Goal: Task Accomplishment & Management: Manage account settings

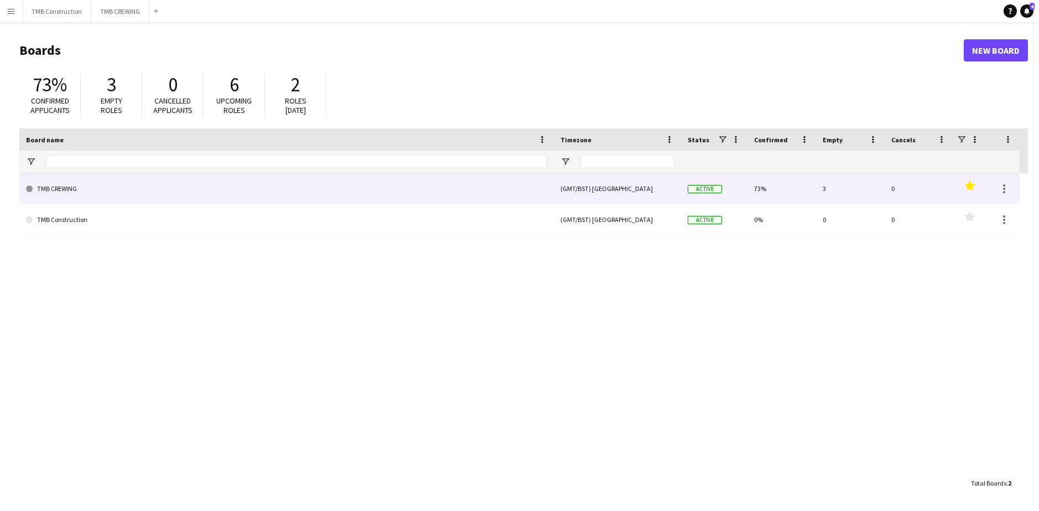
click at [441, 186] on link "TMB CREWING" at bounding box center [286, 188] width 521 height 31
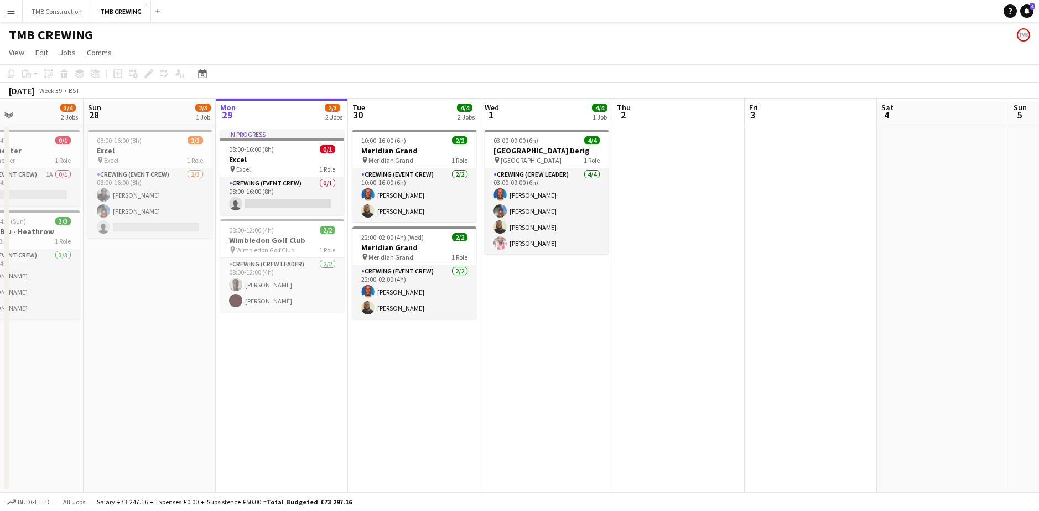
scroll to position [0, 312]
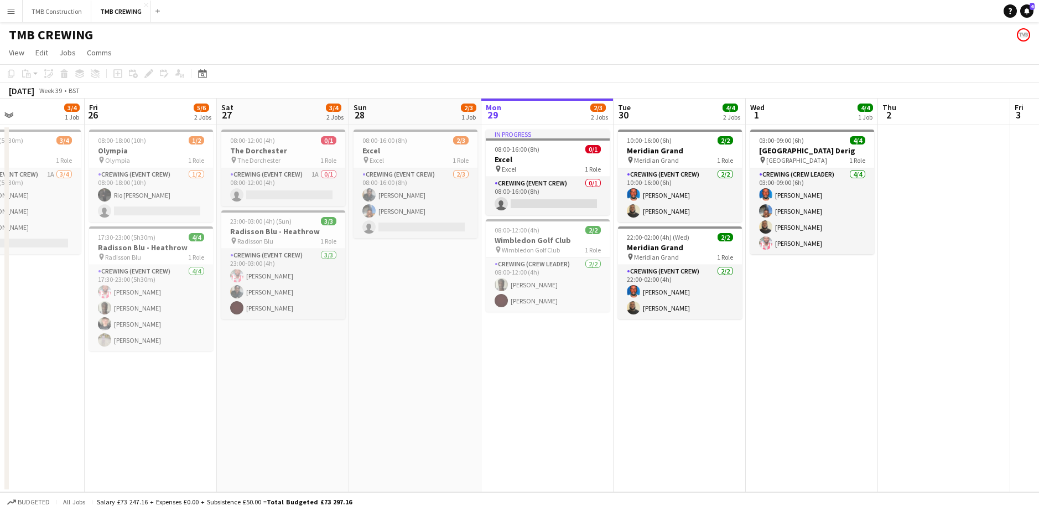
drag, startPoint x: 176, startPoint y: 368, endPoint x: 525, endPoint y: 332, distance: 350.9
click at [525, 332] on app-calendar-viewport "Tue 23 4/4 2 Jobs Wed 24 Thu 25 3/4 1 Job Fri 26 5/6 2 Jobs Sat 27 3/4 2 Jobs S…" at bounding box center [519, 294] width 1039 height 393
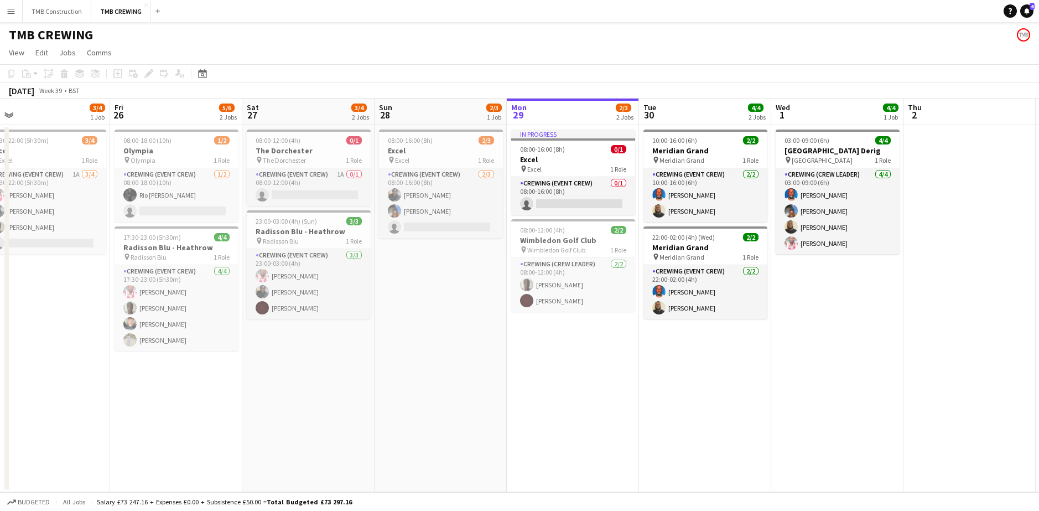
scroll to position [0, 257]
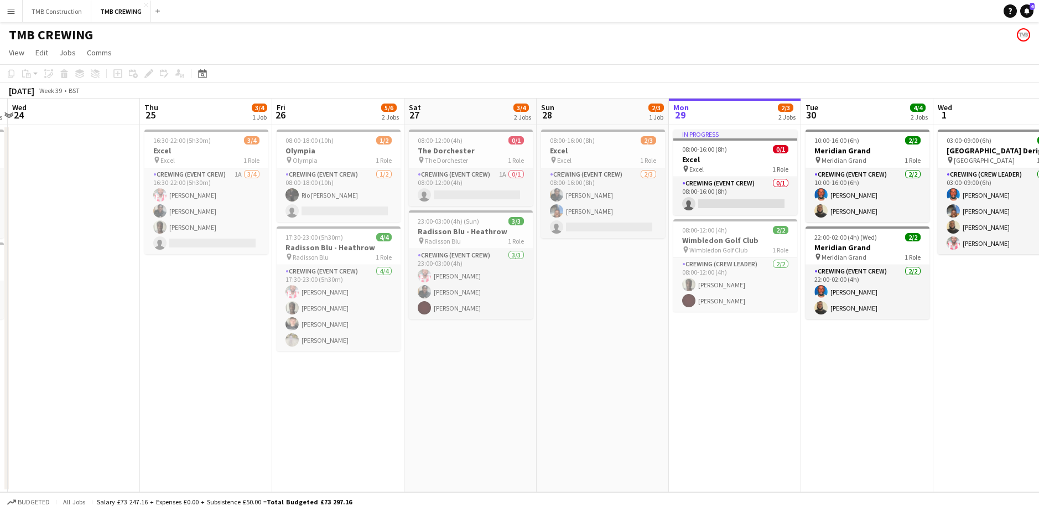
drag, startPoint x: 520, startPoint y: 309, endPoint x: 550, endPoint y: 308, distance: 29.9
click at [550, 308] on app-calendar-viewport "Mon 22 1/1 1 Job Tue 23 4/4 2 Jobs Wed 24 Thu 25 3/4 1 Job Fri 26 5/6 2 Jobs Sa…" at bounding box center [519, 294] width 1039 height 393
click at [456, 333] on app-date-cell "08:00-12:00 (4h) 0/1 The Dorchester pin The Dorchester 1 Role Crewing (Event Cr…" at bounding box center [470, 308] width 132 height 367
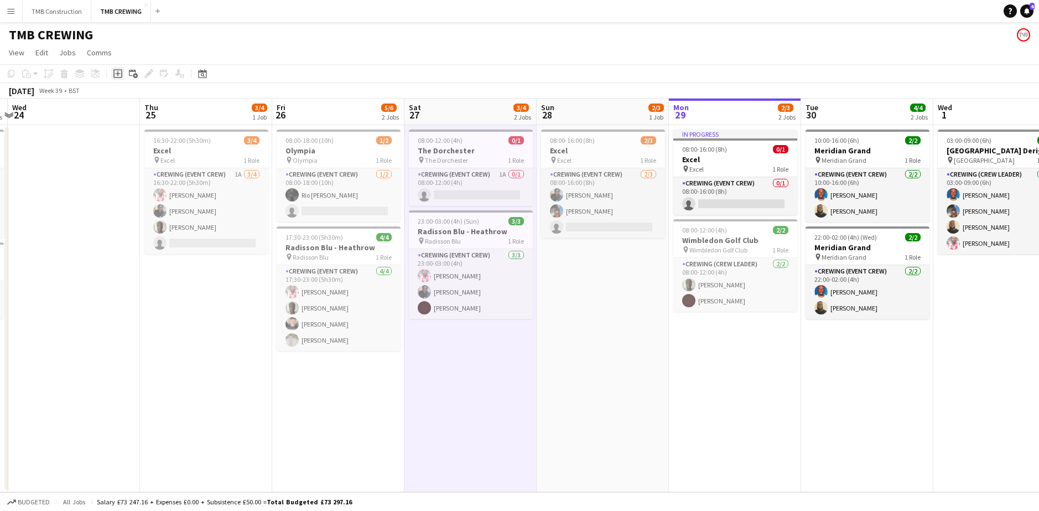
click at [117, 72] on icon "Add job" at bounding box center [117, 73] width 9 height 9
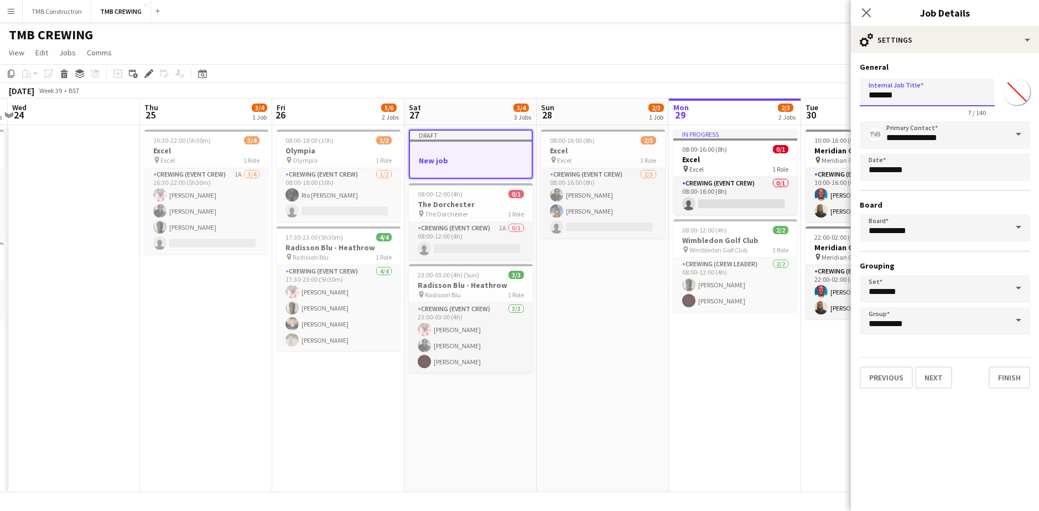
drag, startPoint x: 903, startPoint y: 92, endPoint x: 777, endPoint y: 84, distance: 126.4
click at [777, 84] on body "Menu Boards Boards Boards All jobs Status Workforce Workforce My Workforce Recr…" at bounding box center [519, 255] width 1039 height 511
type input "**********"
click at [933, 369] on button "Next" at bounding box center [933, 377] width 37 height 22
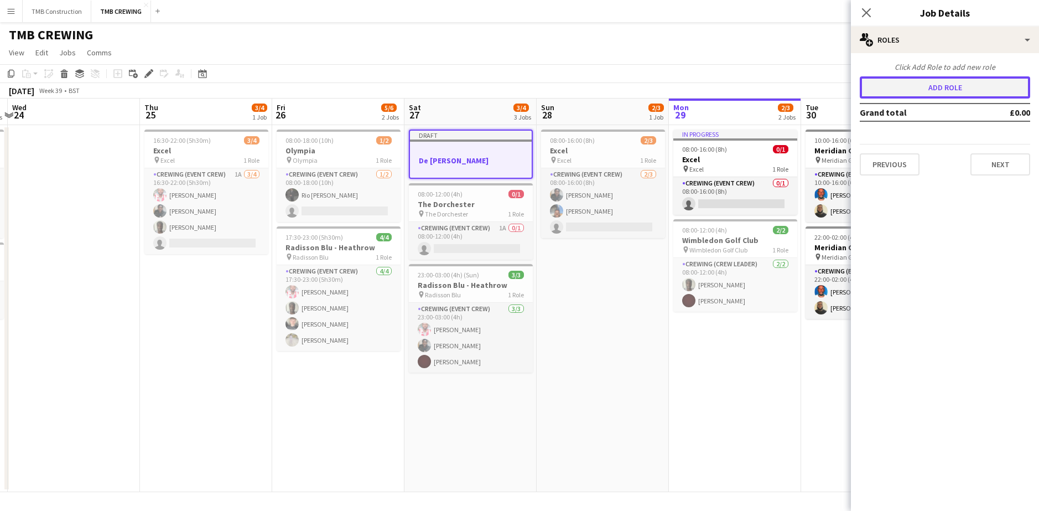
click at [956, 86] on button "Add role" at bounding box center [945, 87] width 170 height 22
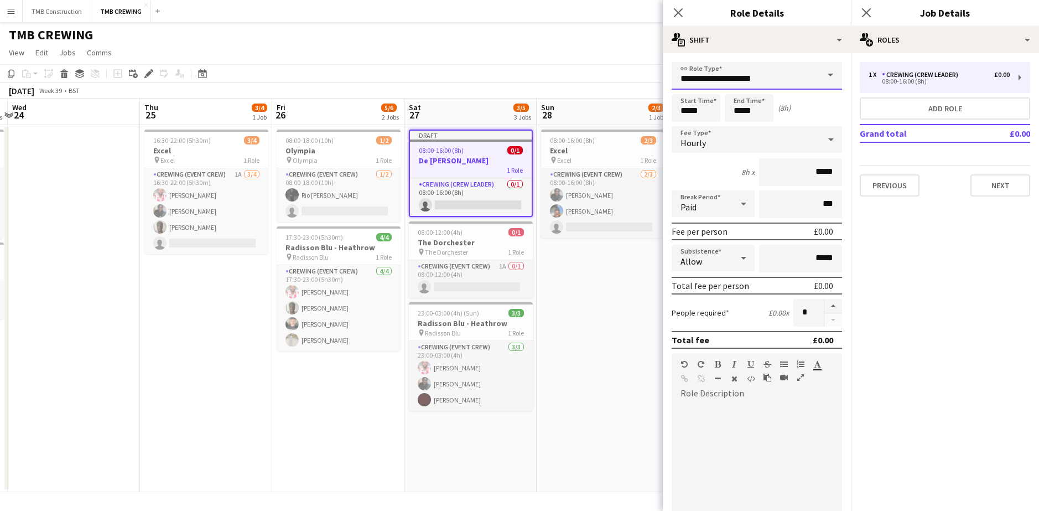
click at [770, 83] on input "**********" at bounding box center [756, 76] width 170 height 28
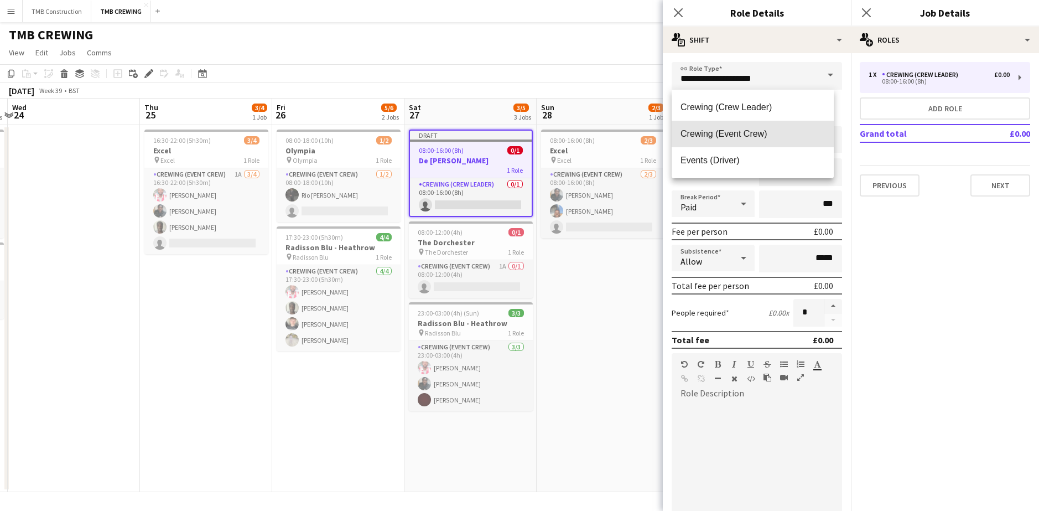
drag, startPoint x: 755, startPoint y: 128, endPoint x: 757, endPoint y: 134, distance: 6.5
click at [754, 129] on span "Crewing (Event Crew)" at bounding box center [752, 133] width 144 height 11
type input "**********"
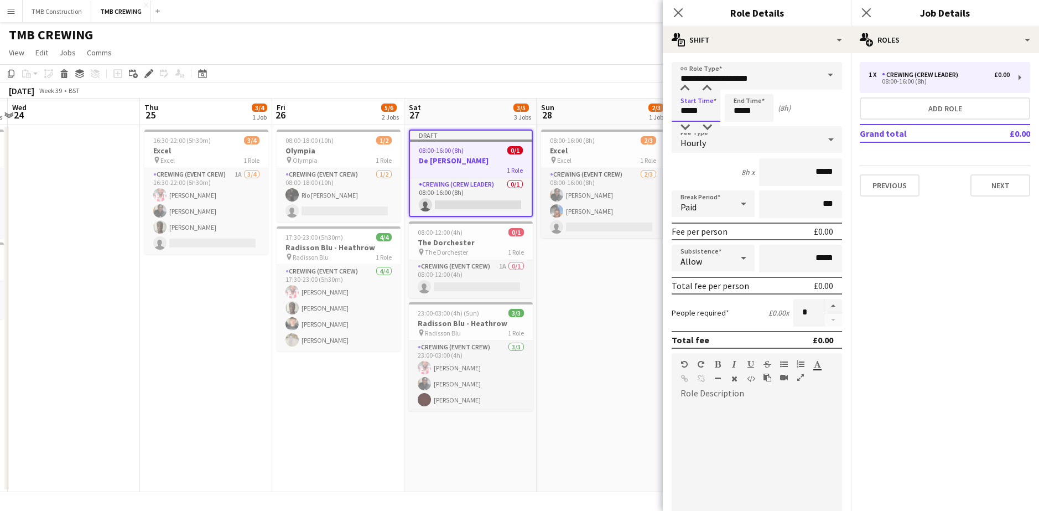
click at [710, 116] on input "*****" at bounding box center [695, 108] width 49 height 28
click at [747, 110] on input "*****" at bounding box center [749, 108] width 49 height 28
click at [739, 126] on div at bounding box center [738, 127] width 22 height 11
click at [740, 126] on div at bounding box center [738, 127] width 22 height 11
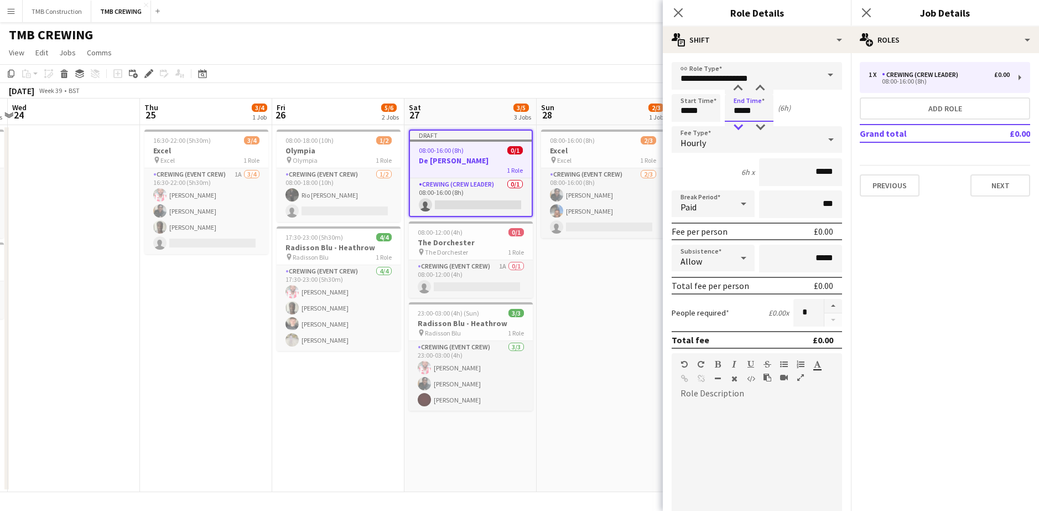
type input "*****"
click at [740, 126] on div at bounding box center [738, 127] width 22 height 11
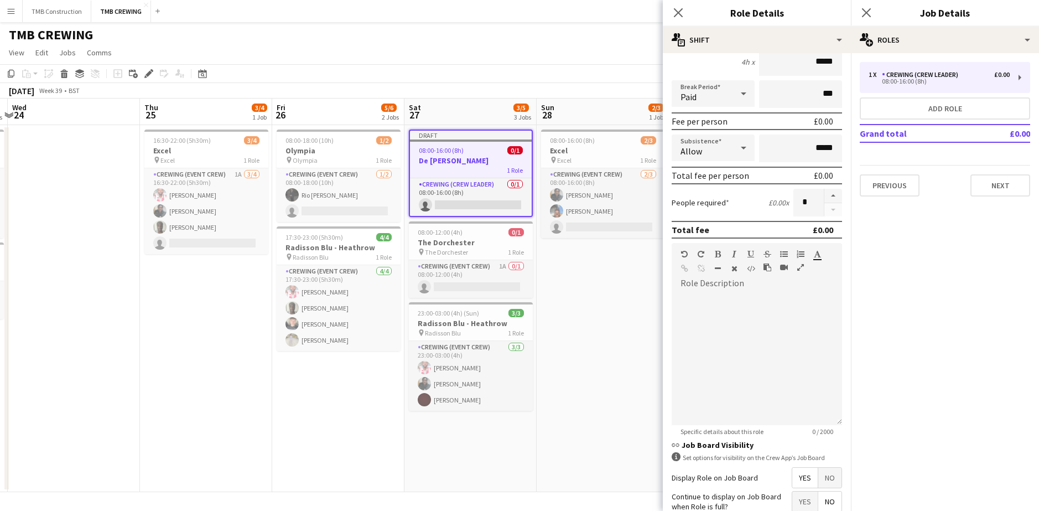
scroll to position [207, 0]
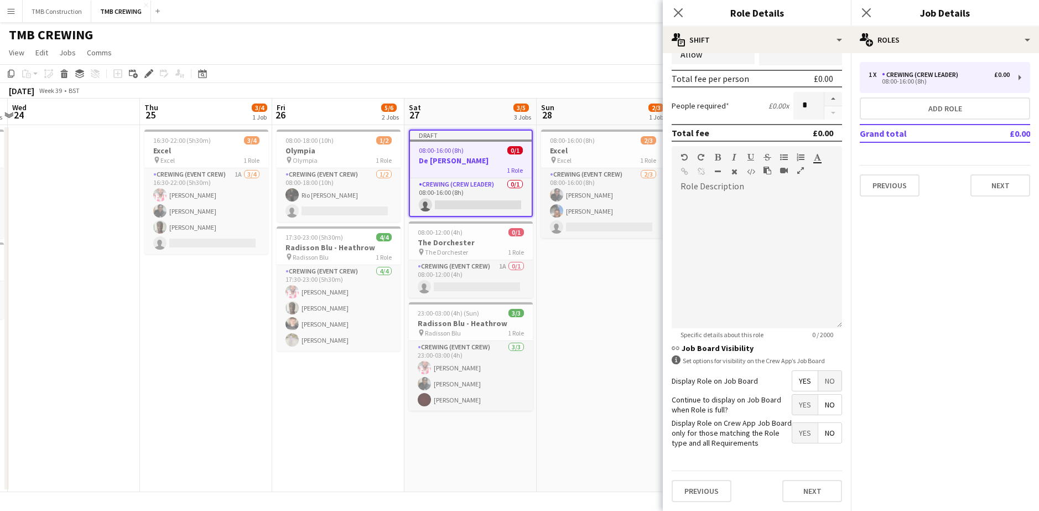
click at [804, 398] on span "Yes" at bounding box center [804, 404] width 25 height 20
click at [809, 492] on button "Next" at bounding box center [812, 491] width 60 height 22
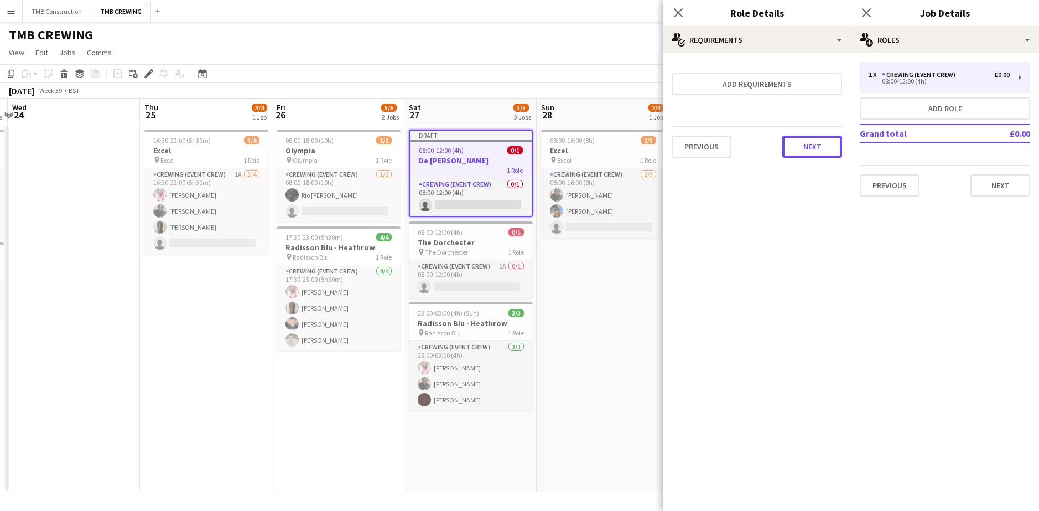
drag, startPoint x: 800, startPoint y: 150, endPoint x: 811, endPoint y: 159, distance: 14.6
click at [801, 150] on button "Next" at bounding box center [812, 147] width 60 height 22
click at [821, 154] on button "Finish" at bounding box center [820, 148] width 41 height 22
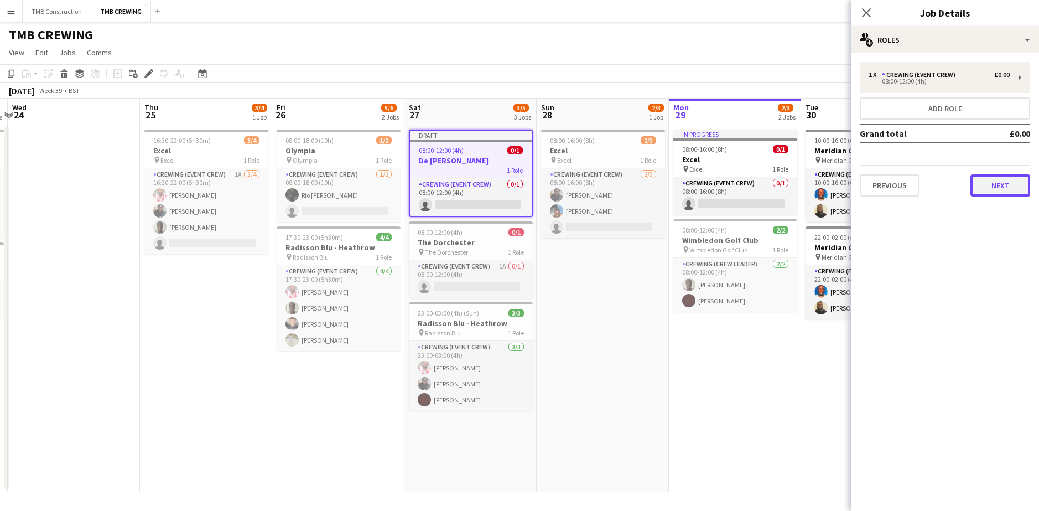
click at [975, 186] on button "Next" at bounding box center [1000, 185] width 60 height 22
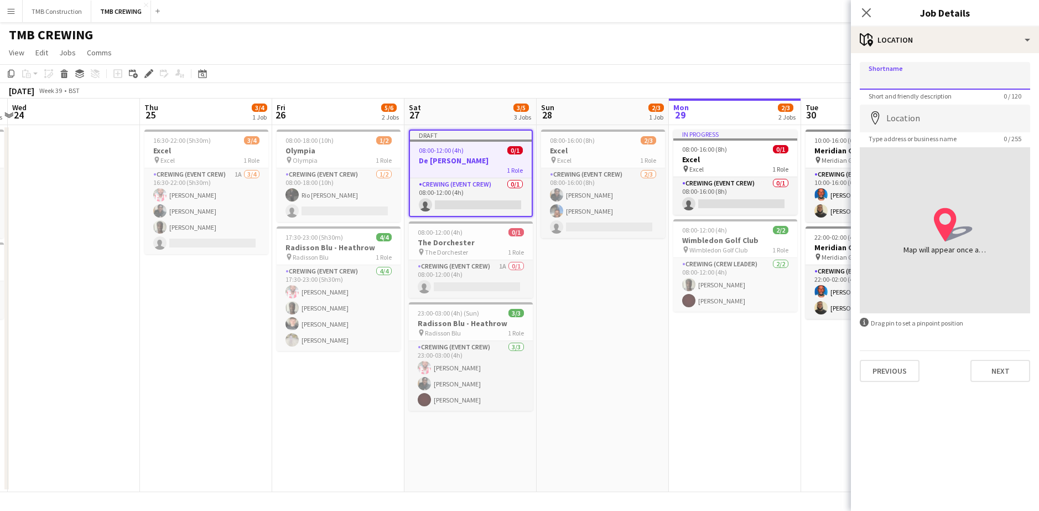
click at [900, 69] on input "Shortname" at bounding box center [945, 76] width 170 height 28
type input "**********"
click at [910, 108] on input "Location" at bounding box center [945, 119] width 170 height 28
type input "**********"
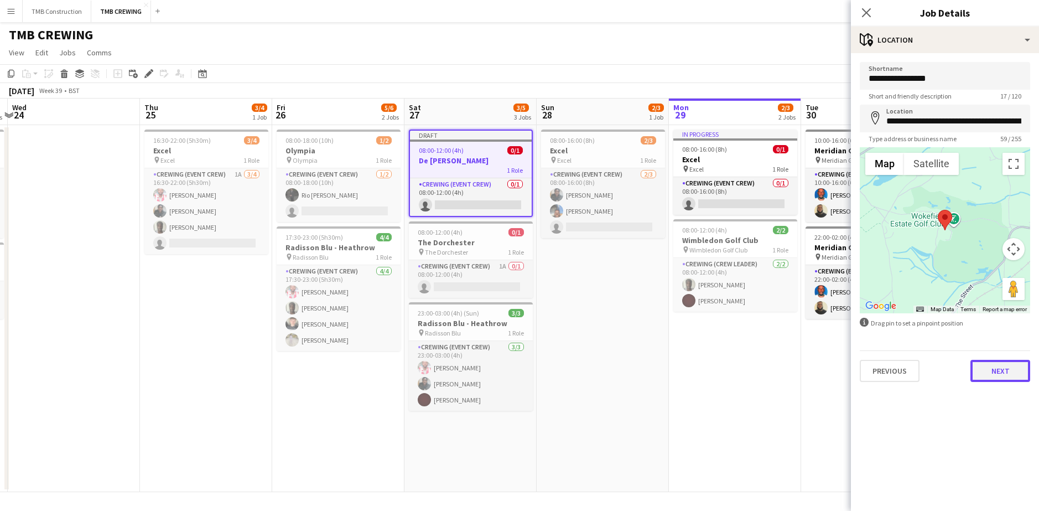
click at [985, 373] on button "Next" at bounding box center [1000, 371] width 60 height 22
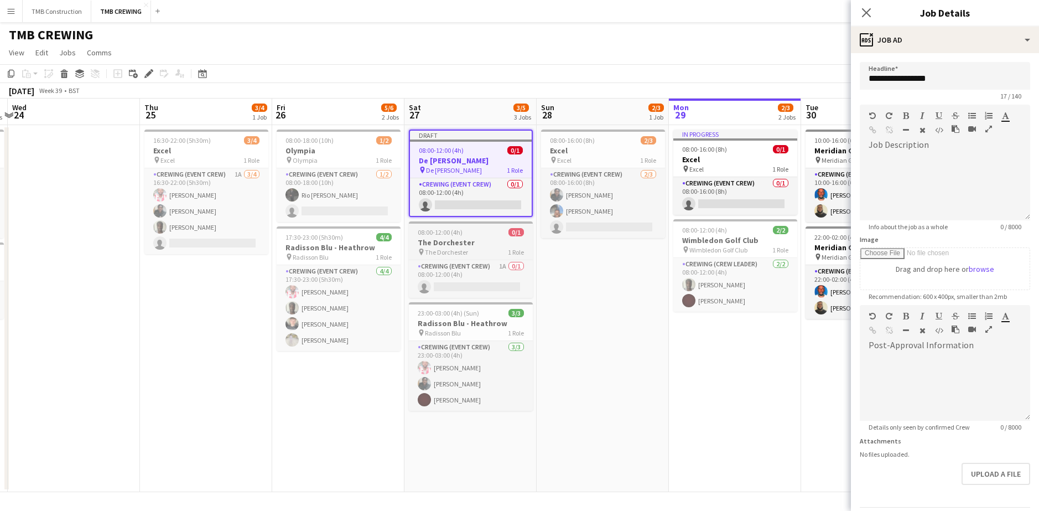
click at [471, 243] on h3 "The Dorchester" at bounding box center [471, 242] width 124 height 10
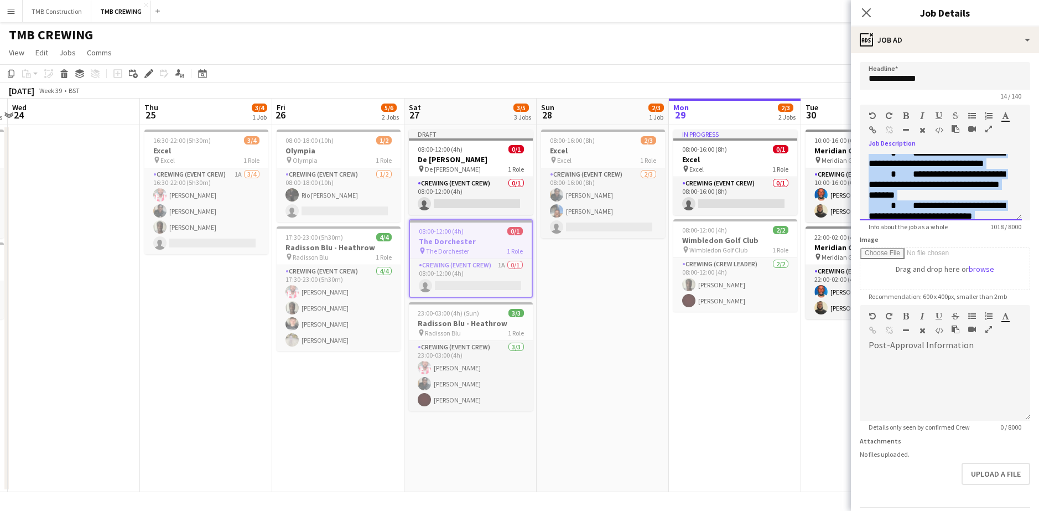
scroll to position [393, 0]
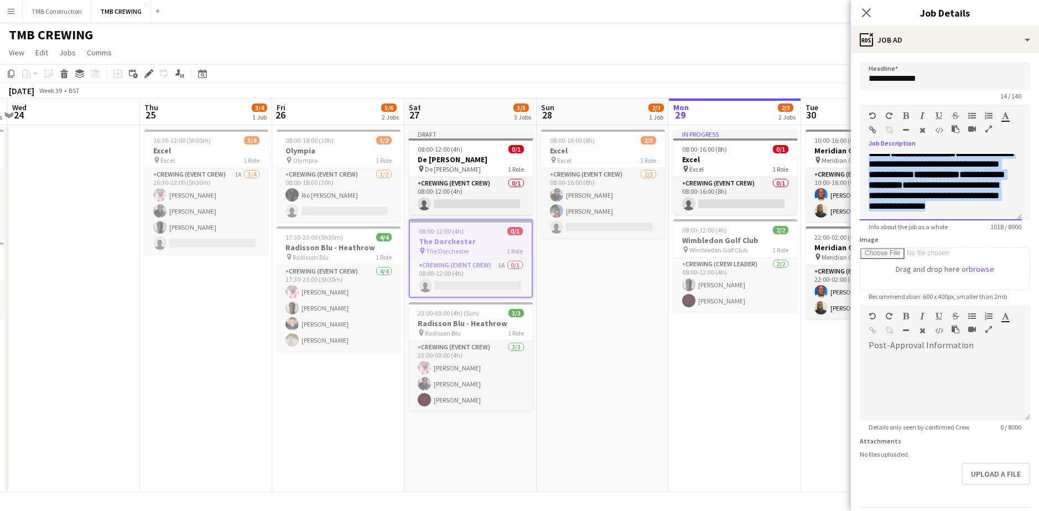
drag, startPoint x: 867, startPoint y: 160, endPoint x: 995, endPoint y: 305, distance: 193.6
click at [995, 305] on form "**********" at bounding box center [945, 300] width 188 height 476
copy div "**********"
click at [506, 176] on app-job-card "Draft 08:00-12:00 (4h) 0/1 De [PERSON_NAME] pin De Vere Wokefield 1 Role Crewin…" at bounding box center [471, 171] width 124 height 85
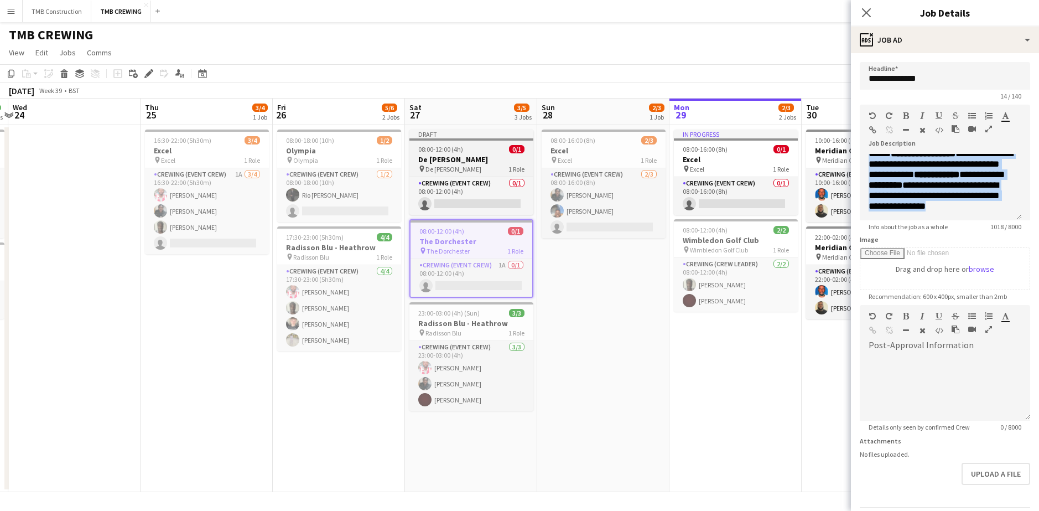
type input "**********"
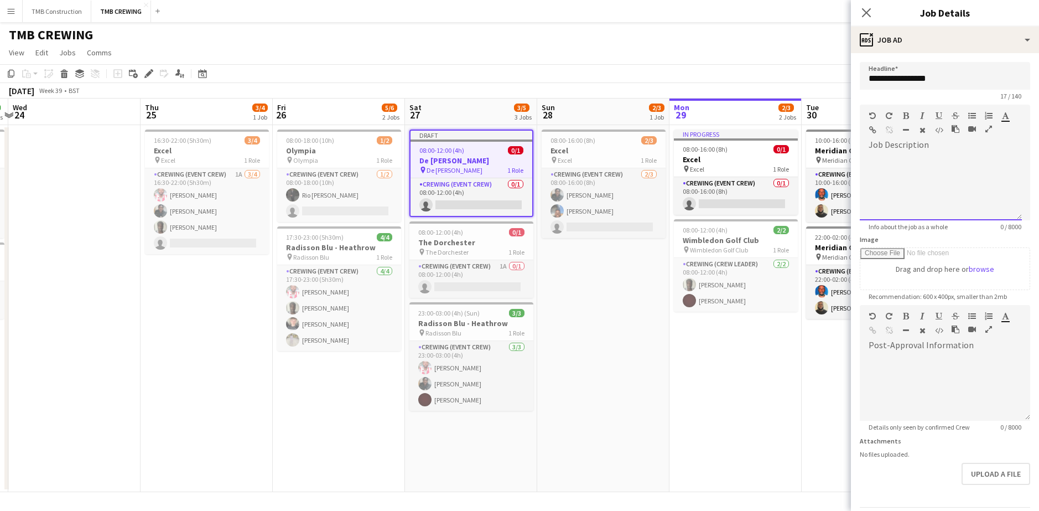
click at [922, 194] on div at bounding box center [941, 187] width 162 height 66
paste div
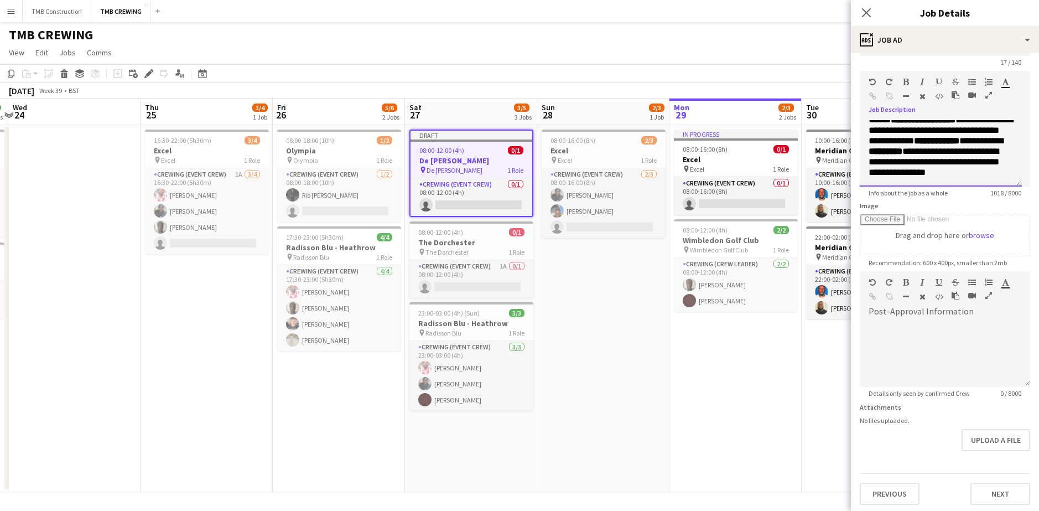
scroll to position [37, 0]
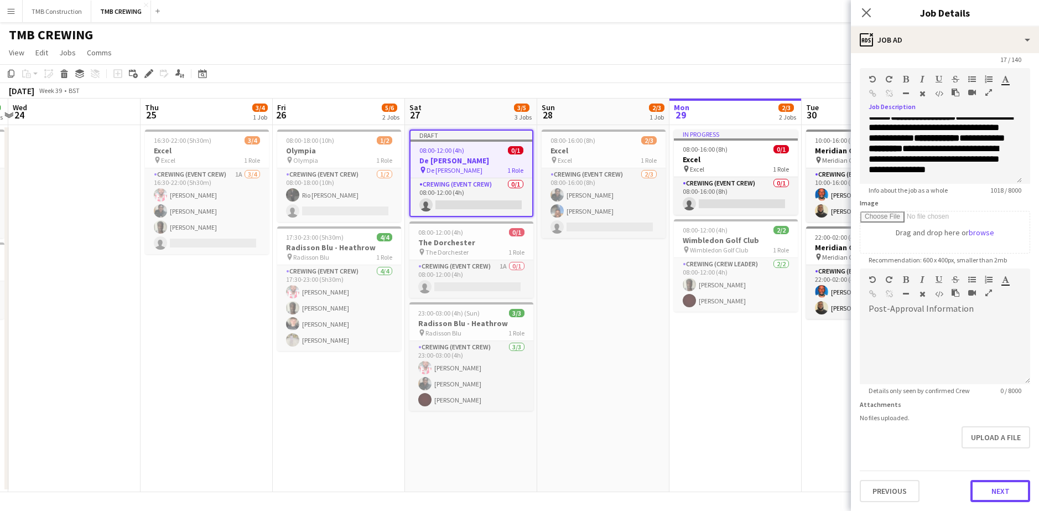
click at [991, 490] on button "Next" at bounding box center [1000, 491] width 60 height 22
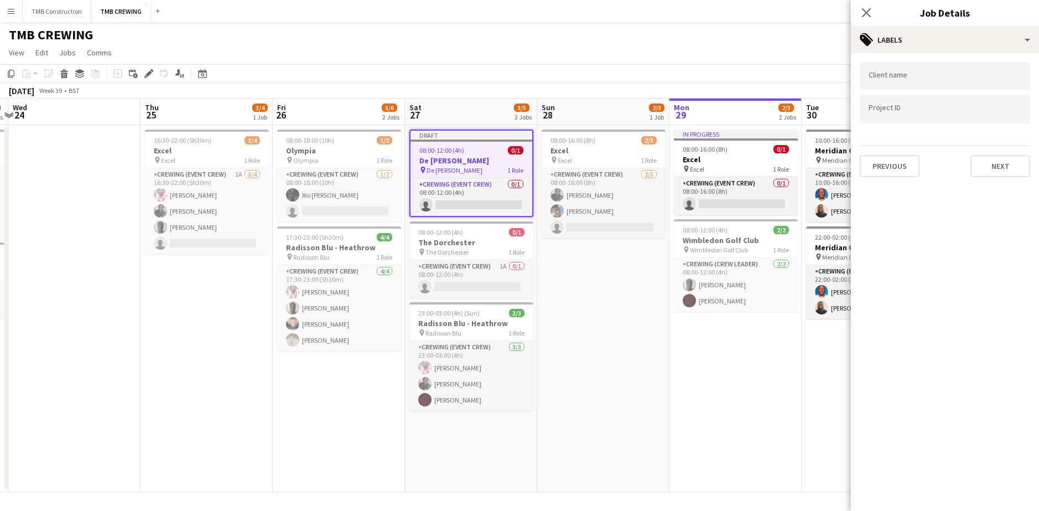
scroll to position [0, 0]
click at [939, 79] on input "Type to search client labels..." at bounding box center [944, 76] width 153 height 10
type input "*****"
drag, startPoint x: 899, startPoint y: 108, endPoint x: 966, endPoint y: 164, distance: 87.5
click at [898, 107] on div "Hello AV" at bounding box center [945, 110] width 170 height 27
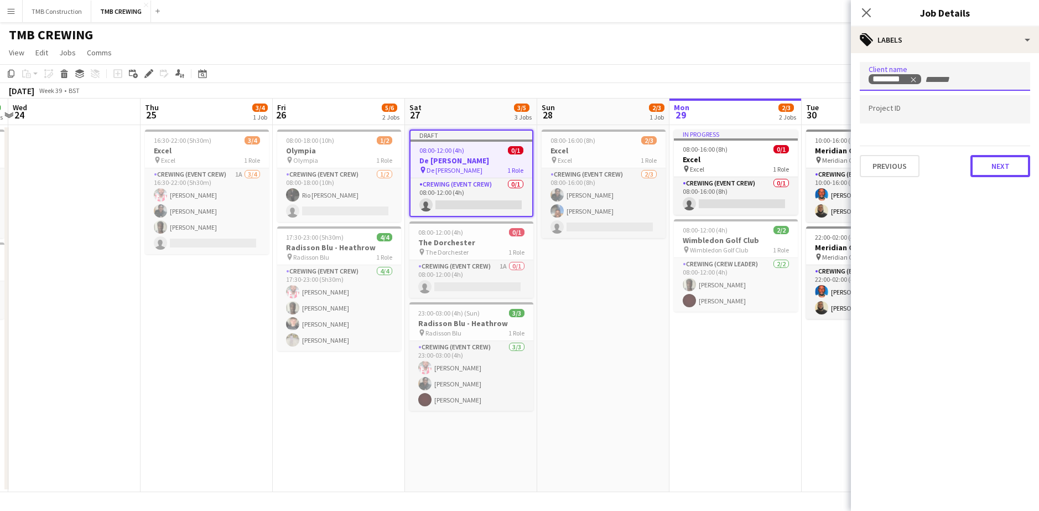
click at [1004, 175] on button "Next" at bounding box center [1000, 166] width 60 height 22
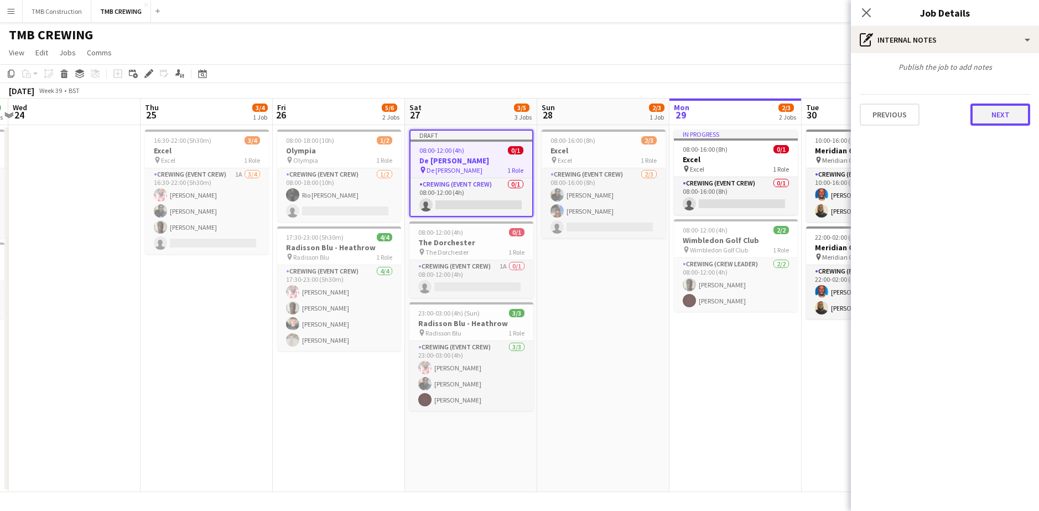
click at [991, 126] on button "Next" at bounding box center [1000, 114] width 60 height 22
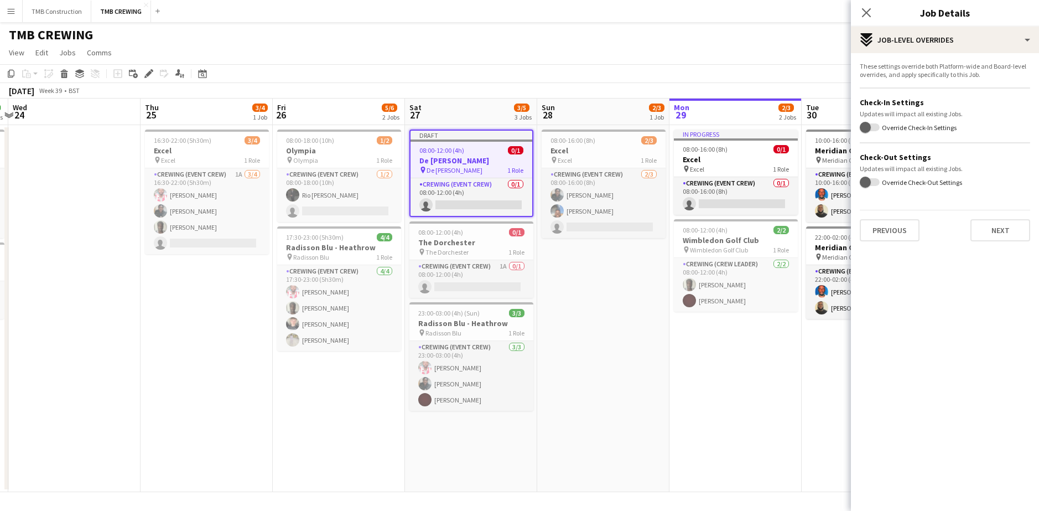
click at [1014, 246] on div "These settings override both Platform-wide and Board-level overrides, and apply…" at bounding box center [945, 151] width 188 height 197
click at [1009, 228] on button "Next" at bounding box center [1000, 230] width 60 height 22
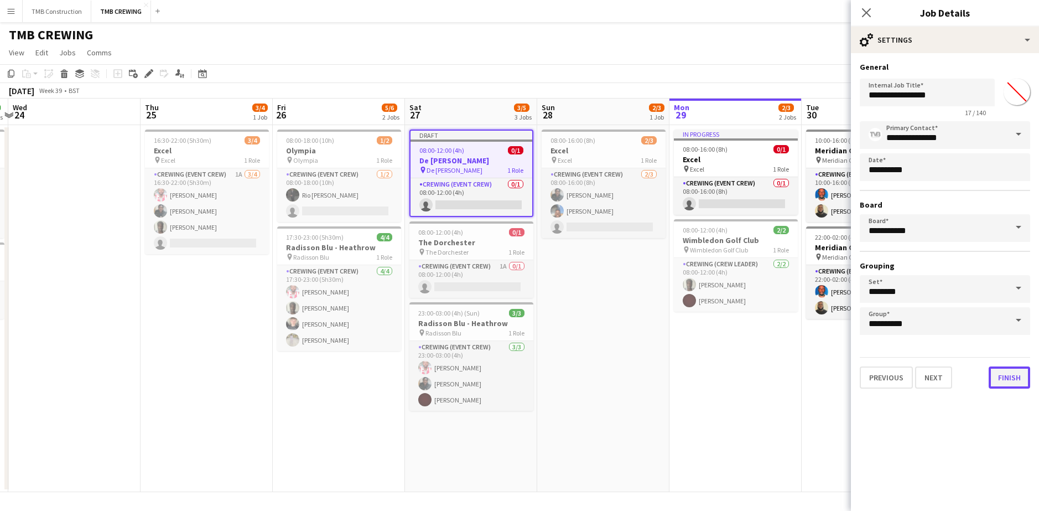
click at [1001, 374] on button "Finish" at bounding box center [1008, 377] width 41 height 22
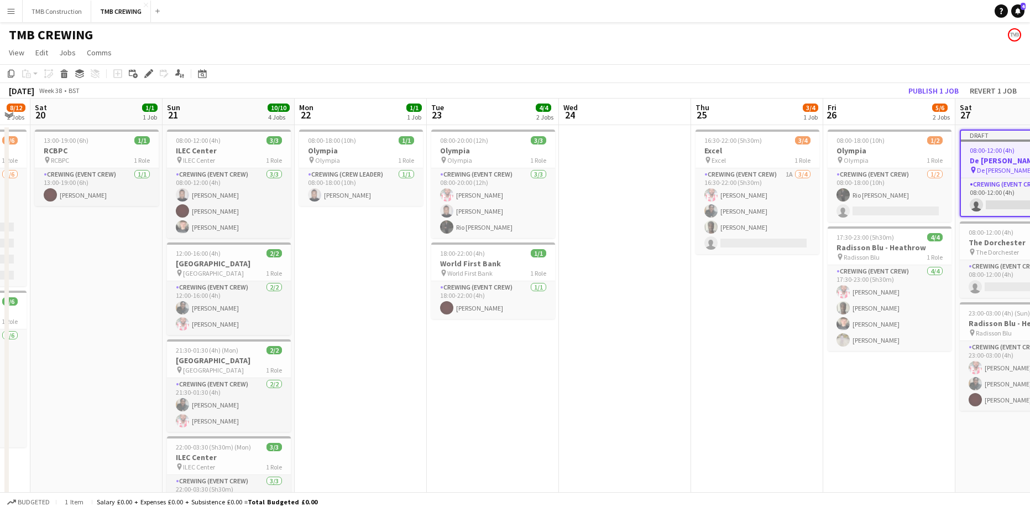
scroll to position [0, 349]
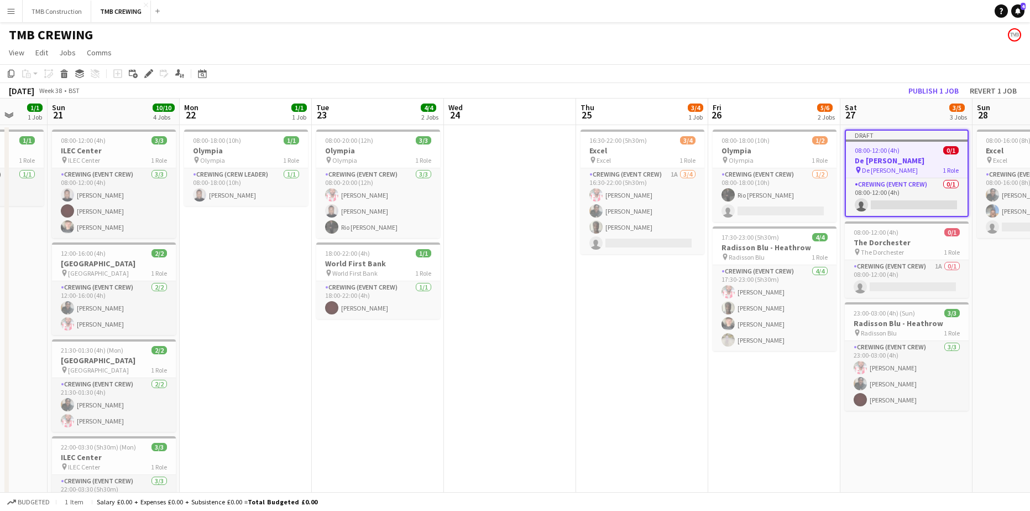
drag, startPoint x: 490, startPoint y: 312, endPoint x: 802, endPoint y: 294, distance: 313.0
click at [802, 294] on app-calendar-viewport "Thu 18 1/1 1 Job Fri 19 8/12 2 Jobs Sat 20 1/1 1 Job Sun 21 10/10 4 Jobs Mon 22…" at bounding box center [515, 333] width 1030 height 471
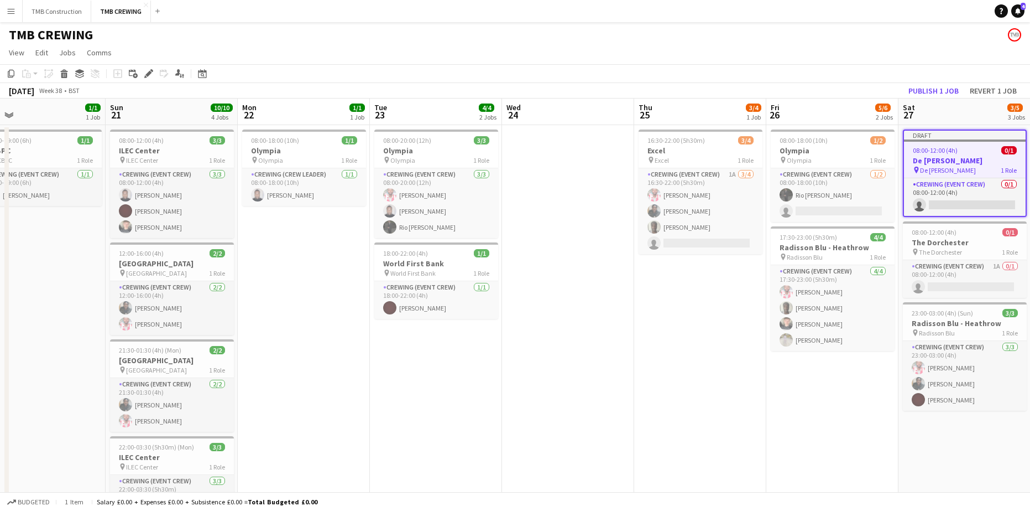
scroll to position [0, 291]
drag, startPoint x: 615, startPoint y: 330, endPoint x: 672, endPoint y: 329, distance: 57.5
click at [672, 329] on app-calendar-viewport "Thu 18 1/1 1 Job Fri 19 8/12 2 Jobs Sat 20 1/1 1 Job Sun 21 10/10 4 Jobs Mon 22…" at bounding box center [515, 333] width 1030 height 471
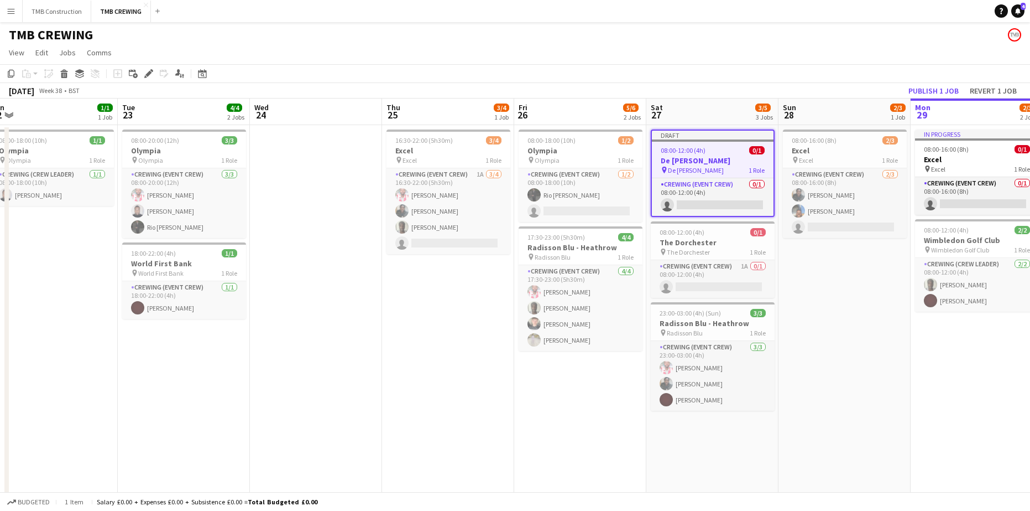
scroll to position [0, 412]
drag, startPoint x: 682, startPoint y: 387, endPoint x: 430, endPoint y: 368, distance: 252.9
click at [430, 368] on app-calendar-viewport "Fri 19 8/12 2 Jobs Sat 20 1/1 1 Job Sun 21 10/10 4 Jobs Mon 22 1/1 1 Job Tue 23…" at bounding box center [515, 333] width 1030 height 471
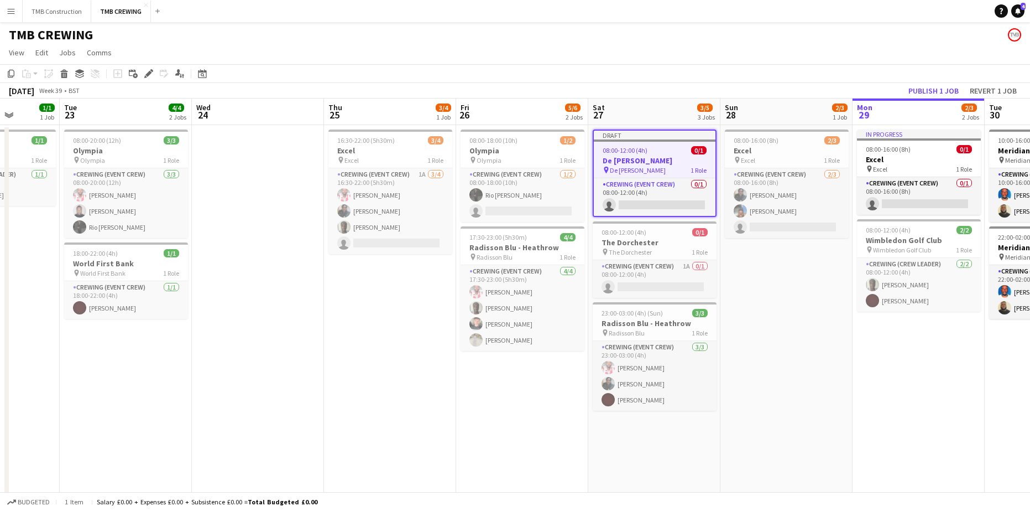
drag, startPoint x: 589, startPoint y: 400, endPoint x: 532, endPoint y: 398, distance: 57.5
click at [532, 398] on app-calendar-viewport "Sat 20 1/1 1 Job Sun 21 10/10 4 Jobs Mon 22 1/1 1 Job Tue 23 4/4 2 Jobs Wed 24 …" at bounding box center [515, 333] width 1030 height 471
drag, startPoint x: 530, startPoint y: 368, endPoint x: 541, endPoint y: 374, distance: 12.4
click at [531, 369] on app-date-cell "08:00-18:00 (10h) 1/2 Olympia pin Olympia 1 Role Crewing (Event Crew) [DATE] 08…" at bounding box center [522, 347] width 132 height 445
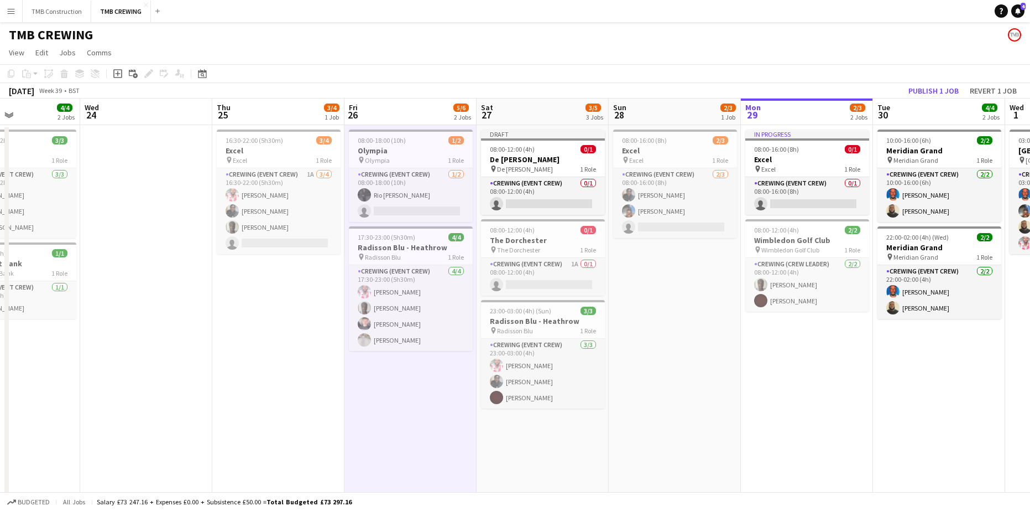
click at [672, 197] on app-calendar-viewport "Sat 20 1/1 1 Job Sun 21 10/10 4 Jobs Mon 22 1/1 1 Job Tue 23 4/4 2 Jobs Wed 24 …" at bounding box center [515, 333] width 1030 height 471
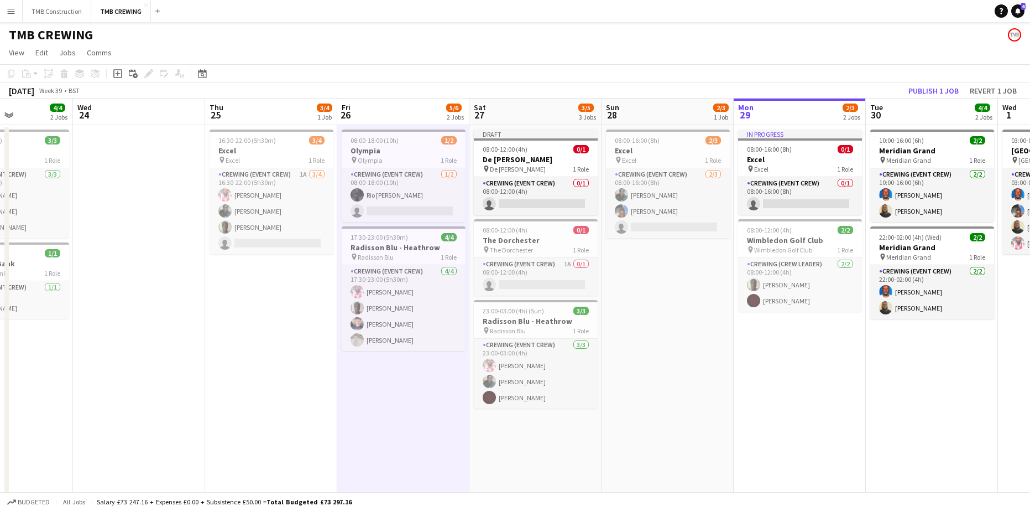
scroll to position [0, 357]
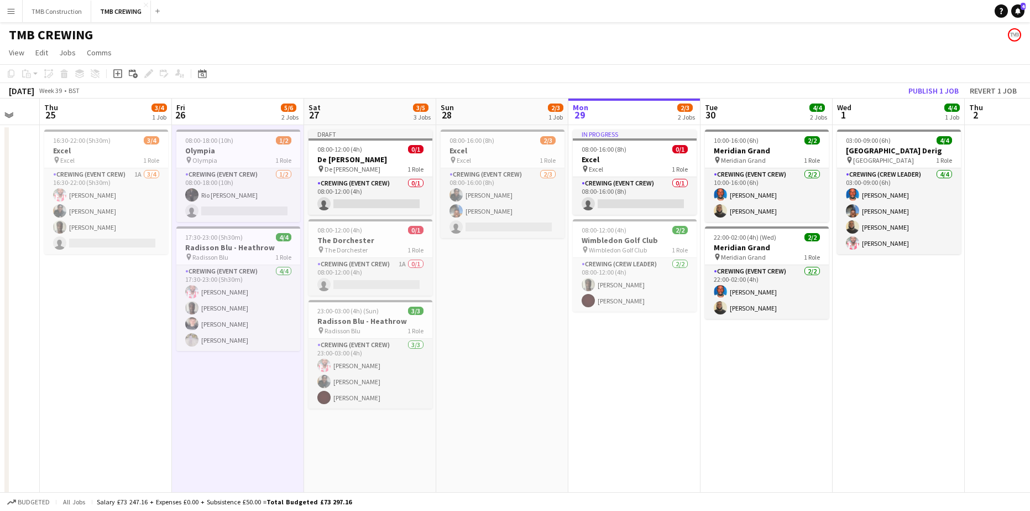
drag, startPoint x: 742, startPoint y: 237, endPoint x: 615, endPoint y: 251, distance: 127.5
click at [615, 251] on app-calendar-viewport "Mon 22 1/1 1 Job Tue 23 4/4 2 Jobs Wed 24 Thu 25 3/4 1 Job Fri 26 5/6 2 Jobs Sa…" at bounding box center [515, 333] width 1030 height 471
click at [650, 235] on app-job-card "08:00-12:00 (4h) 2/2 Wimbledon Golf Club pin Wimbledon Golf Club 1 Role Crewing…" at bounding box center [635, 265] width 124 height 92
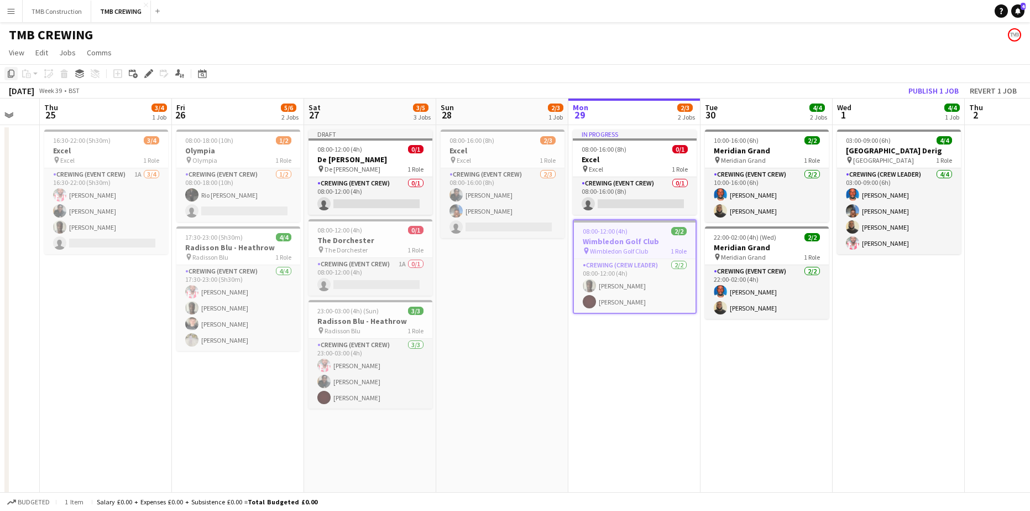
click at [9, 72] on icon "Copy" at bounding box center [11, 73] width 9 height 9
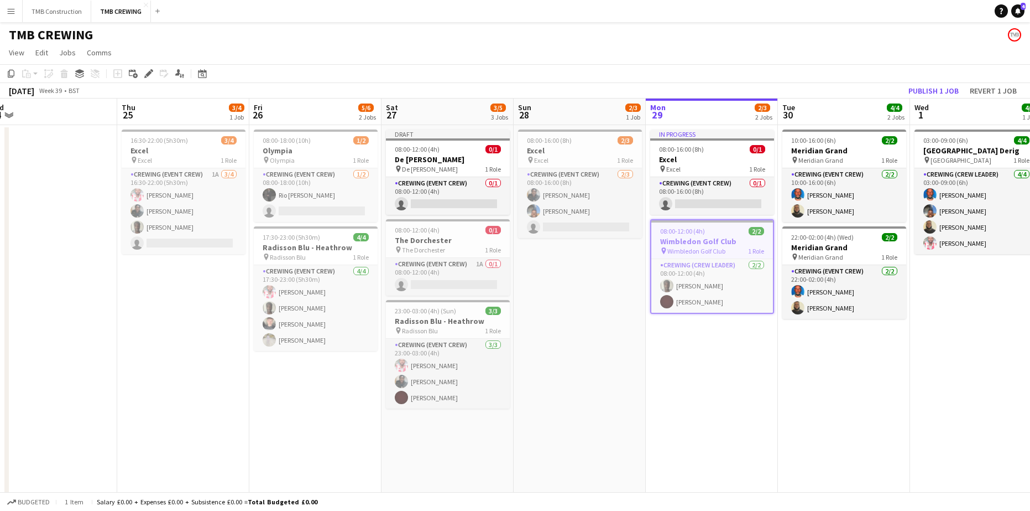
drag, startPoint x: 555, startPoint y: 261, endPoint x: 623, endPoint y: 256, distance: 68.8
click at [623, 256] on app-calendar-viewport "Mon 22 1/1 1 Job Tue 23 4/4 2 Jobs Wed 24 Thu 25 3/4 1 Job Fri 26 5/6 2 Jobs Sa…" at bounding box center [515, 333] width 1030 height 471
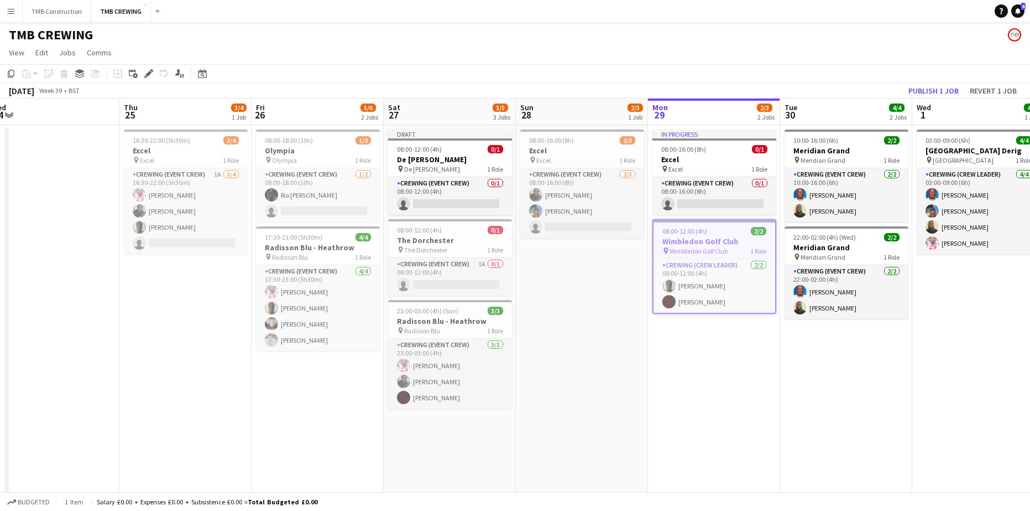
click at [314, 379] on app-date-cell "08:00-18:00 (10h) 1/2 Olympia pin Olympia 1 Role Crewing (Event Crew) [DATE] 08…" at bounding box center [318, 347] width 132 height 445
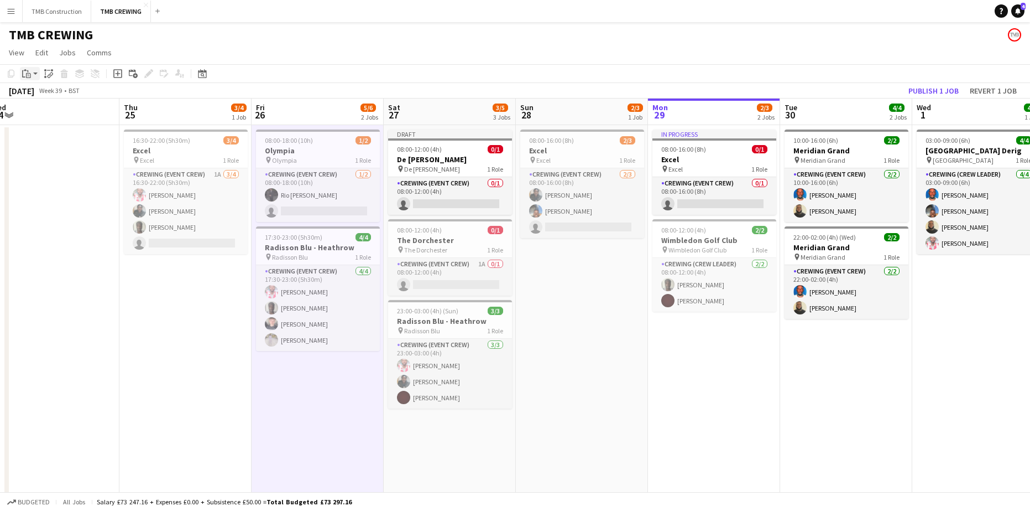
click at [21, 75] on div "Paste" at bounding box center [26, 73] width 13 height 13
click at [48, 91] on link "Paste Ctrl+V" at bounding box center [81, 95] width 104 height 10
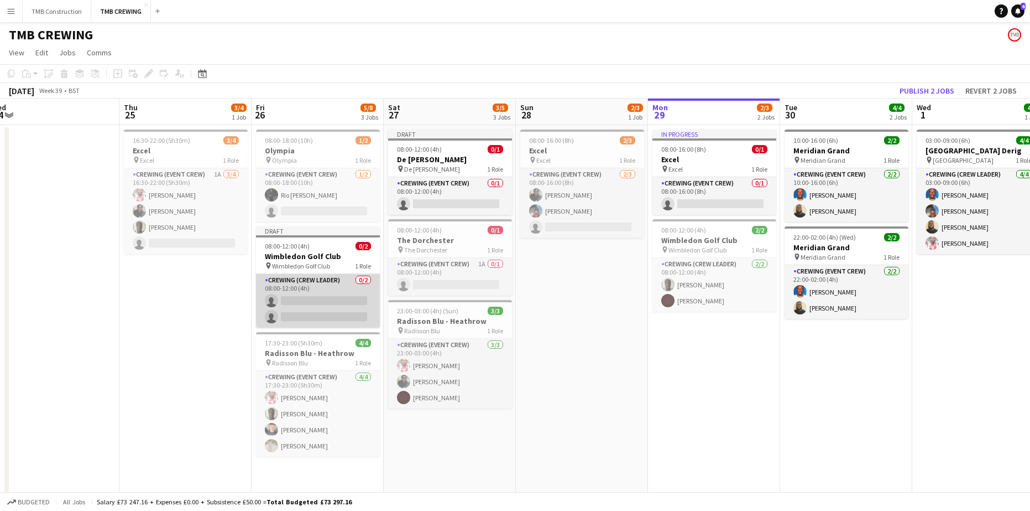
click at [321, 288] on app-card-role "Crewing (Crew Leader) 0/2 08:00-12:00 (4h) single-neutral-actions single-neutra…" at bounding box center [318, 301] width 124 height 54
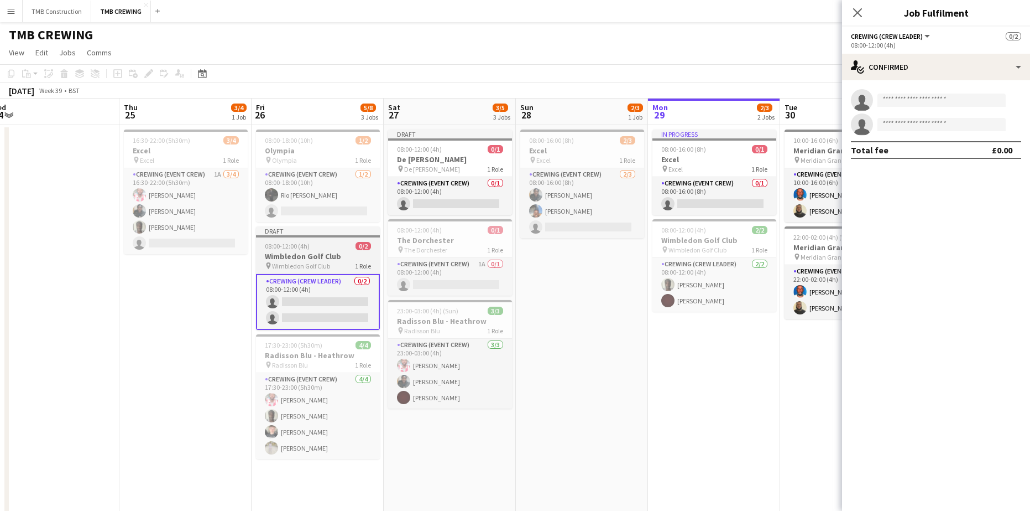
click at [293, 256] on h3 "Wimbledon Golf Club" at bounding box center [318, 256] width 124 height 10
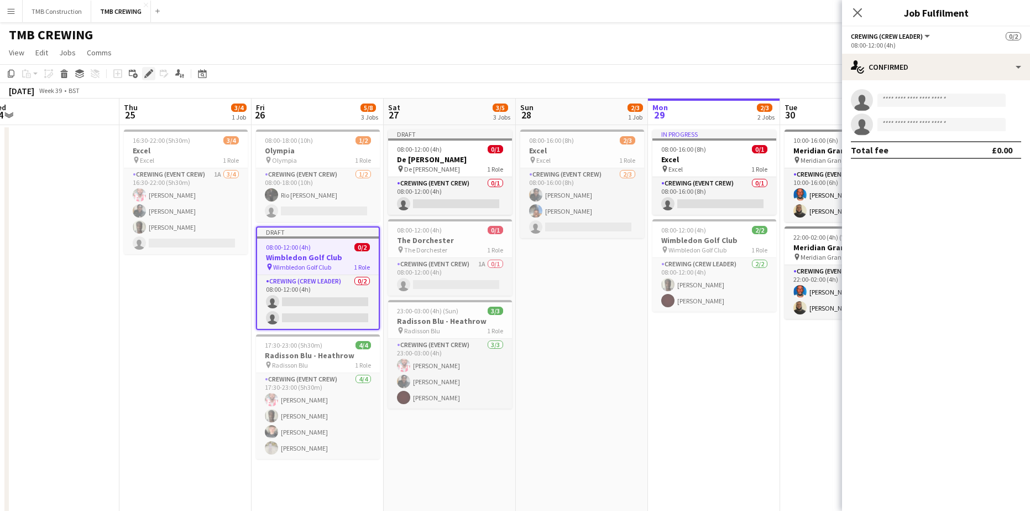
click at [150, 74] on icon at bounding box center [148, 74] width 6 height 6
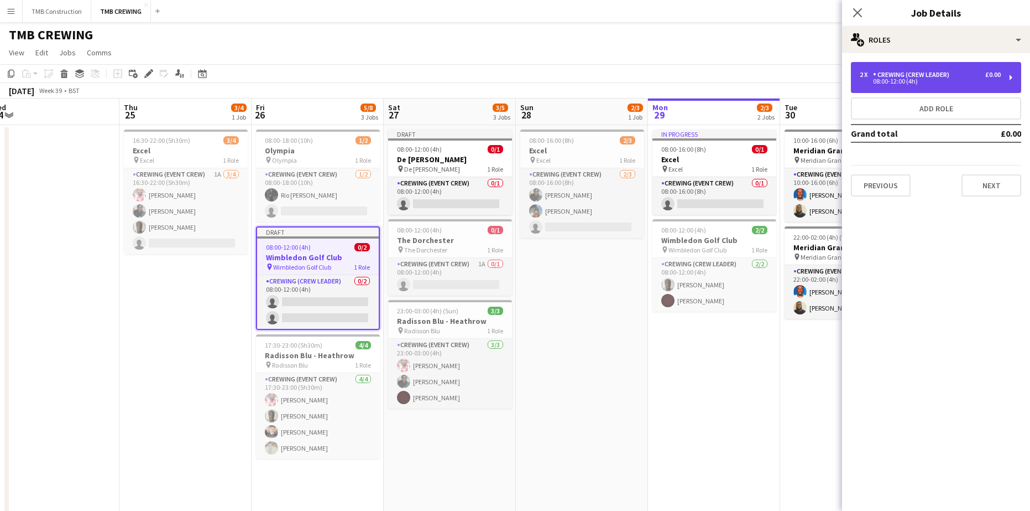
click at [914, 84] on div "08:00-12:00 (4h)" at bounding box center [930, 82] width 141 height 6
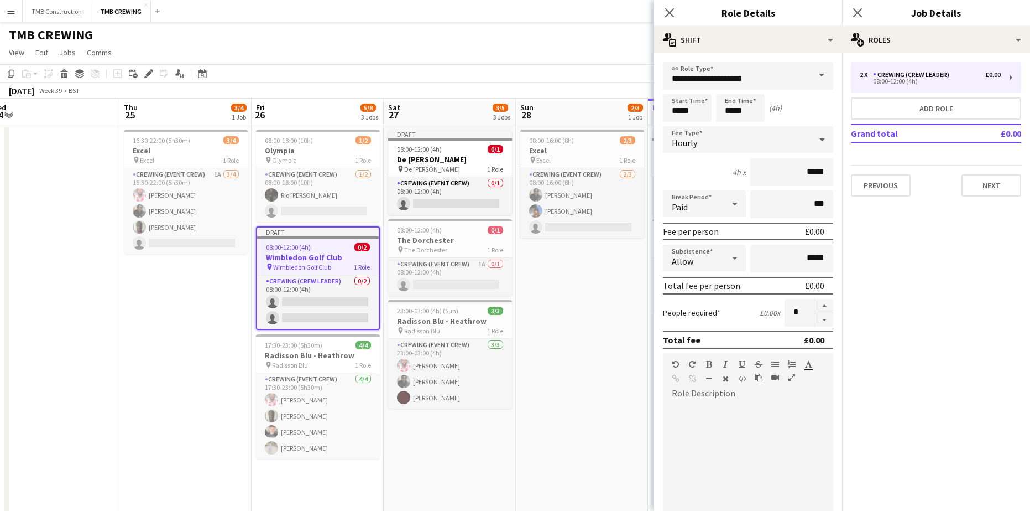
click at [817, 319] on button "button" at bounding box center [825, 320] width 18 height 14
type input "*"
click at [669, 5] on app-icon "Close pop-in" at bounding box center [670, 13] width 16 height 16
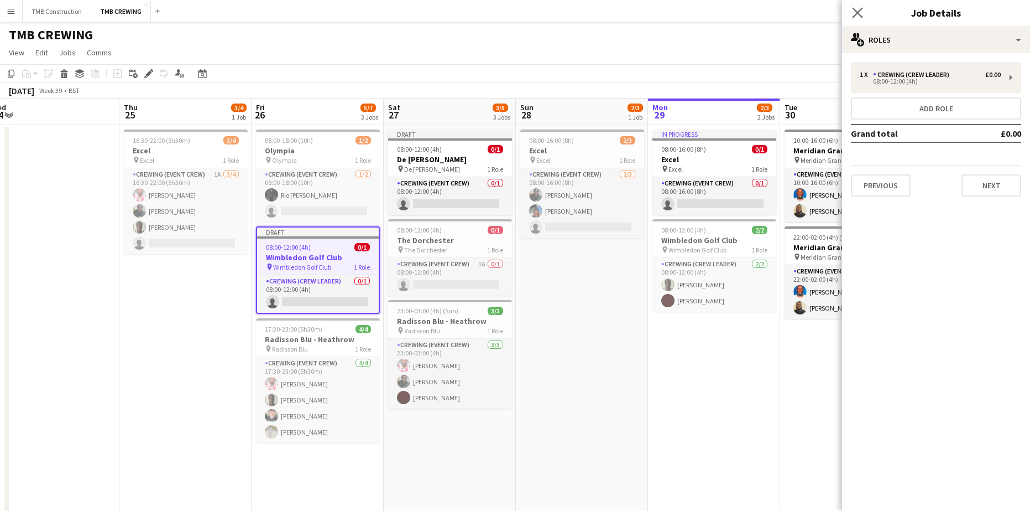
click at [865, 8] on div "Close pop-in" at bounding box center [857, 12] width 31 height 25
click at [864, 7] on app-icon "Close pop-in" at bounding box center [858, 13] width 16 height 16
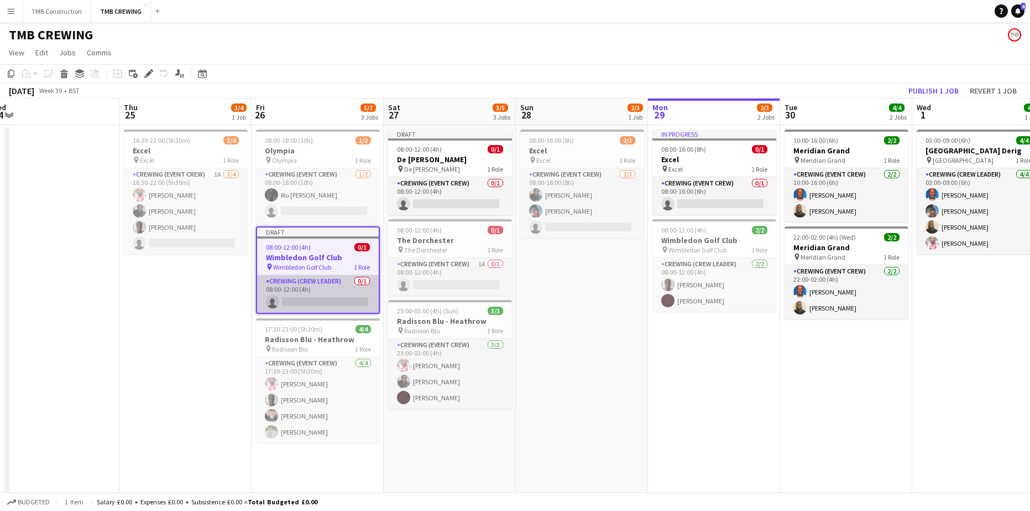
click at [327, 304] on app-card-role "Crewing (Crew Leader) 0/1 08:00-12:00 (4h) single-neutral-actions" at bounding box center [318, 294] width 122 height 38
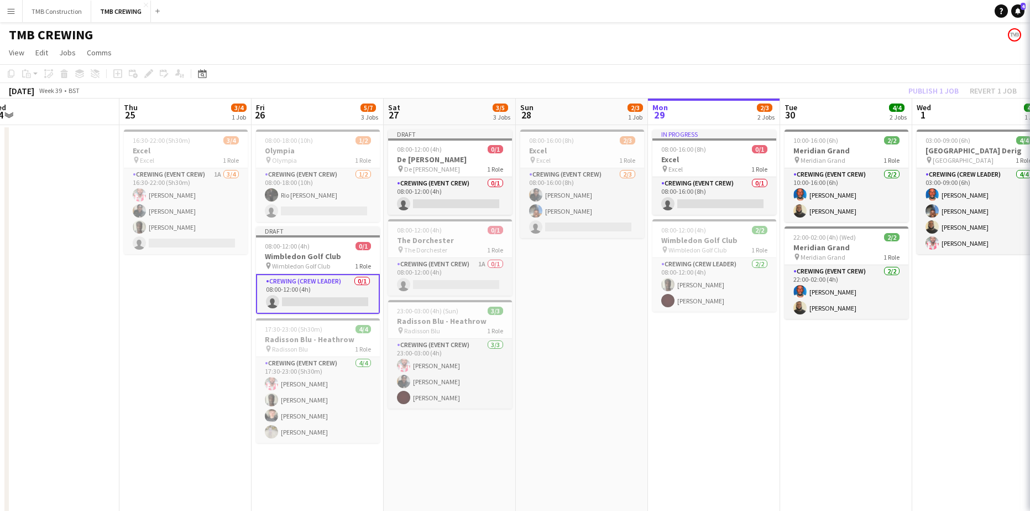
scroll to position [0, 277]
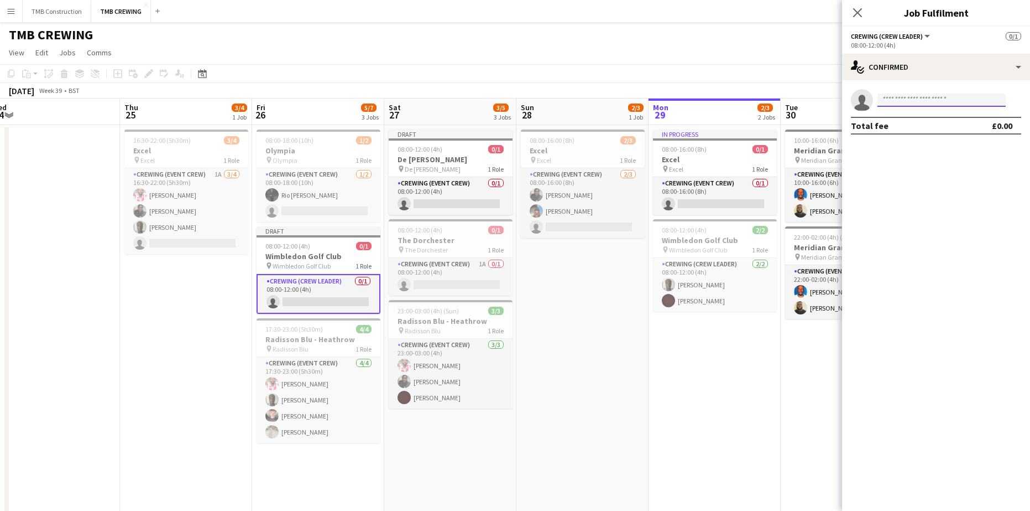
click at [893, 101] on input at bounding box center [942, 99] width 128 height 13
type input "*****"
click at [913, 133] on span "[PHONE_NUMBER]" at bounding box center [942, 133] width 111 height 9
click at [914, 102] on input at bounding box center [942, 99] width 128 height 13
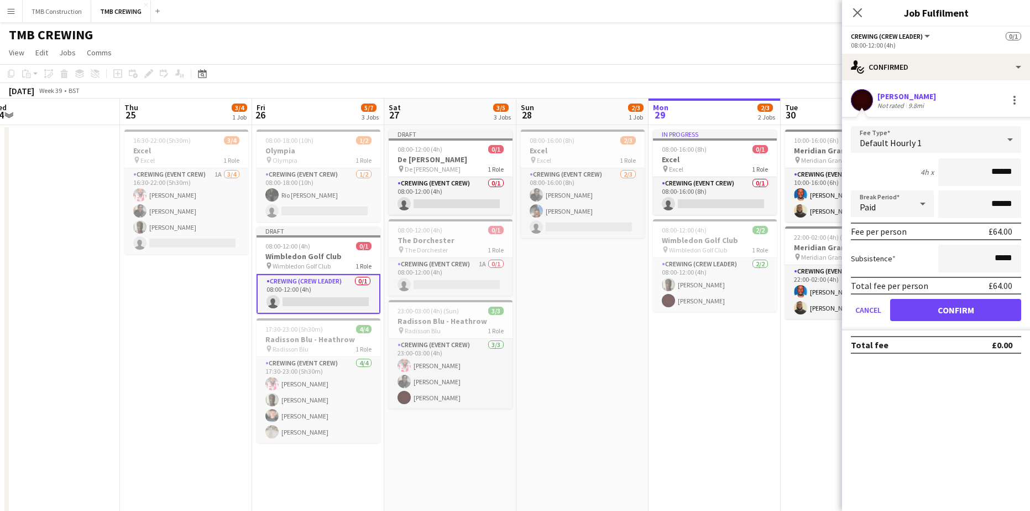
type input "******"
click at [939, 310] on button "Confirm" at bounding box center [956, 310] width 131 height 22
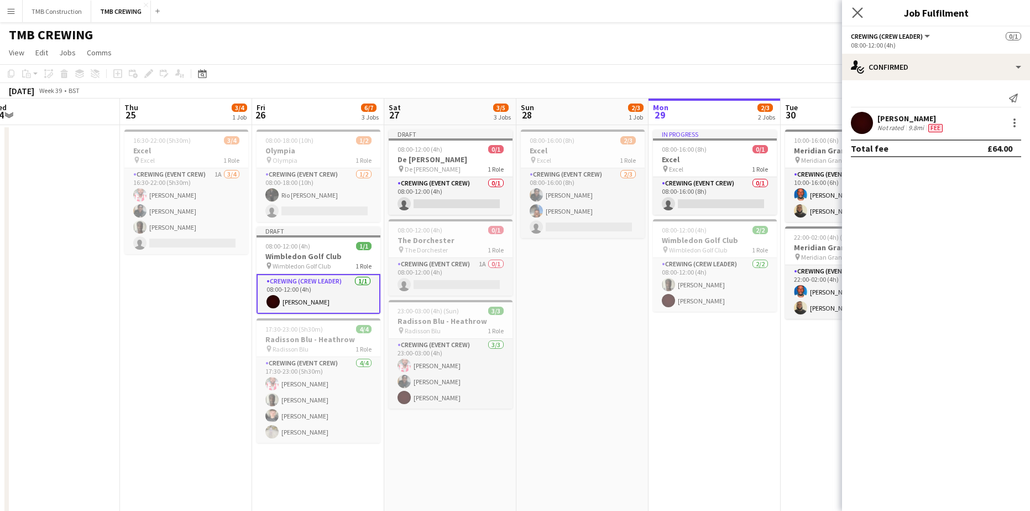
click at [865, 14] on app-icon "Close pop-in" at bounding box center [858, 13] width 16 height 16
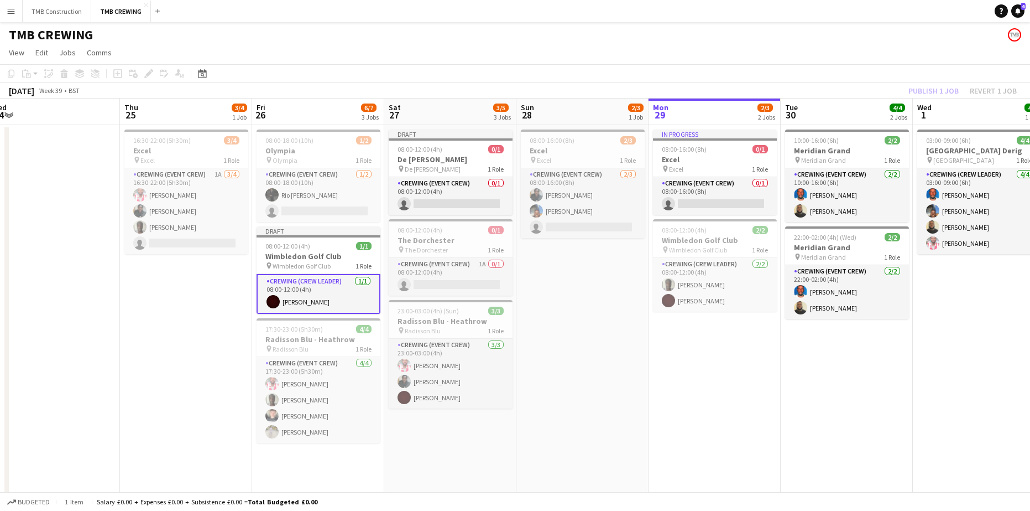
click at [615, 331] on app-date-cell "08:00-16:00 (8h) 2/3 Excel pin Excel 1 Role Crewing (Event Crew) [DATE] 08:00-1…" at bounding box center [583, 347] width 132 height 445
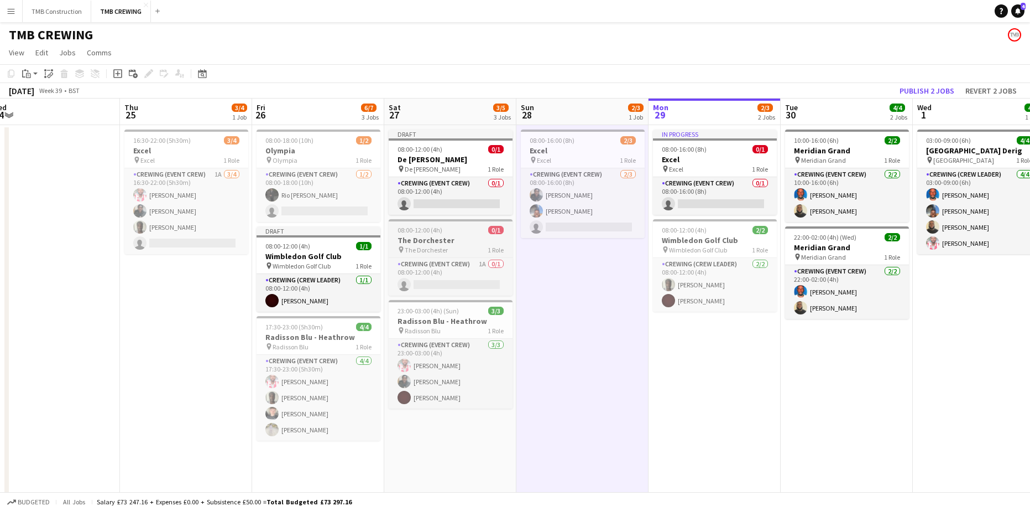
click at [456, 246] on div "pin The Dorchester 1 Role" at bounding box center [451, 249] width 124 height 9
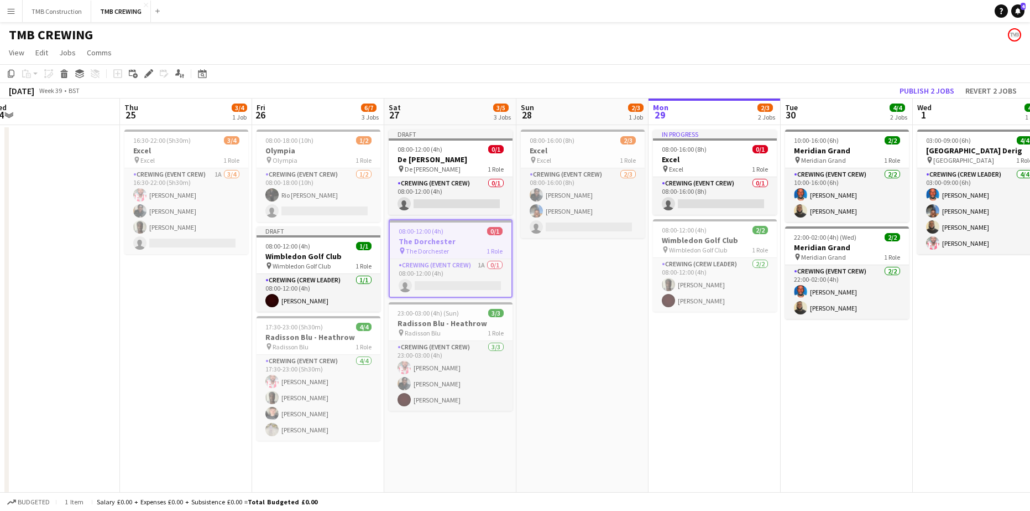
click at [69, 76] on div "Delete" at bounding box center [64, 73] width 13 height 13
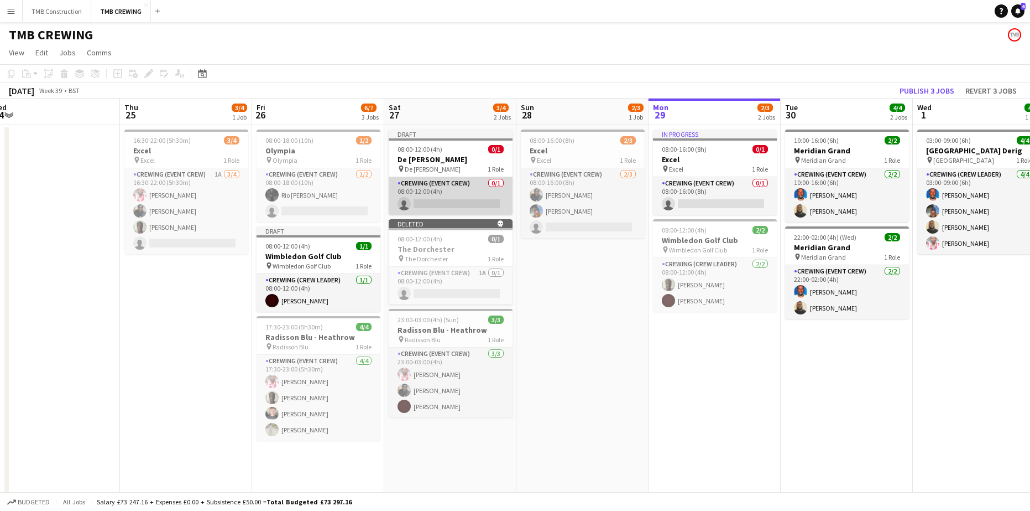
click at [440, 195] on app-card-role "Crewing (Event Crew) 0/1 08:00-12:00 (4h) single-neutral-actions" at bounding box center [451, 196] width 124 height 38
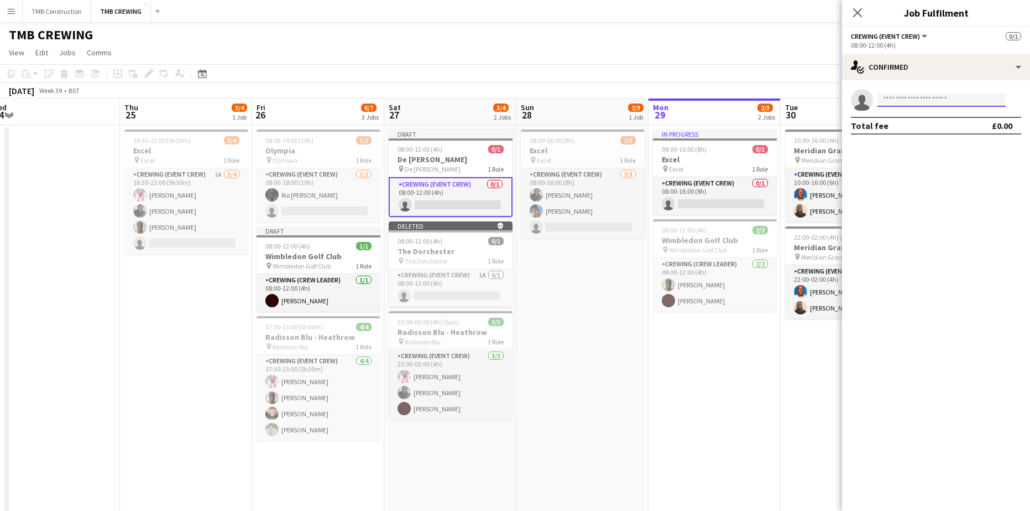
click at [937, 106] on input at bounding box center [942, 99] width 128 height 13
type input "*****"
click at [921, 133] on span "[PHONE_NUMBER]" at bounding box center [942, 133] width 111 height 9
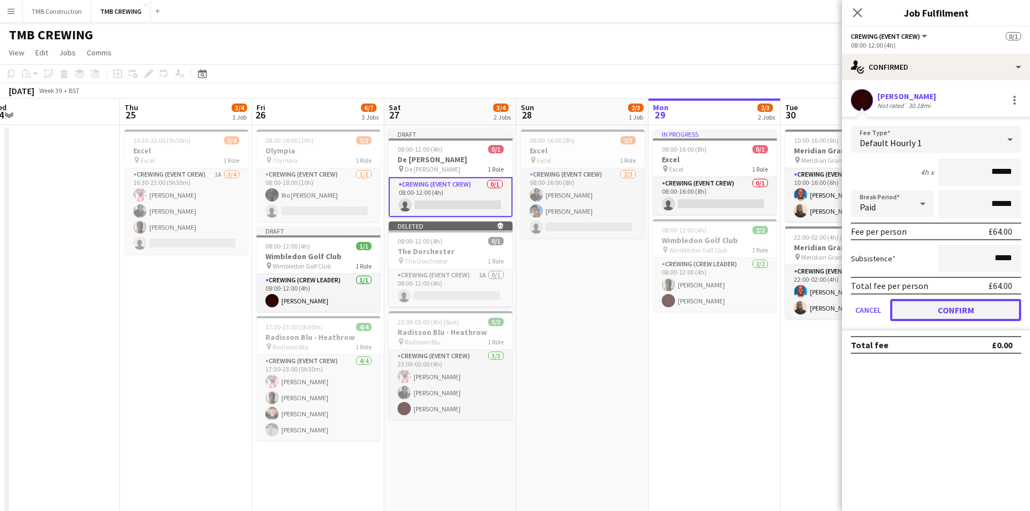
click at [961, 308] on button "Confirm" at bounding box center [956, 310] width 131 height 22
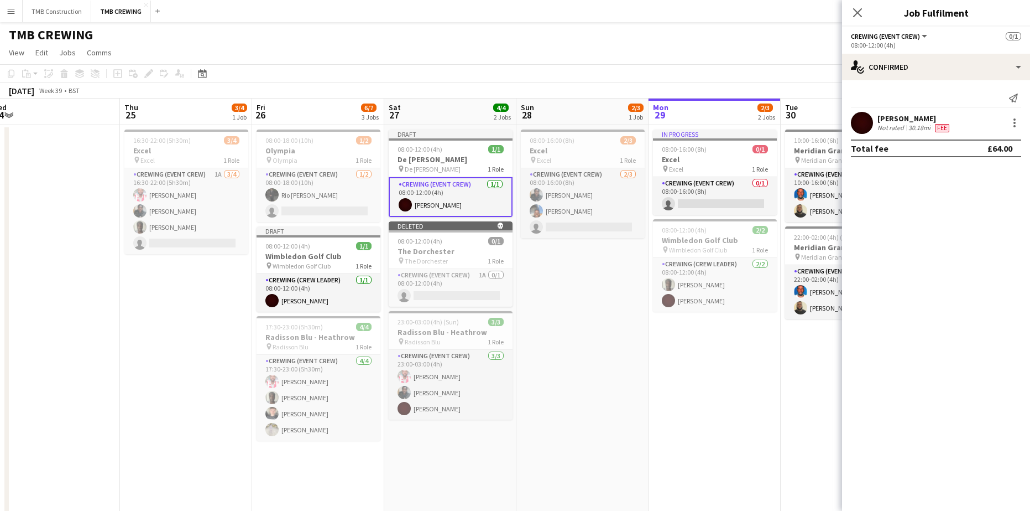
click at [857, 16] on icon "Close pop-in" at bounding box center [857, 12] width 9 height 9
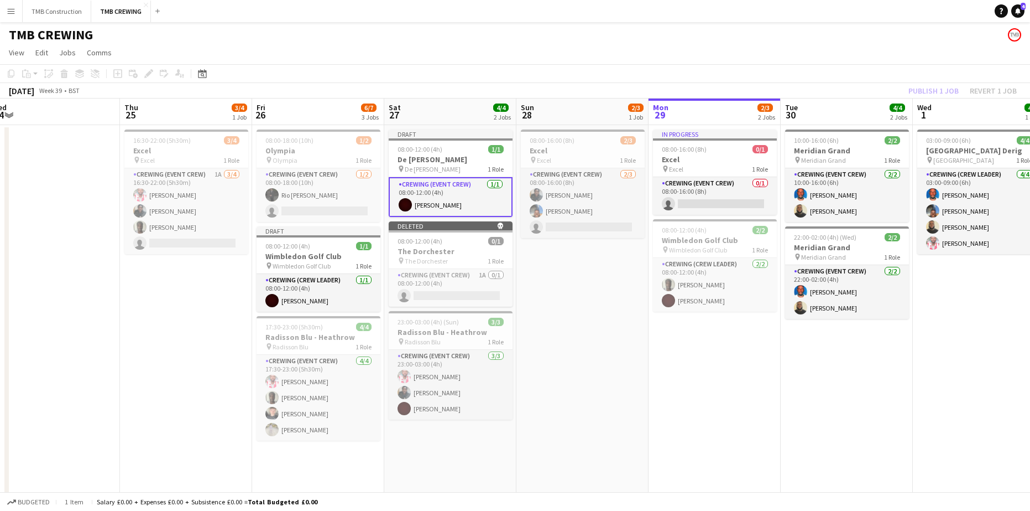
click at [565, 363] on app-date-cell "08:00-16:00 (8h) 2/3 Excel pin Excel 1 Role Crewing (Event Crew) [DATE] 08:00-1…" at bounding box center [583, 347] width 132 height 445
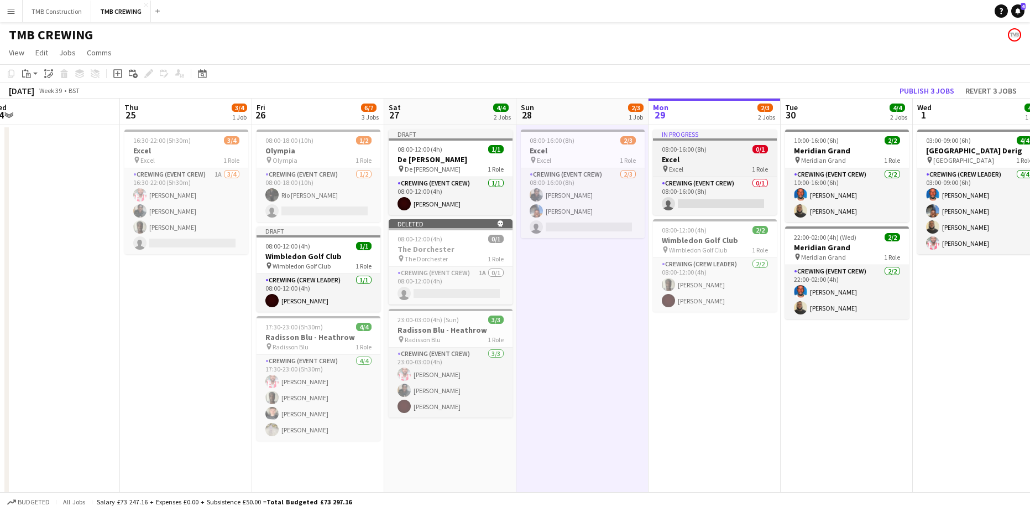
click at [712, 152] on div "08:00-16:00 (8h) 0/1" at bounding box center [715, 149] width 124 height 8
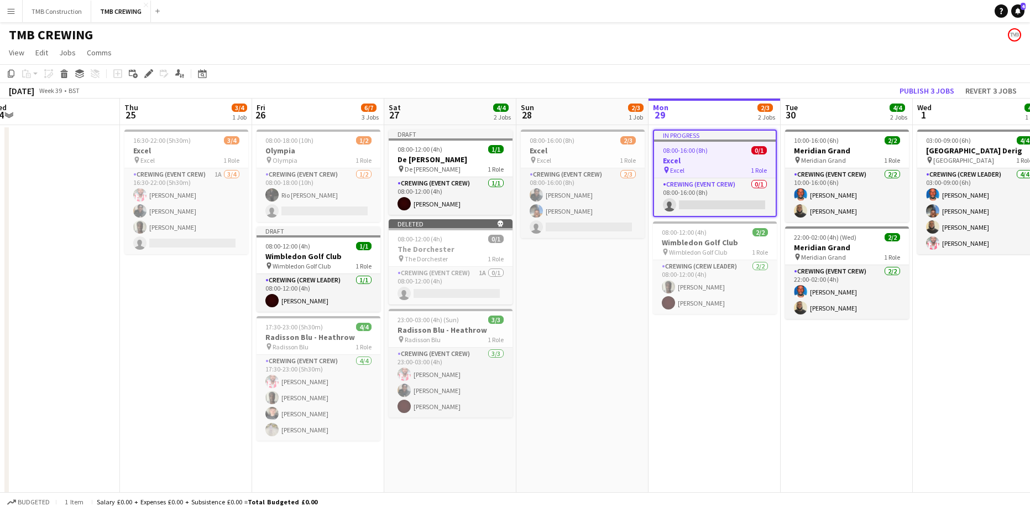
drag, startPoint x: 66, startPoint y: 73, endPoint x: 72, endPoint y: 77, distance: 7.5
click at [66, 74] on icon at bounding box center [64, 75] width 6 height 6
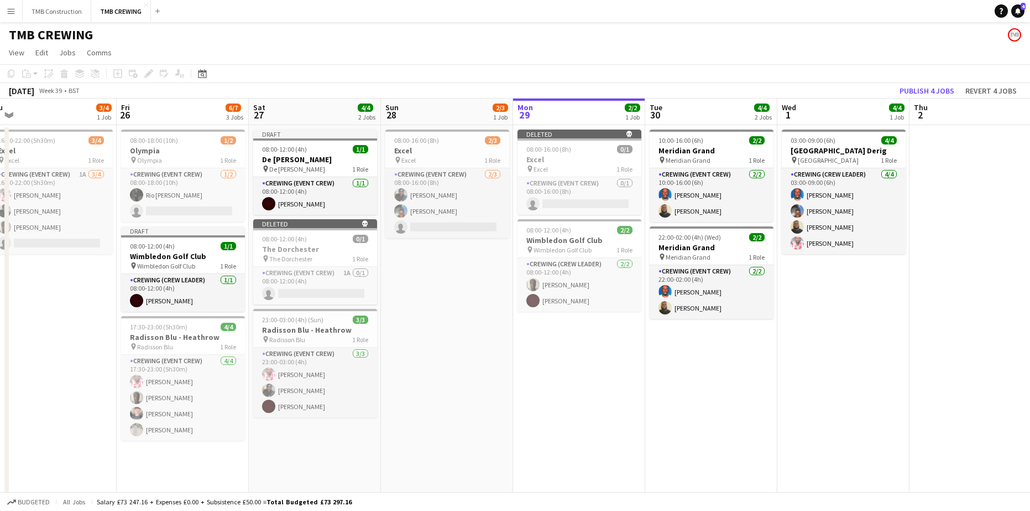
drag, startPoint x: 644, startPoint y: 408, endPoint x: 535, endPoint y: 394, distance: 109.8
click at [527, 400] on app-calendar-viewport "Mon 22 1/1 1 Job Tue 23 4/4 2 Jobs Wed 24 Thu 25 3/4 1 Job Fri 26 6/7 3 Jobs Sa…" at bounding box center [515, 333] width 1030 height 471
drag, startPoint x: 930, startPoint y: 89, endPoint x: 929, endPoint y: 107, distance: 17.7
click at [930, 90] on button "Publish 4 jobs" at bounding box center [927, 91] width 64 height 14
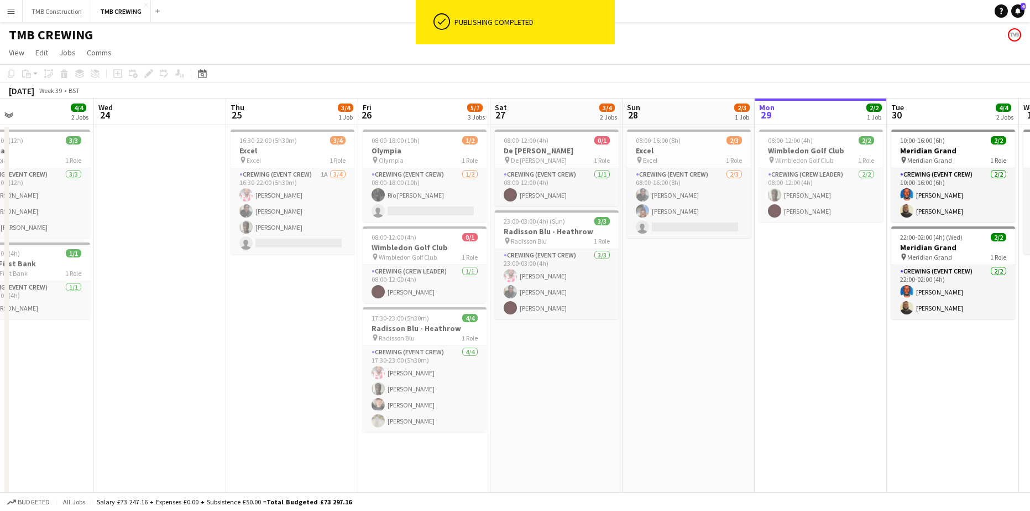
drag, startPoint x: 469, startPoint y: 371, endPoint x: 621, endPoint y: 341, distance: 155.0
click at [621, 341] on app-calendar-viewport "Sun 21 10/10 4 Jobs Mon 22 1/1 1 Job Tue 23 4/4 2 Jobs Wed 24 Thu 25 3/4 1 Job …" at bounding box center [515, 333] width 1030 height 471
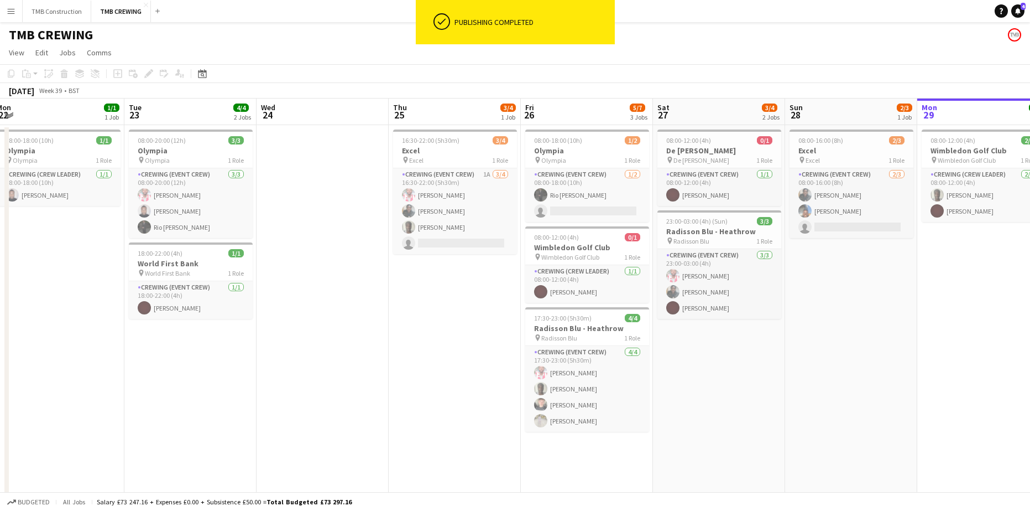
drag, startPoint x: 710, startPoint y: 358, endPoint x: 725, endPoint y: 356, distance: 14.6
click at [725, 356] on app-calendar-viewport "Sat 20 1/1 1 Job Sun 21 10/10 4 Jobs Mon 22 1/1 1 Job Tue 23 4/4 2 Jobs Wed 24 …" at bounding box center [515, 333] width 1030 height 471
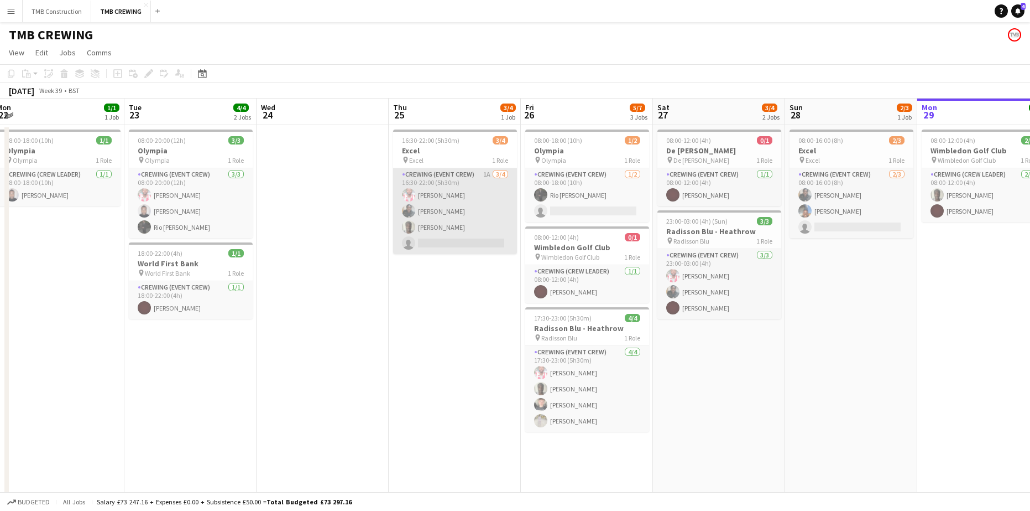
click at [470, 240] on app-card-role "Crewing (Event Crew) 1A [DATE] 16:30-22:00 (5h30m) [PERSON_NAME] [PERSON_NAME] …" at bounding box center [455, 211] width 124 height 86
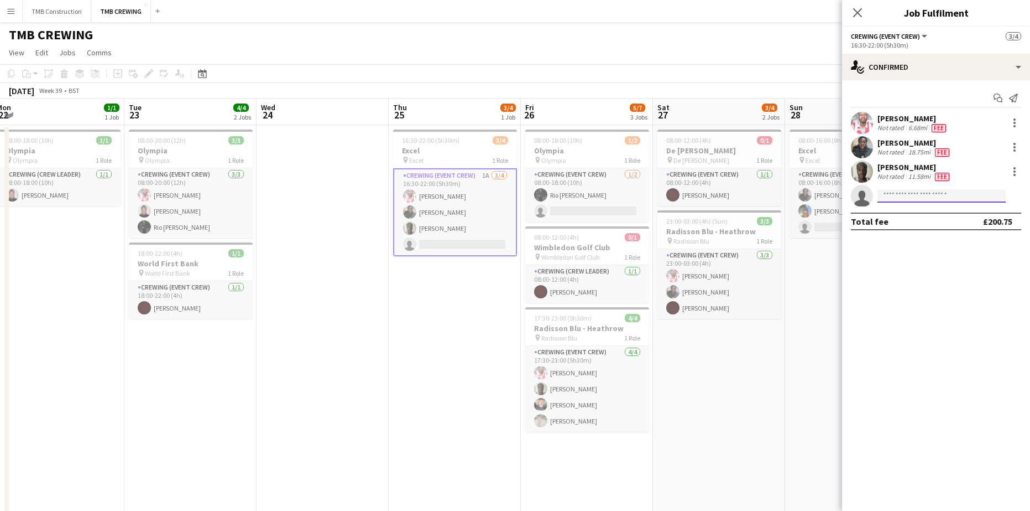
click at [910, 197] on input at bounding box center [942, 195] width 128 height 13
type input "*****"
drag, startPoint x: 892, startPoint y: 195, endPoint x: 844, endPoint y: 197, distance: 48.2
click at [844, 197] on app-invite-slot "single-neutral-actions *****" at bounding box center [936, 196] width 188 height 22
drag, startPoint x: 947, startPoint y: 344, endPoint x: 960, endPoint y: 351, distance: 13.9
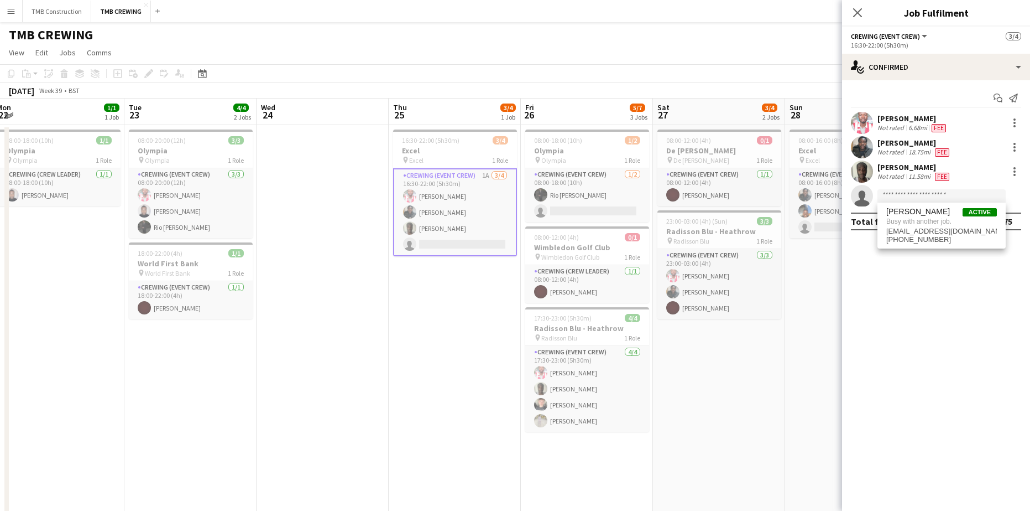
click at [949, 346] on mat-expansion-panel "check Confirmed Start chat Send notification [PERSON_NAME] Not rated 6.68mi [PE…" at bounding box center [936, 295] width 188 height 430
click at [856, 9] on icon "Close pop-in" at bounding box center [857, 12] width 11 height 11
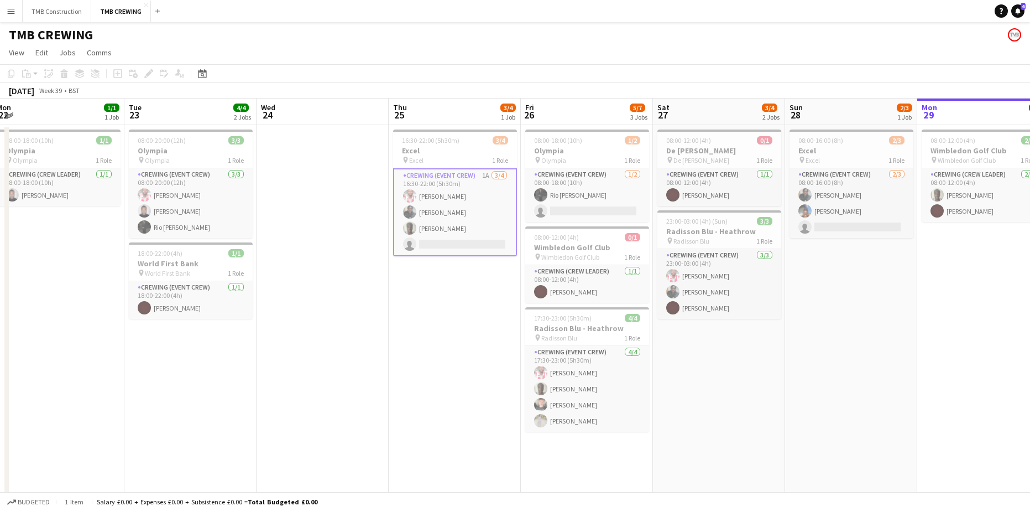
scroll to position [0, 419]
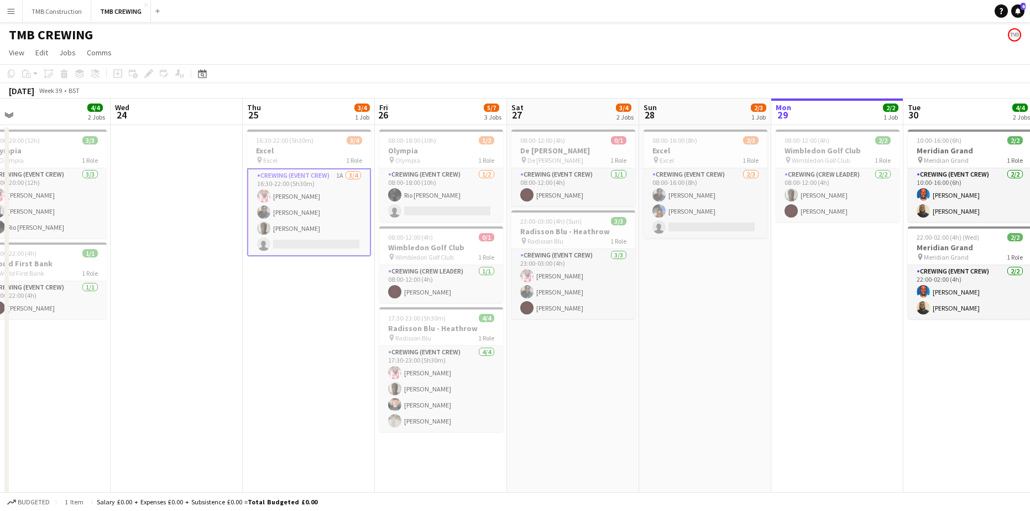
drag, startPoint x: 775, startPoint y: 358, endPoint x: 636, endPoint y: 351, distance: 139.0
click at [637, 351] on app-calendar-viewport "Sat 20 1/1 1 Job Sun 21 10/10 4 Jobs Mon 22 1/1 1 Job Tue 23 4/4 2 Jobs Wed 24 …" at bounding box center [515, 333] width 1030 height 471
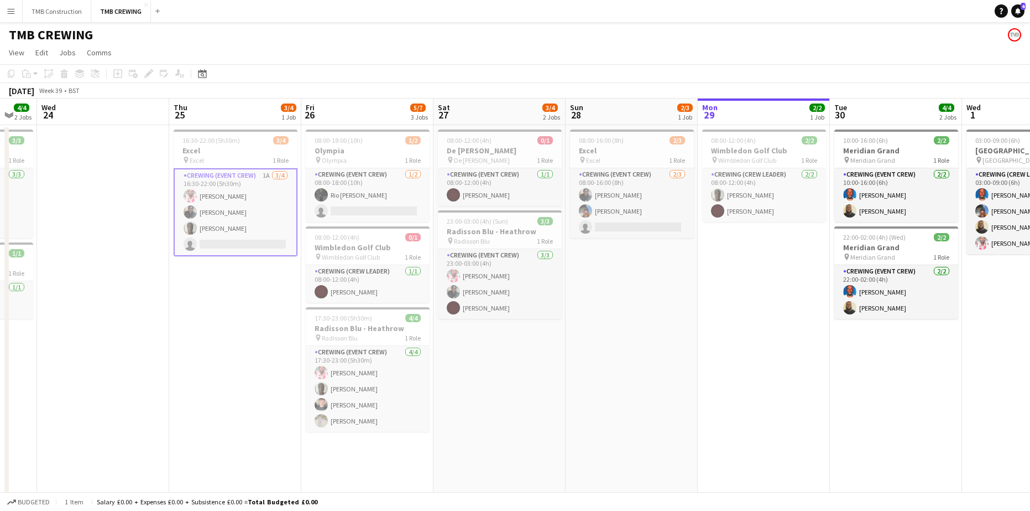
scroll to position [0, 348]
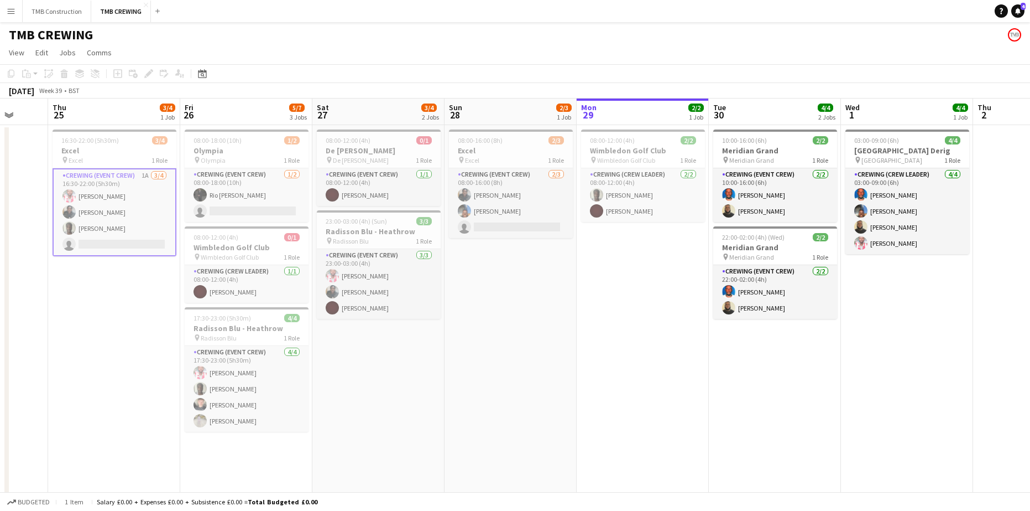
drag, startPoint x: 759, startPoint y: 350, endPoint x: 566, endPoint y: 348, distance: 193.6
click at [566, 348] on app-calendar-viewport "Mon 22 1/1 1 Job Tue 23 4/4 2 Jobs Wed 24 Thu 25 3/4 1 Job Fri 26 5/7 3 Jobs Sa…" at bounding box center [515, 333] width 1030 height 471
click at [884, 143] on span "03:00-09:00 (6h)" at bounding box center [877, 140] width 45 height 8
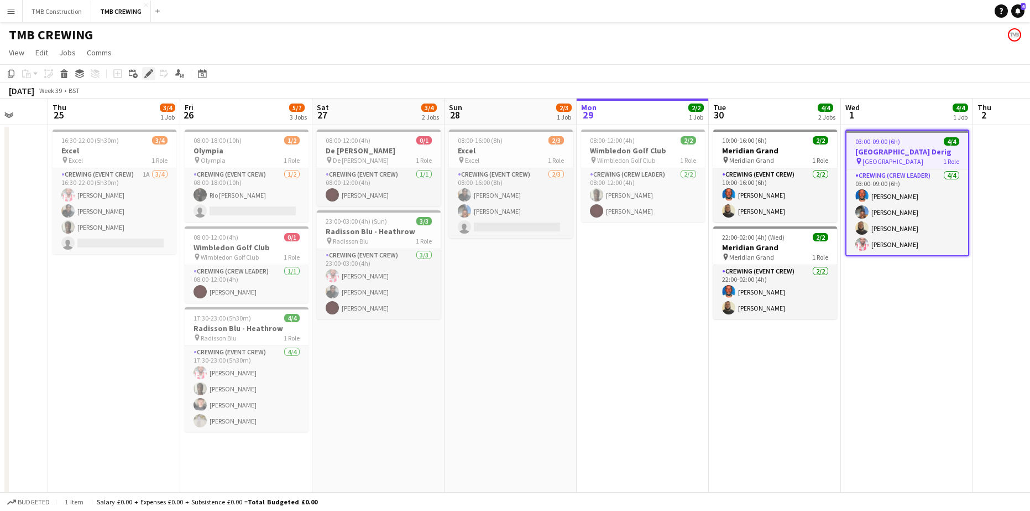
click at [146, 72] on icon "Edit" at bounding box center [148, 73] width 9 height 9
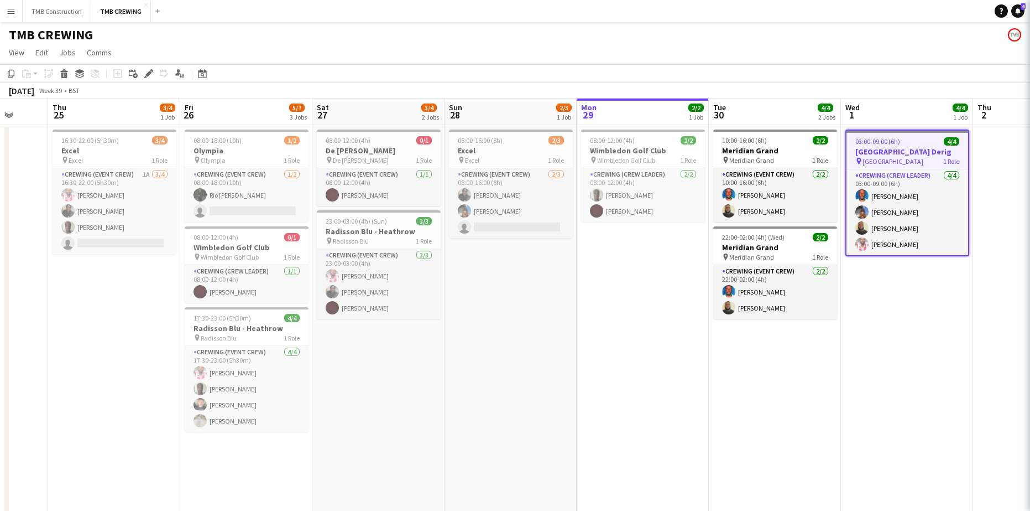
type input "**********"
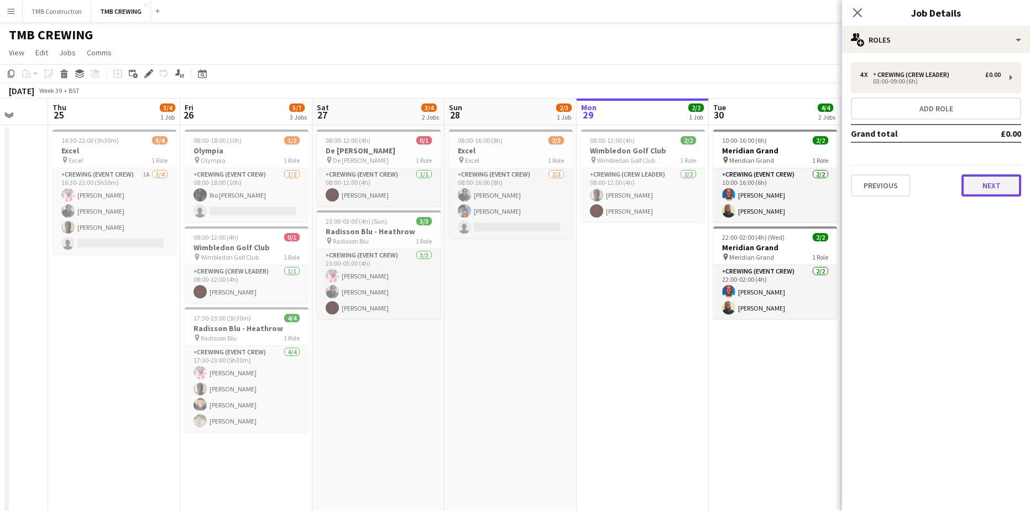
click at [971, 183] on button "Next" at bounding box center [992, 185] width 60 height 22
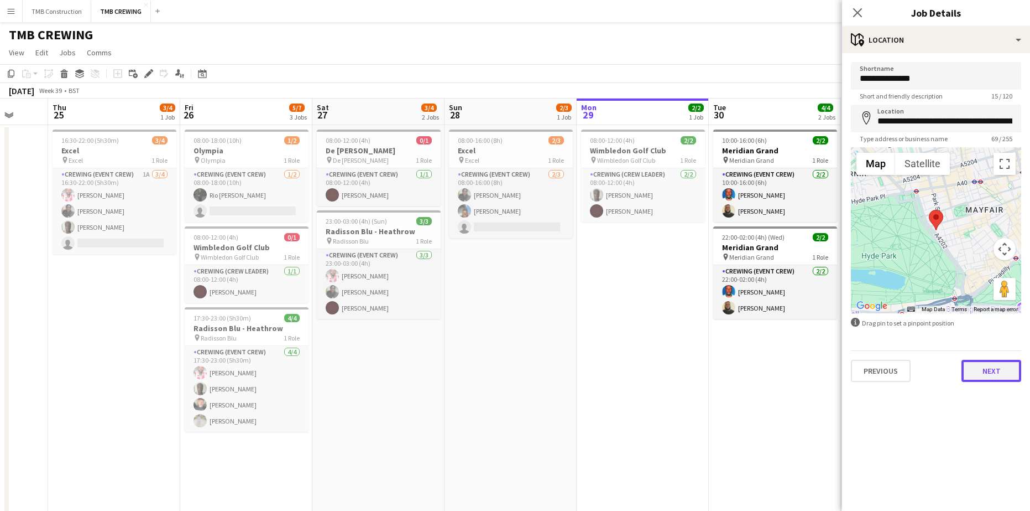
click at [988, 366] on button "Next" at bounding box center [992, 371] width 60 height 22
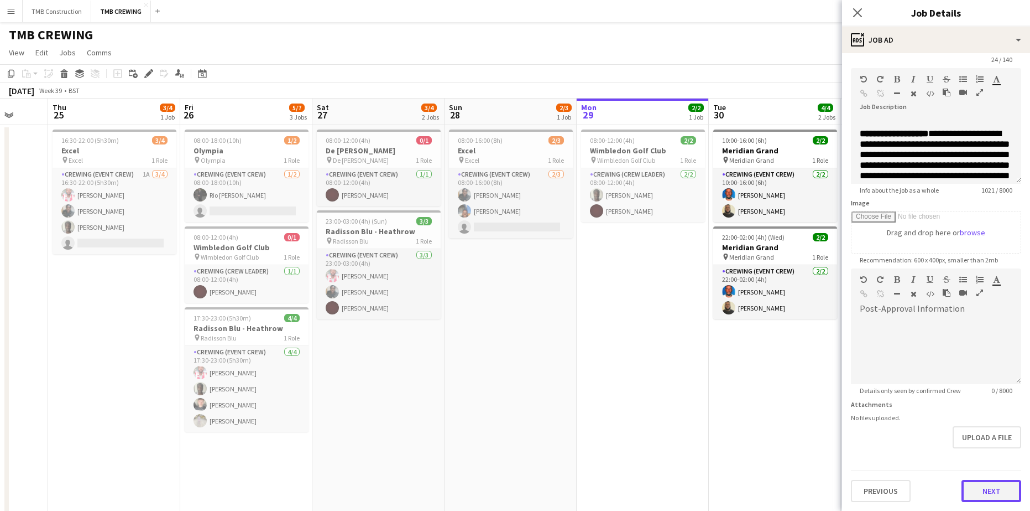
scroll to position [0, 0]
click at [988, 491] on button "Next" at bounding box center [992, 491] width 60 height 22
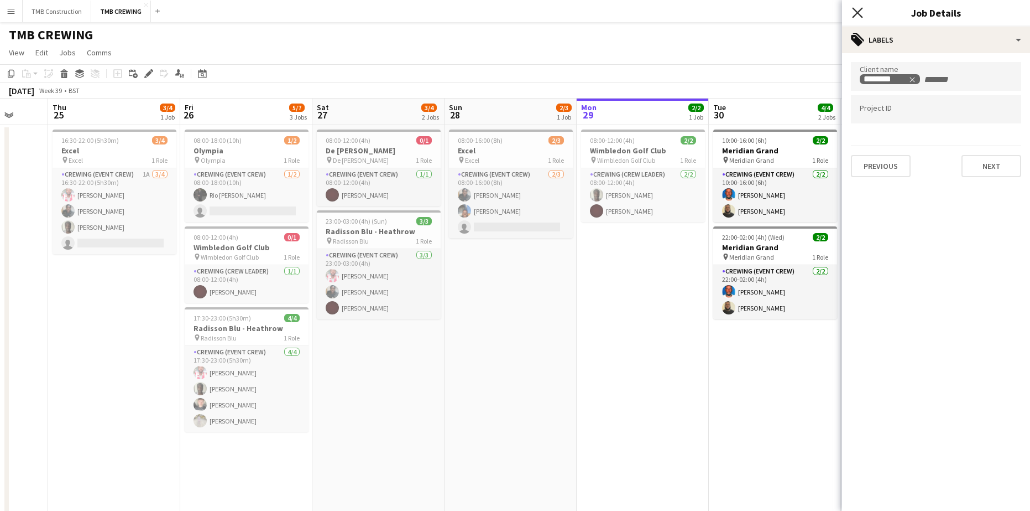
click at [858, 16] on icon "Close pop-in" at bounding box center [857, 12] width 11 height 11
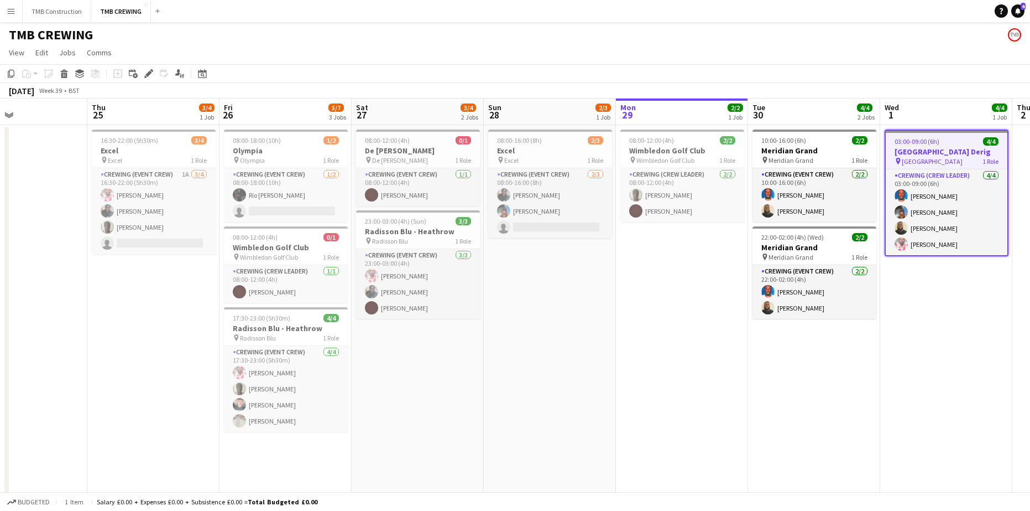
drag, startPoint x: 382, startPoint y: 353, endPoint x: 554, endPoint y: 308, distance: 177.2
click at [554, 308] on app-calendar-viewport "Mon 22 1/1 1 Job Tue 23 4/4 2 Jobs Wed 24 Thu 25 3/4 1 Job Fri 26 5/7 3 Jobs Sa…" at bounding box center [515, 333] width 1030 height 471
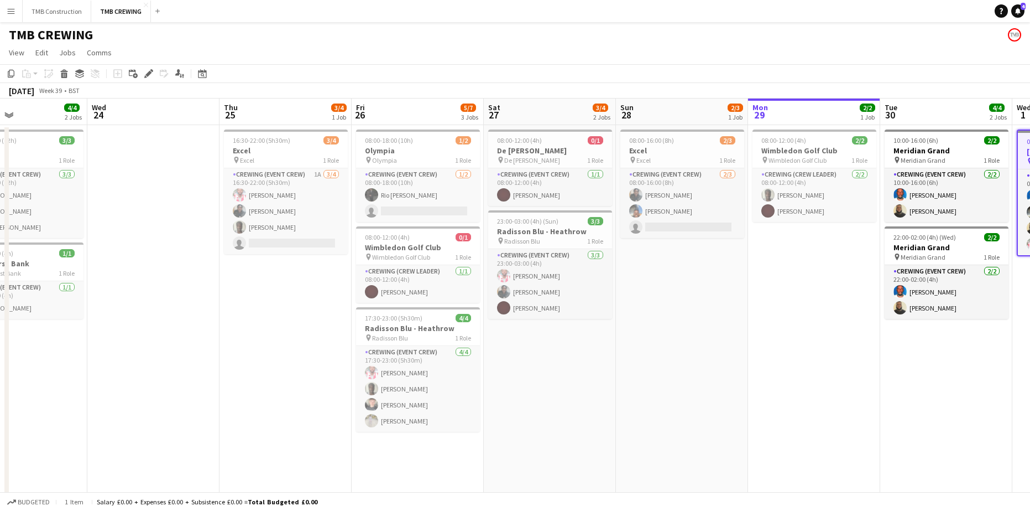
drag, startPoint x: 498, startPoint y: 292, endPoint x: 591, endPoint y: 294, distance: 92.9
click at [591, 294] on app-calendar-viewport "Sun 21 10/10 4 Jobs Mon 22 1/1 1 Job Tue 23 4/4 2 Jobs Wed 24 Thu 25 3/4 1 Job …" at bounding box center [515, 333] width 1030 height 471
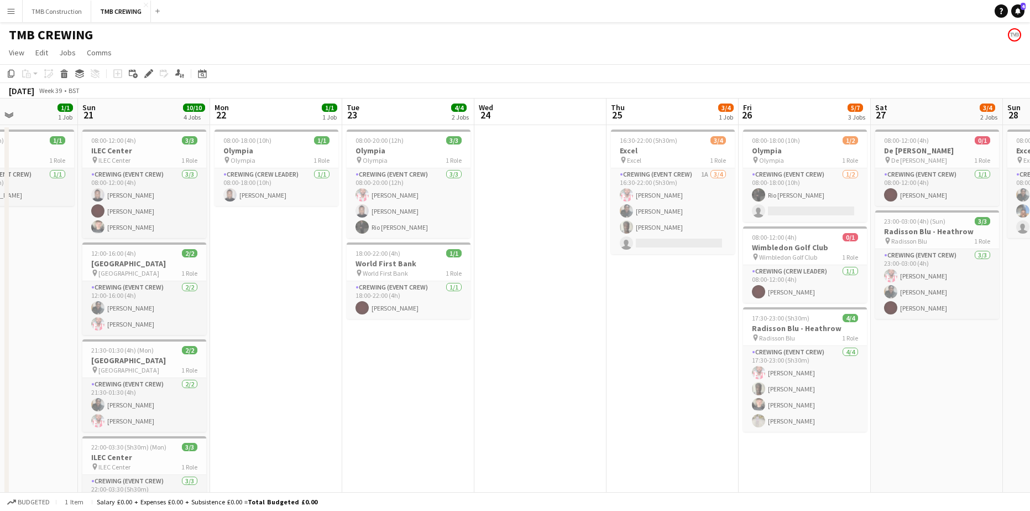
drag, startPoint x: 443, startPoint y: 309, endPoint x: 670, endPoint y: 303, distance: 226.9
click at [670, 303] on app-calendar-viewport "Thu 18 1/1 1 Job Fri 19 8/12 2 Jobs Sat 20 1/1 1 Job Sun 21 10/10 4 Jobs Mon 22…" at bounding box center [515, 333] width 1030 height 471
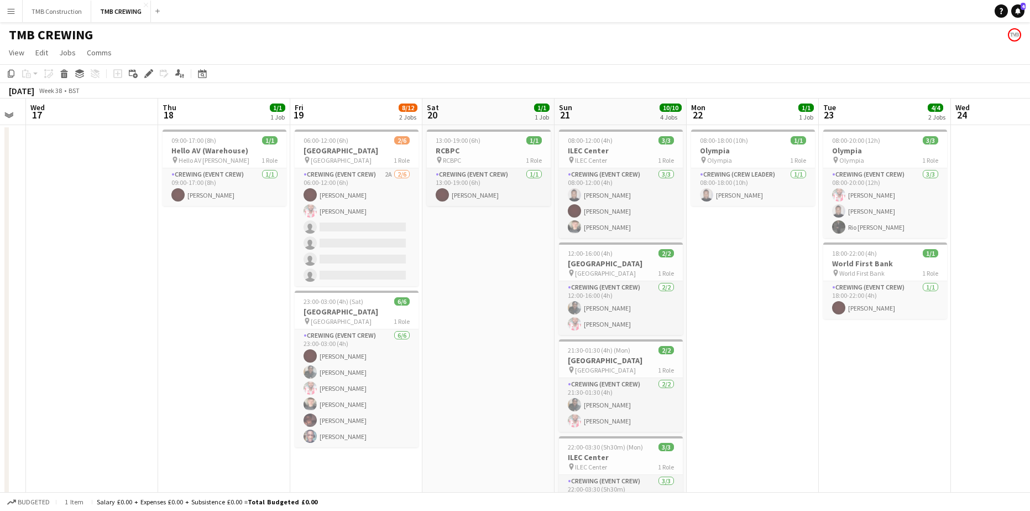
drag, startPoint x: 388, startPoint y: 354, endPoint x: 666, endPoint y: 317, distance: 280.1
click at [760, 295] on app-calendar-viewport "Mon 15 Tue 16 Wed 17 Thu 18 1/1 1 Job Fri 19 8/12 2 Jobs Sat 20 1/1 1 Job Sun 2…" at bounding box center [515, 333] width 1030 height 471
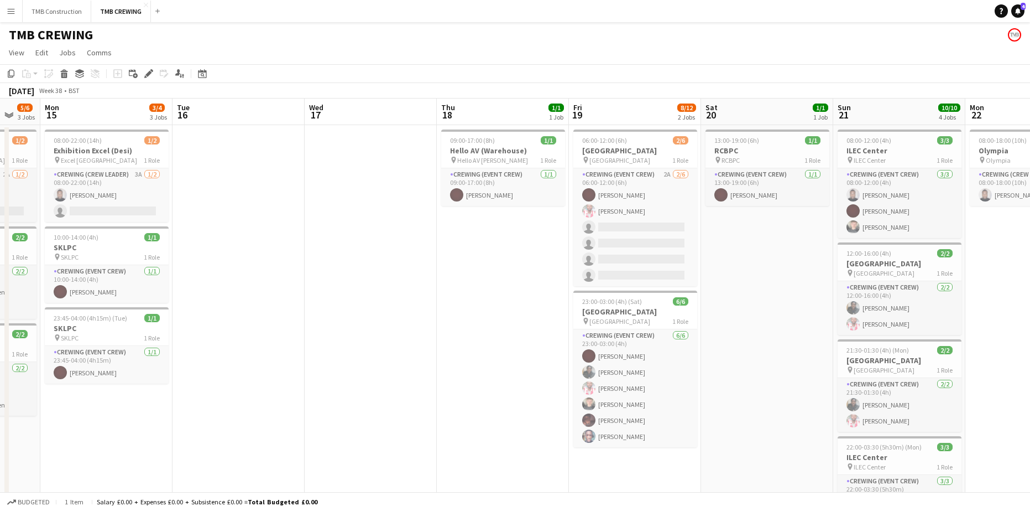
drag, startPoint x: 378, startPoint y: 366, endPoint x: 761, endPoint y: 290, distance: 390.2
click at [761, 290] on app-calendar-viewport "Sat 13 2/3 2 Jobs Sun 14 5/6 3 Jobs Mon 15 3/4 3 Jobs Tue 16 Wed 17 Thu 18 1/1 …" at bounding box center [515, 333] width 1030 height 471
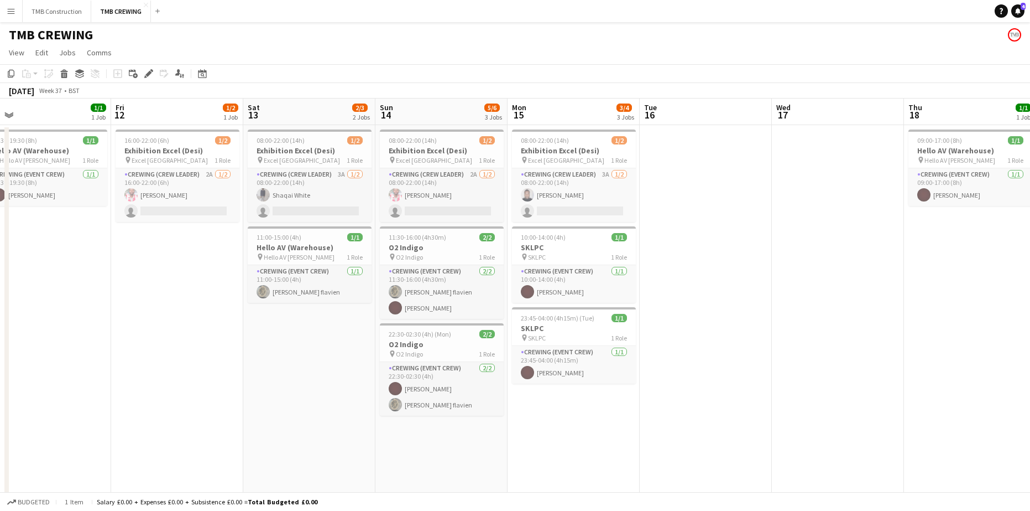
drag, startPoint x: 371, startPoint y: 326, endPoint x: 574, endPoint y: 277, distance: 208.7
click at [574, 277] on app-calendar-viewport "Tue 9 Wed 10 2/2 2 Jobs Thu 11 1/1 1 Job Fri 12 1/2 1 Job Sat 13 2/3 2 Jobs Sun…" at bounding box center [515, 333] width 1030 height 471
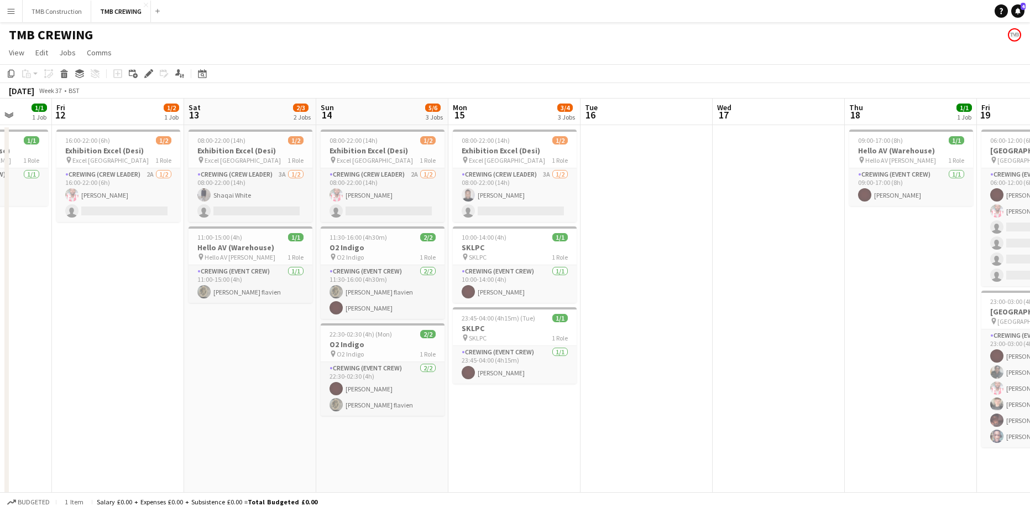
scroll to position [0, 335]
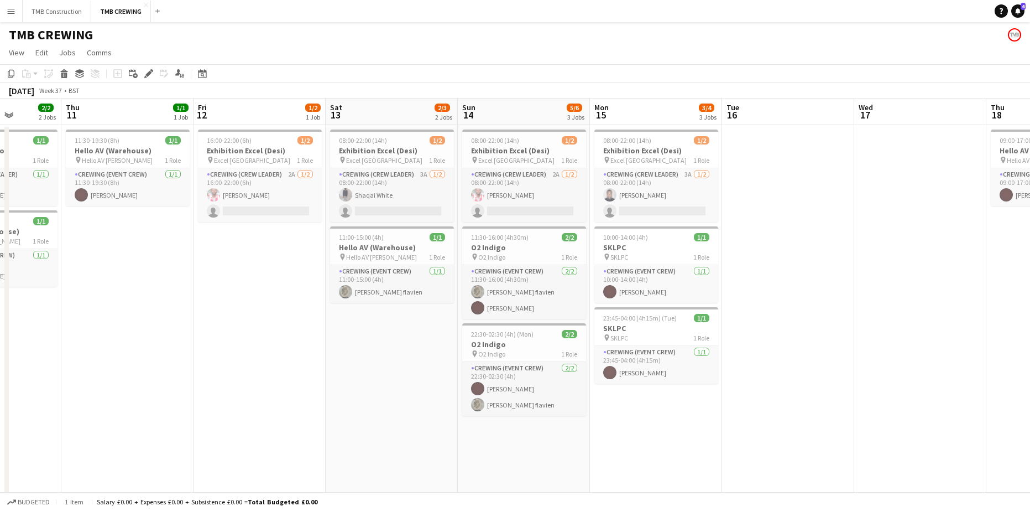
drag, startPoint x: 292, startPoint y: 331, endPoint x: 321, endPoint y: 330, distance: 28.8
click at [321, 330] on app-calendar-viewport "Mon 8 6/6 2 Jobs Tue 9 Wed 10 2/2 2 Jobs Thu 11 1/1 1 Job Fri 12 1/2 1 Job Sat …" at bounding box center [515, 333] width 1030 height 471
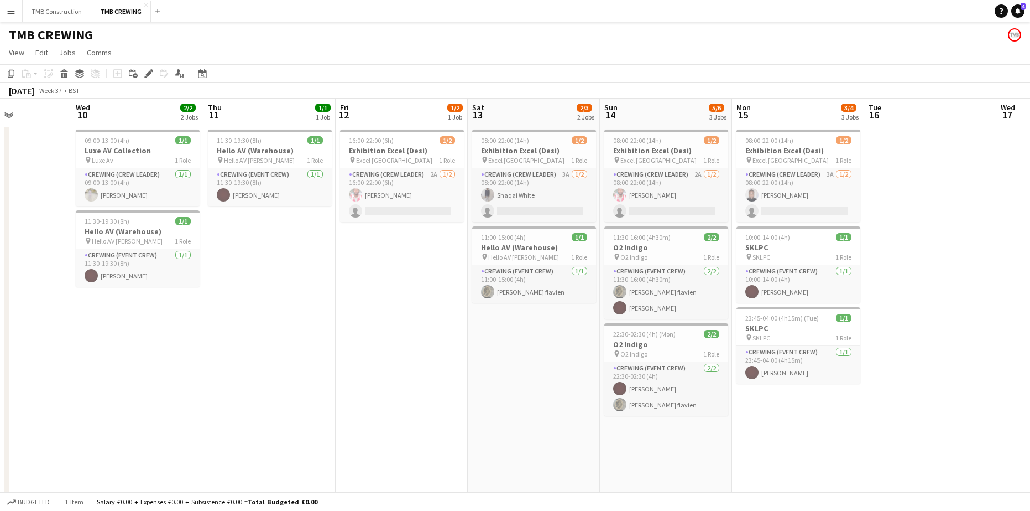
scroll to position [0, 306]
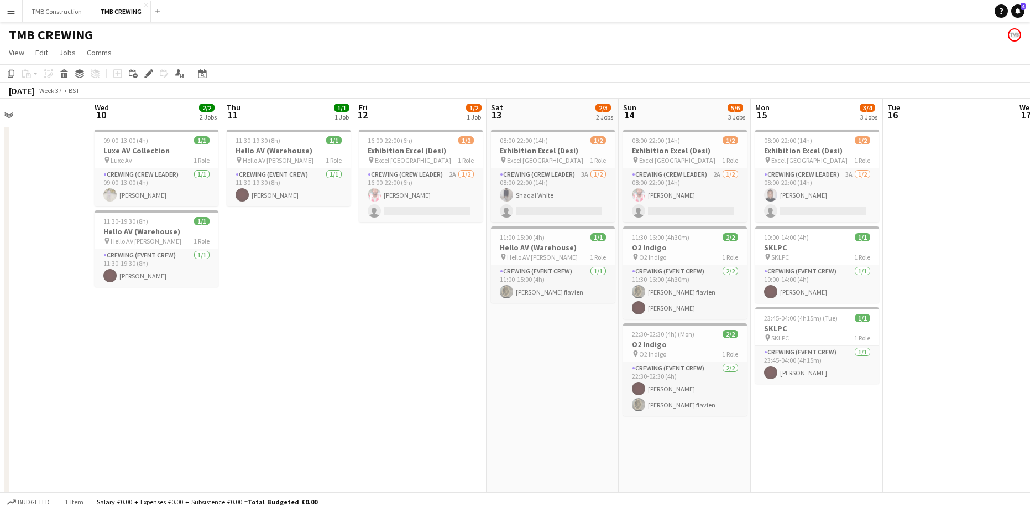
drag, startPoint x: 332, startPoint y: 280, endPoint x: 426, endPoint y: 272, distance: 94.9
click at [426, 272] on app-calendar-viewport "Sun 7 17/20 6 Jobs Mon 8 6/6 2 Jobs Tue 9 Wed 10 2/2 2 Jobs Thu 11 1/1 1 Job Fr…" at bounding box center [515, 495] width 1030 height 795
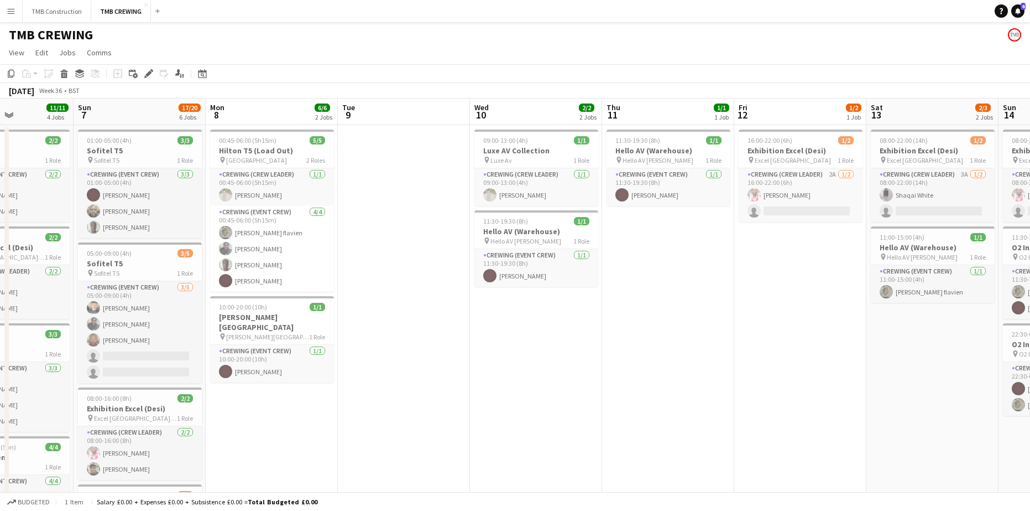
scroll to position [0, 277]
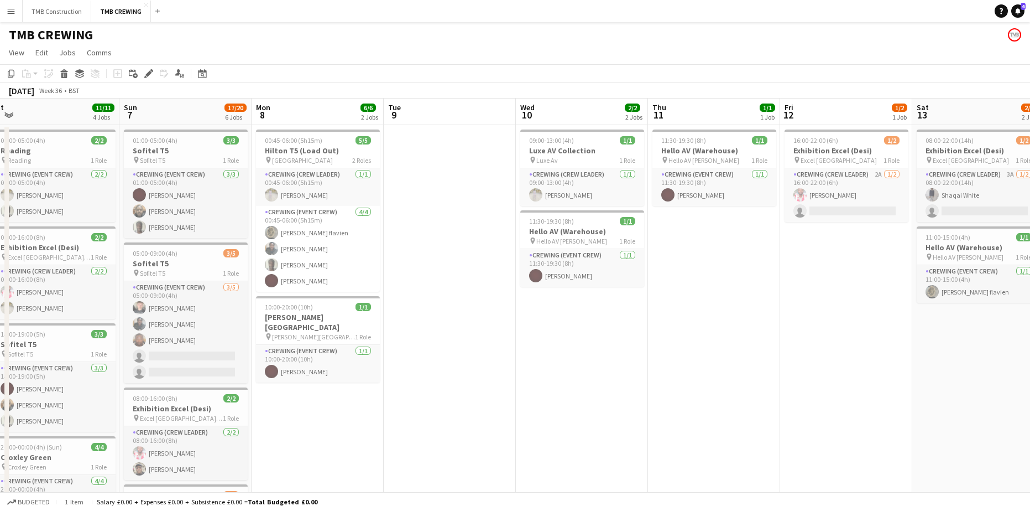
drag, startPoint x: 316, startPoint y: 306, endPoint x: 742, endPoint y: 251, distance: 429.4
click at [742, 251] on app-calendar-viewport "Thu 4 1/1 1 Job Fri 5 11/12 5 Jobs Sat 6 11/11 4 Jobs Sun 7 17/20 6 Jobs Mon 8 …" at bounding box center [515, 495] width 1030 height 795
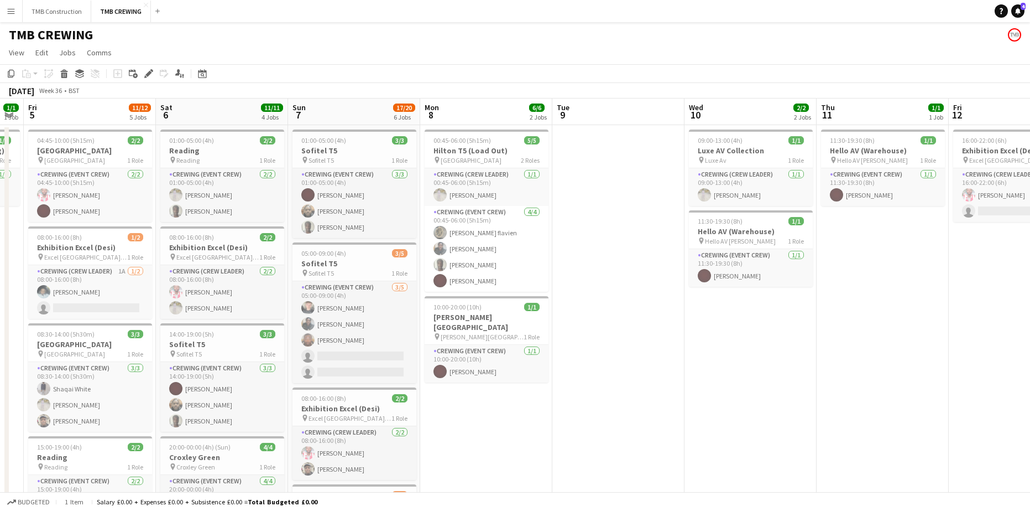
scroll to position [0, 321]
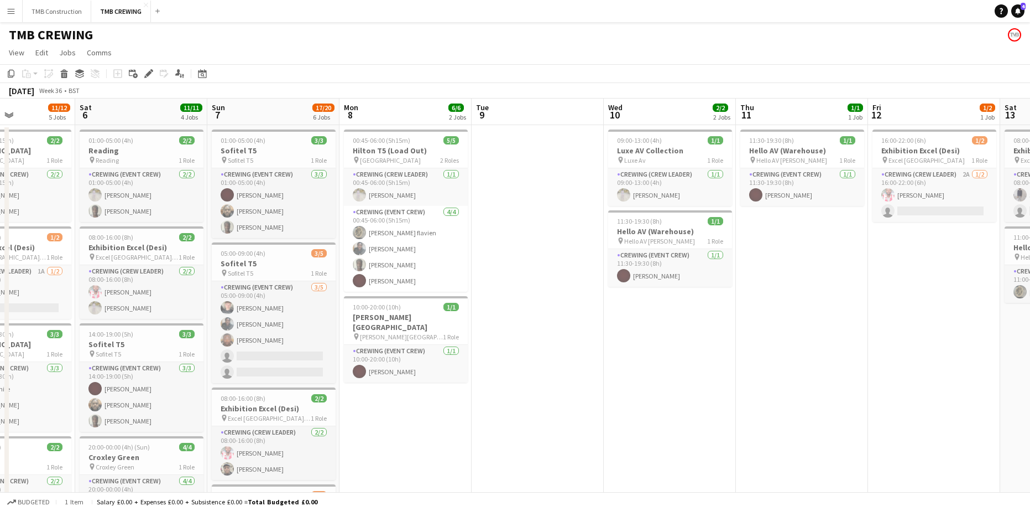
drag, startPoint x: 464, startPoint y: 384, endPoint x: 509, endPoint y: 376, distance: 46.0
click at [509, 376] on app-calendar-viewport "Wed 3 Thu 4 1/1 1 Job Fri 5 11/12 5 Jobs Sat 6 11/11 4 Jobs Sun 7 17/20 6 Jobs …" at bounding box center [515, 495] width 1030 height 795
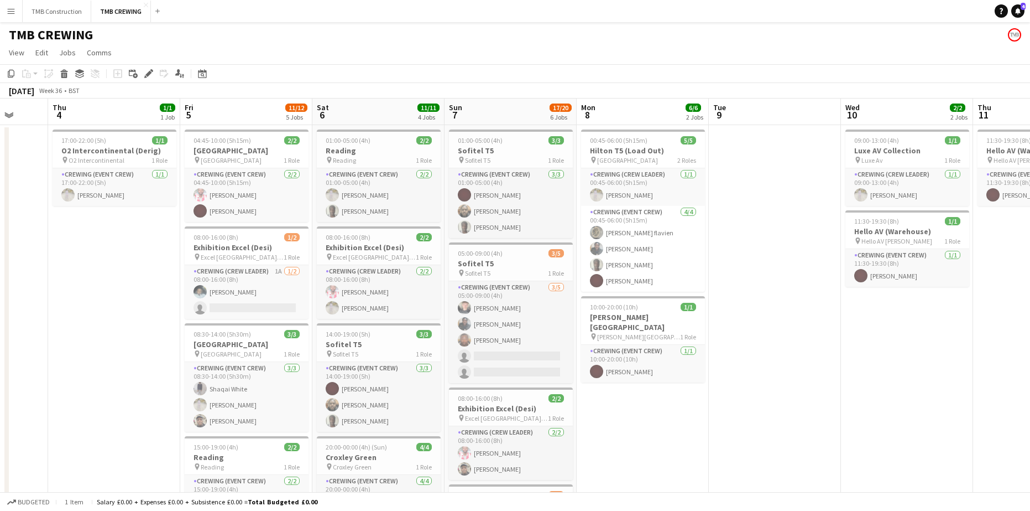
scroll to position [0, 295]
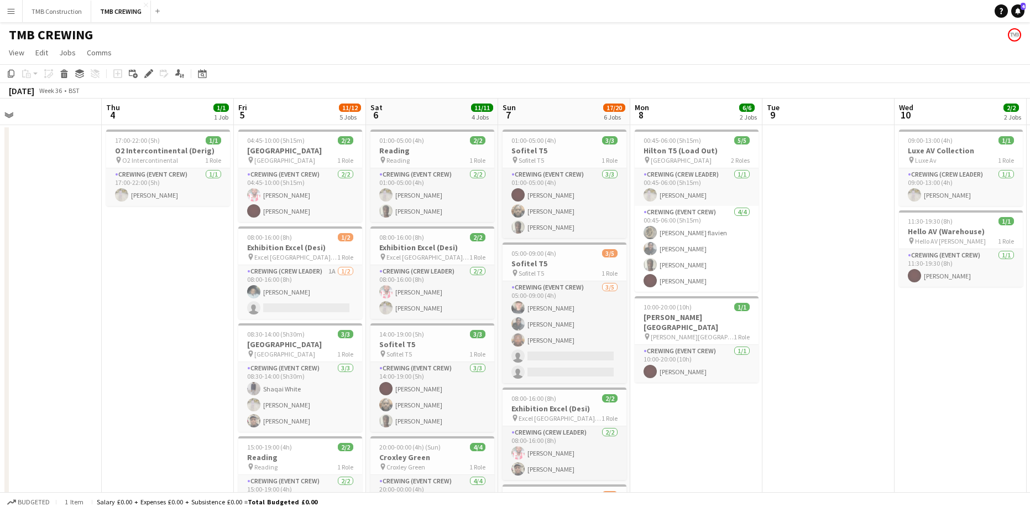
drag, startPoint x: 447, startPoint y: 402, endPoint x: 697, endPoint y: 315, distance: 265.2
click at [697, 315] on app-calendar-viewport "Mon 1 Tue 2 Wed 3 Thu 4 1/1 1 Job Fri 5 11/12 5 Jobs Sat 6 11/11 4 Jobs Sun 7 1…" at bounding box center [515, 495] width 1030 height 795
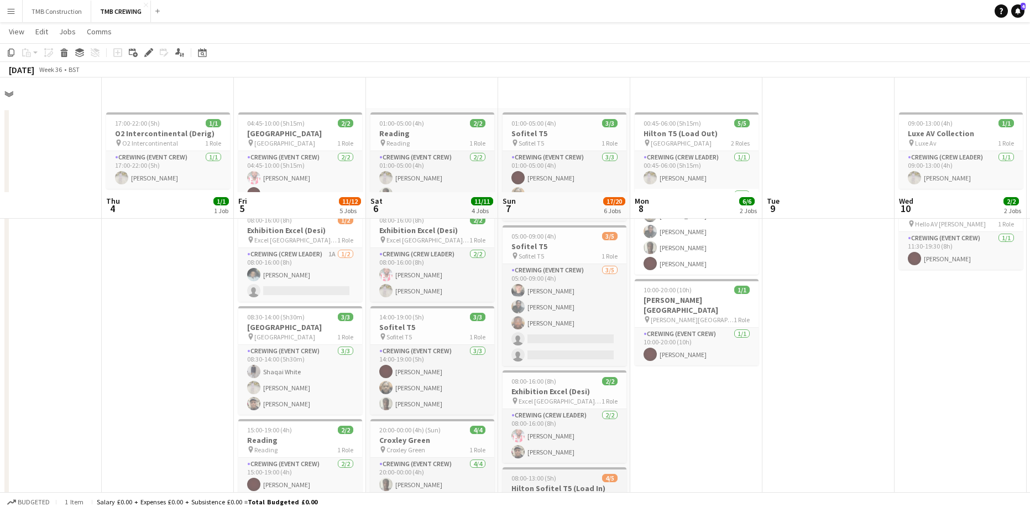
scroll to position [0, 0]
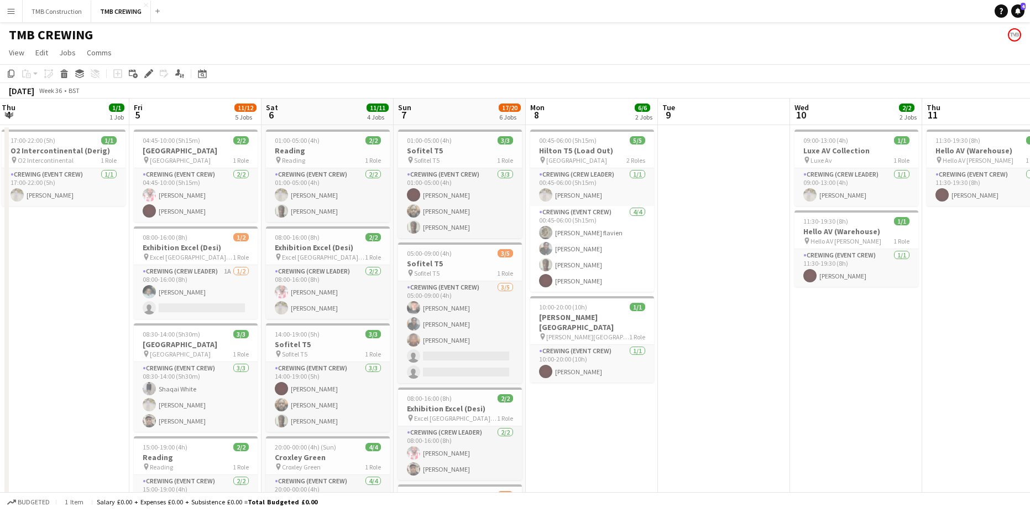
drag, startPoint x: 654, startPoint y: 399, endPoint x: 601, endPoint y: 378, distance: 57.3
click at [525, 389] on app-calendar-viewport "Mon 1 Tue 2 Wed 3 Thu 4 1/1 1 Job Fri 5 11/12 5 Jobs Sat 6 11/11 4 Jobs Sun 7 1…" at bounding box center [515, 495] width 1030 height 795
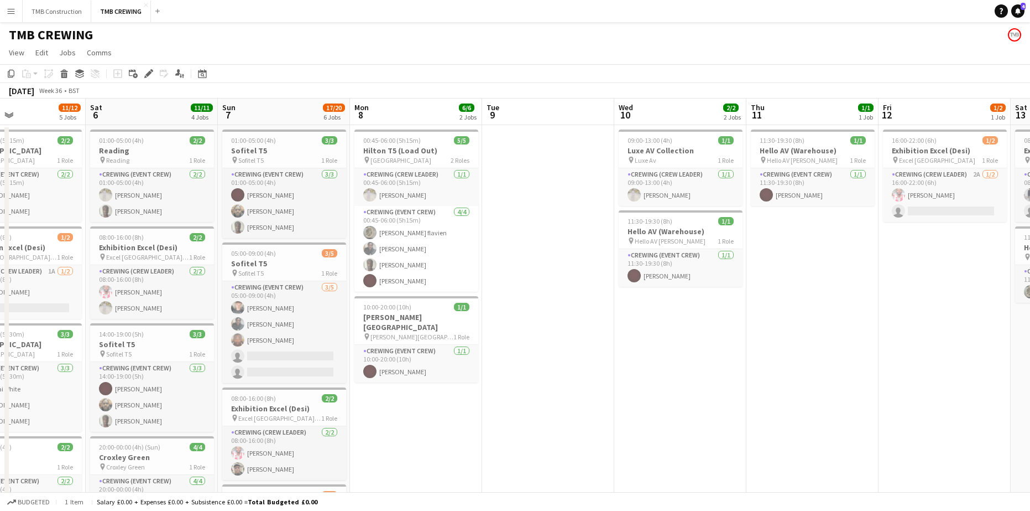
drag, startPoint x: 576, startPoint y: 379, endPoint x: 432, endPoint y: 377, distance: 144.4
click at [431, 376] on app-calendar-viewport "Tue 2 Wed 3 Thu 4 1/1 1 Job Fri 5 11/12 5 Jobs Sat 6 11/11 4 Jobs Sun 7 17/20 6…" at bounding box center [515, 495] width 1030 height 795
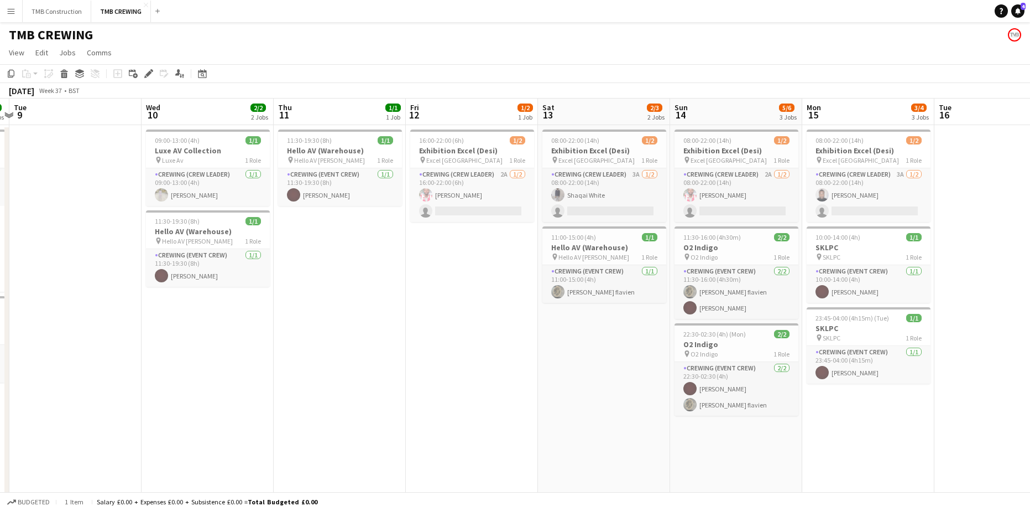
drag, startPoint x: 659, startPoint y: 379, endPoint x: 449, endPoint y: 414, distance: 213.1
click at [449, 414] on app-calendar-viewport "Sat 6 11/11 4 Jobs Sun 7 17/20 6 Jobs Mon 8 6/6 2 Jobs Tue 9 Wed 10 2/2 2 Jobs …" at bounding box center [515, 495] width 1030 height 795
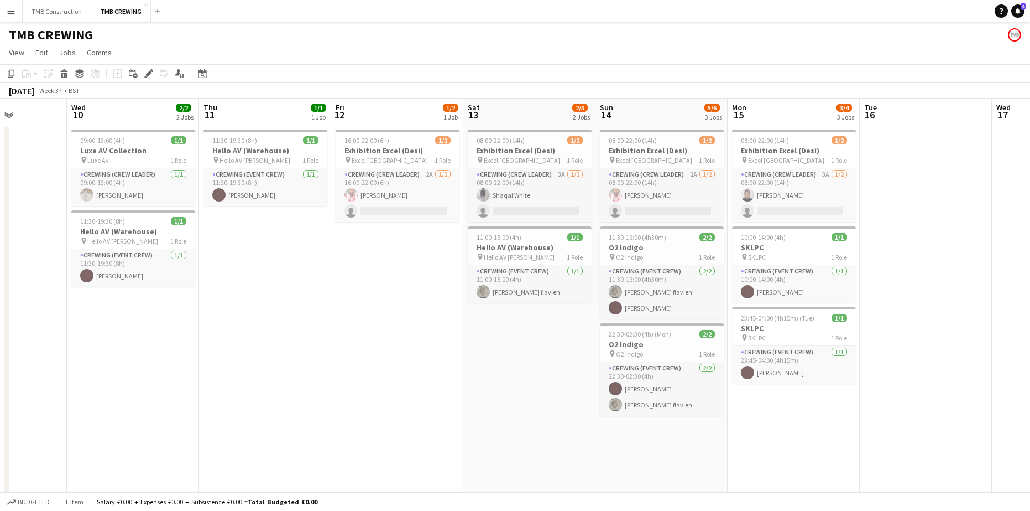
drag, startPoint x: 567, startPoint y: 420, endPoint x: 507, endPoint y: 420, distance: 60.3
click at [507, 420] on app-calendar-viewport "Sat 6 11/11 4 Jobs Sun 7 17/20 6 Jobs Mon 8 6/6 2 Jobs Tue 9 Wed 10 2/2 2 Jobs …" at bounding box center [515, 495] width 1030 height 795
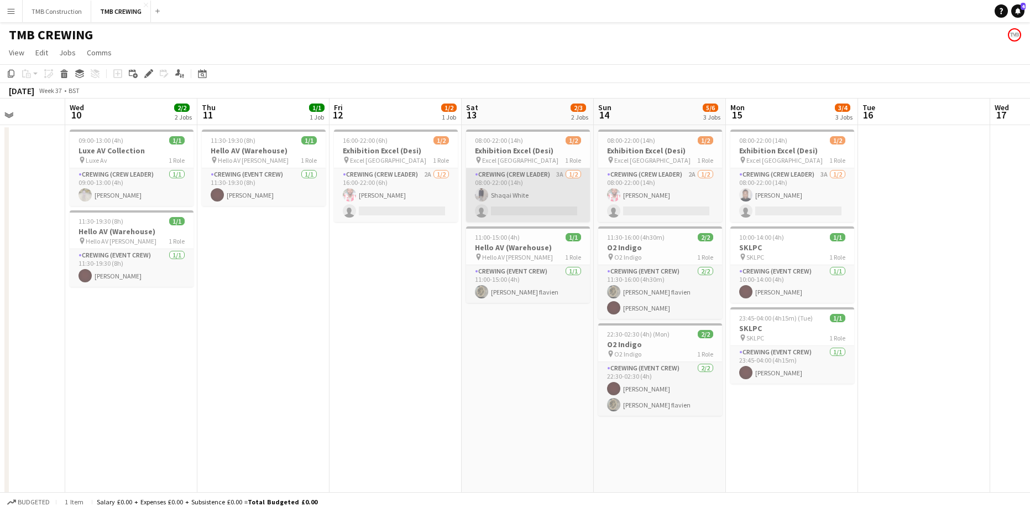
click at [535, 196] on app-card-role "Crewing (Crew Leader) 3A [DATE] 08:00-22:00 (14h) Shaqai White single-neutral-a…" at bounding box center [528, 195] width 124 height 54
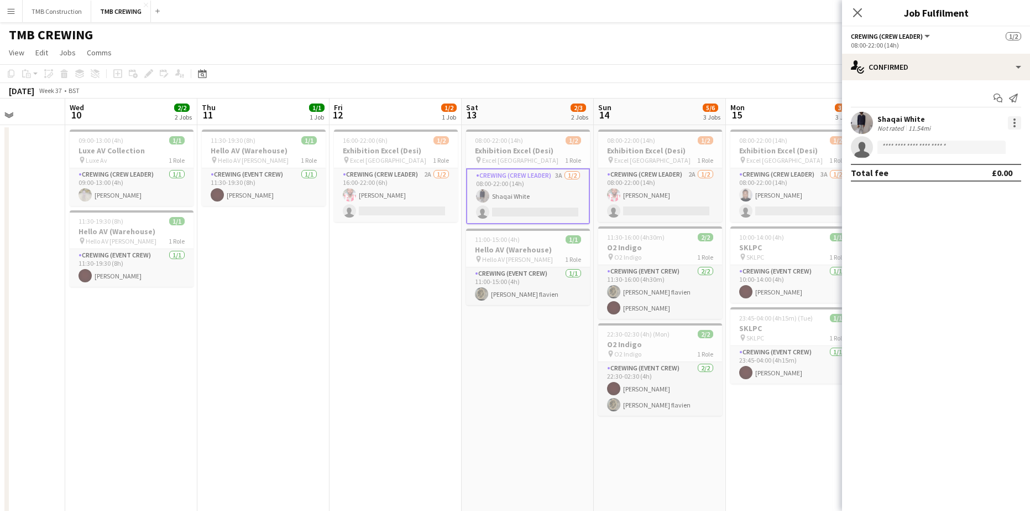
click at [1020, 119] on div at bounding box center [1014, 122] width 13 height 13
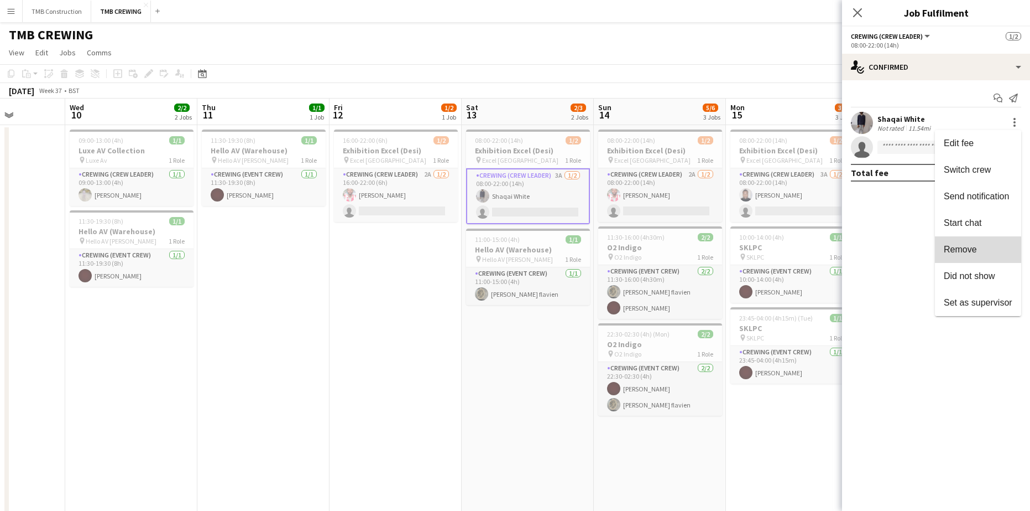
click at [970, 254] on span "Remove" at bounding box center [978, 249] width 69 height 10
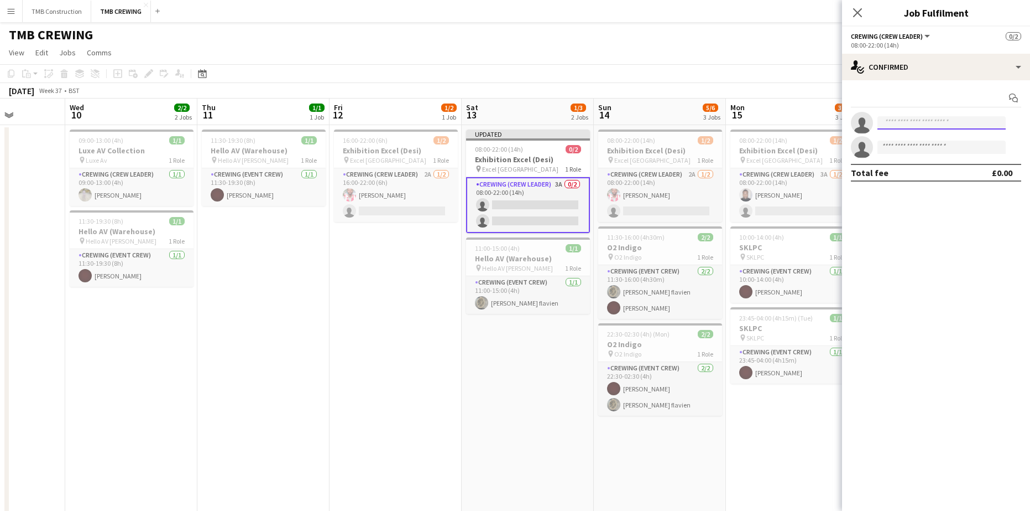
click at [920, 124] on input at bounding box center [942, 122] width 128 height 13
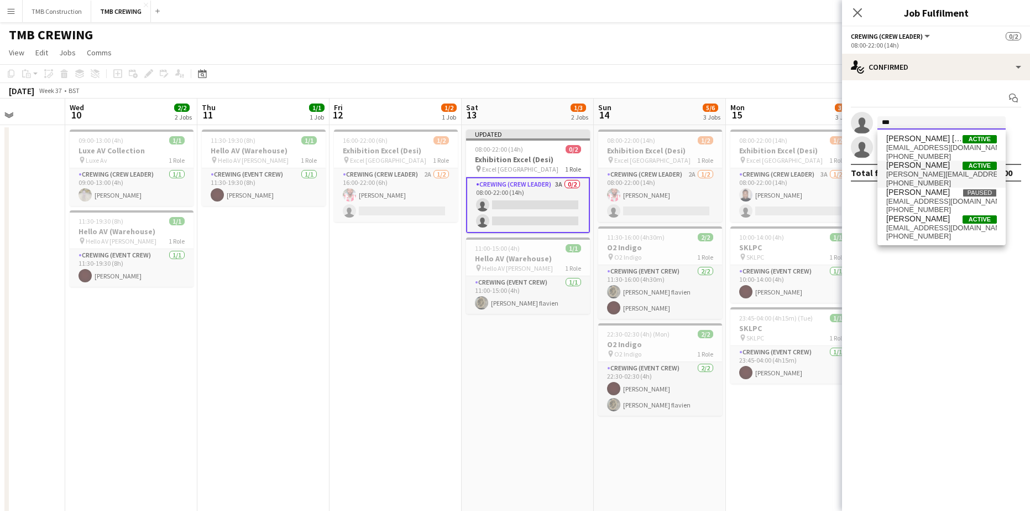
type input "***"
click at [934, 169] on span "[PERSON_NAME] Active" at bounding box center [942, 164] width 111 height 9
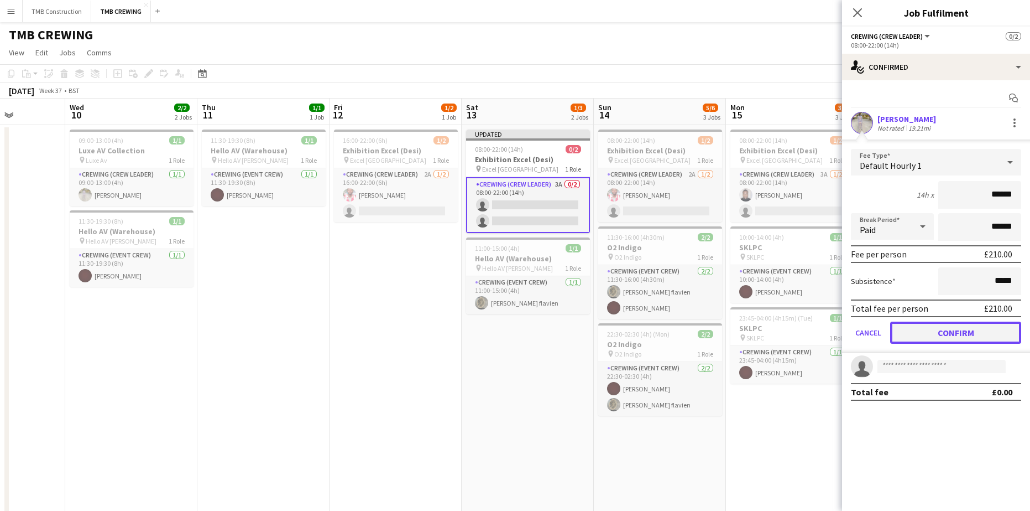
click at [930, 327] on button "Confirm" at bounding box center [956, 332] width 131 height 22
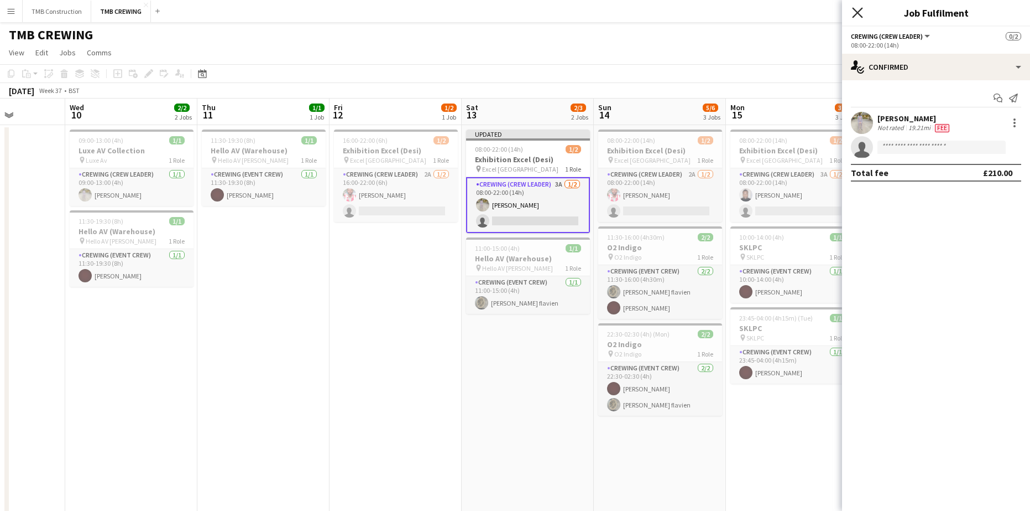
click at [862, 14] on icon "Close pop-in" at bounding box center [857, 12] width 11 height 11
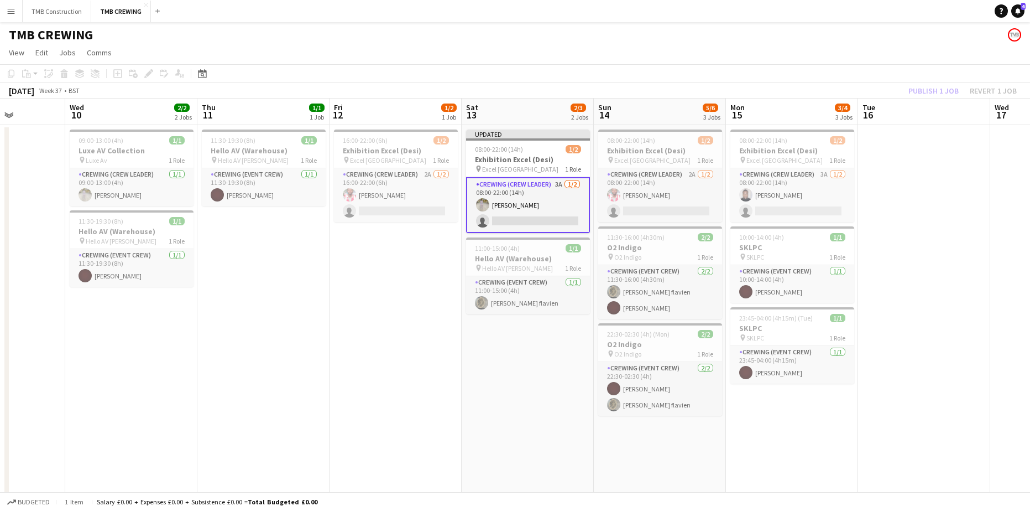
click at [508, 415] on app-date-cell "Updated 08:00-22:00 (14h) 1/2 Exhibition Excel (Desi) pin Excel London Western …" at bounding box center [528, 509] width 132 height 769
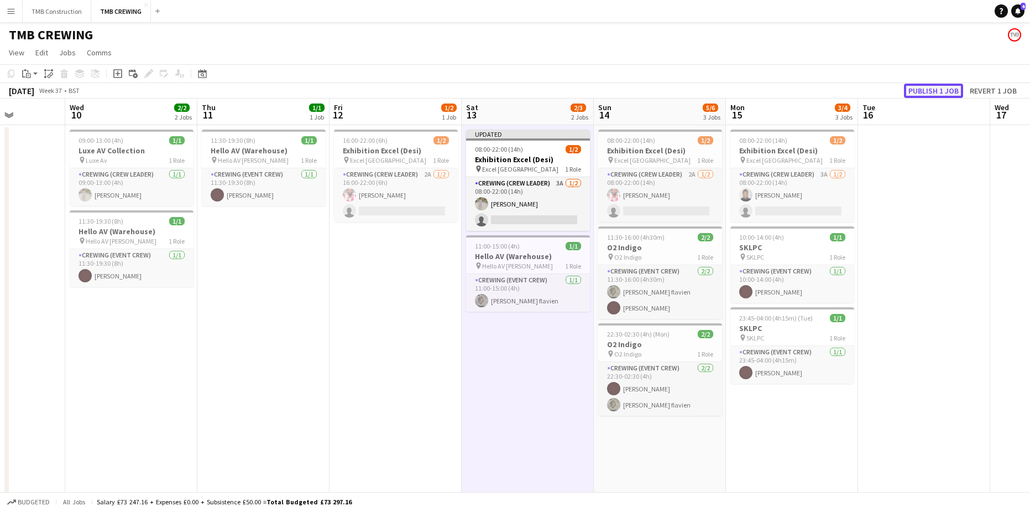
click at [913, 86] on button "Publish 1 job" at bounding box center [933, 91] width 59 height 14
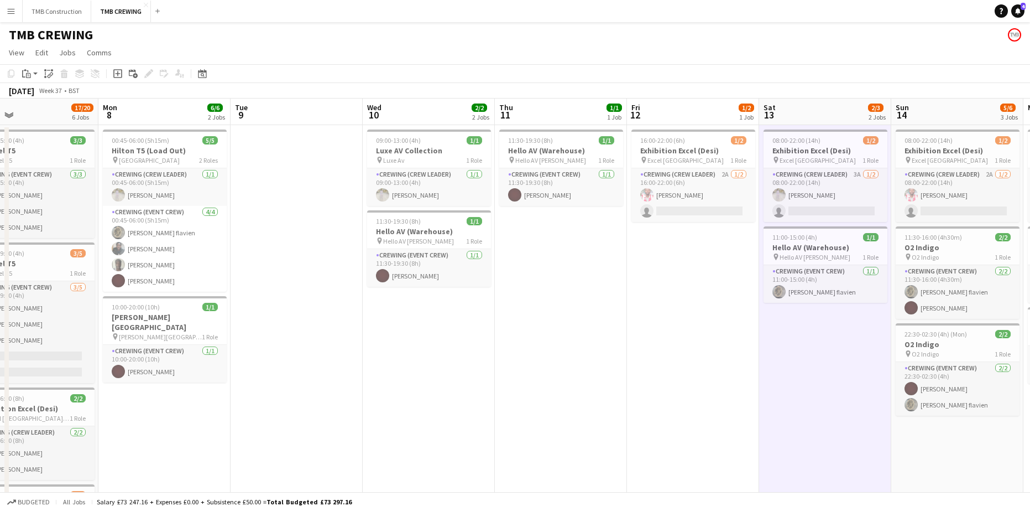
drag, startPoint x: 289, startPoint y: 407, endPoint x: 700, endPoint y: 342, distance: 415.5
click at [700, 342] on app-calendar-viewport "Fri 5 11/12 5 Jobs Sat 6 11/11 4 Jobs Sun 7 17/20 6 Jobs Mon 8 6/6 2 Jobs Tue 9…" at bounding box center [515, 495] width 1030 height 795
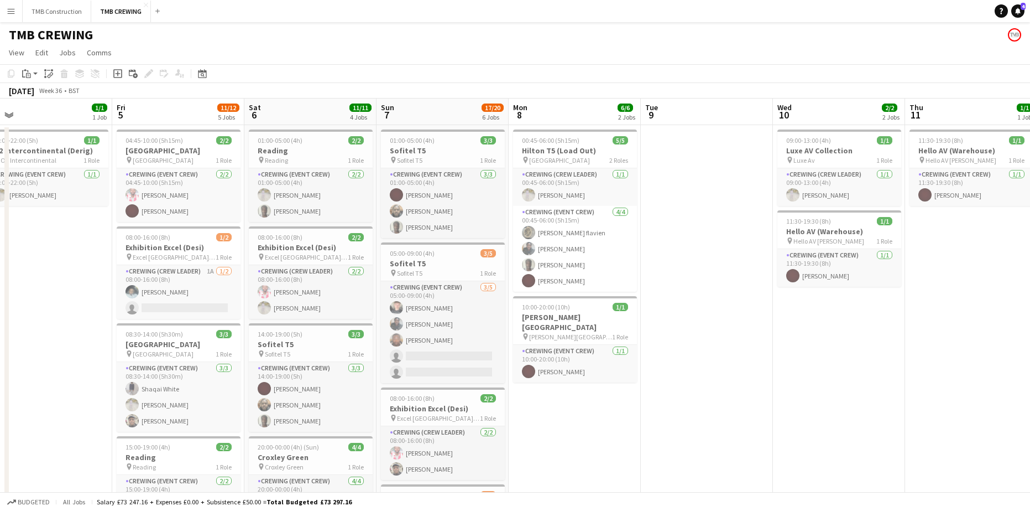
scroll to position [0, 270]
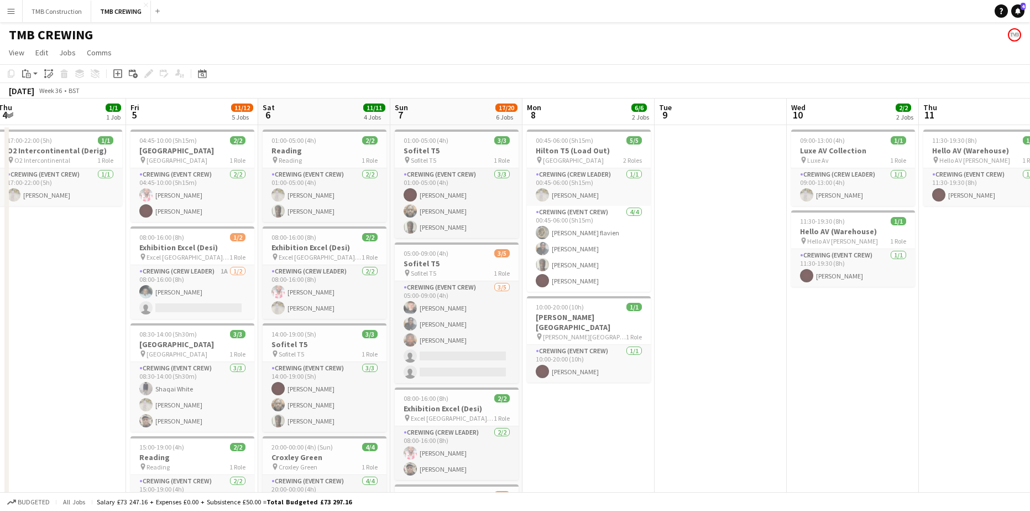
drag, startPoint x: 658, startPoint y: 415, endPoint x: 702, endPoint y: 407, distance: 44.5
click at [702, 407] on app-calendar-viewport "Tue 2 Wed 3 Thu 4 1/1 1 Job Fri 5 11/12 5 Jobs Sat 6 11/11 4 Jobs Sun 7 17/20 6…" at bounding box center [515, 495] width 1030 height 795
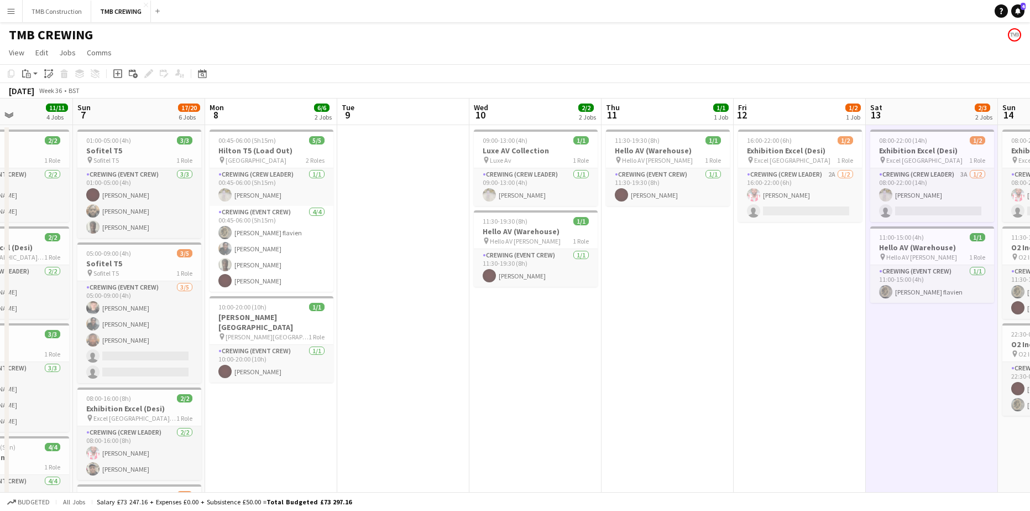
scroll to position [0, 461]
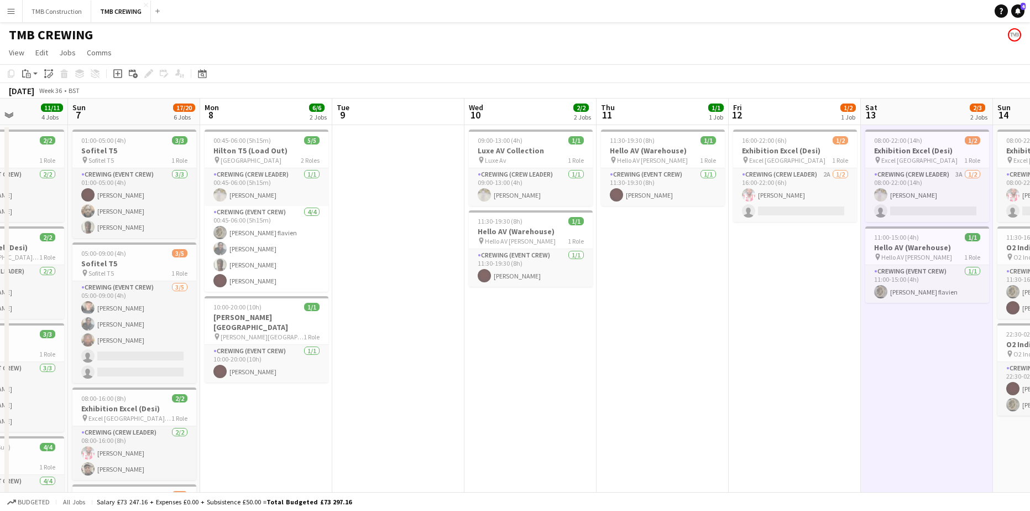
drag, startPoint x: 702, startPoint y: 407, endPoint x: 379, endPoint y: 414, distance: 322.5
click at [379, 414] on app-calendar-viewport "Wed 3 Thu 4 1/1 1 Job Fri 5 11/12 5 Jobs Sat 6 11/11 4 Jobs Sun 7 17/20 6 Jobs …" at bounding box center [515, 495] width 1030 height 795
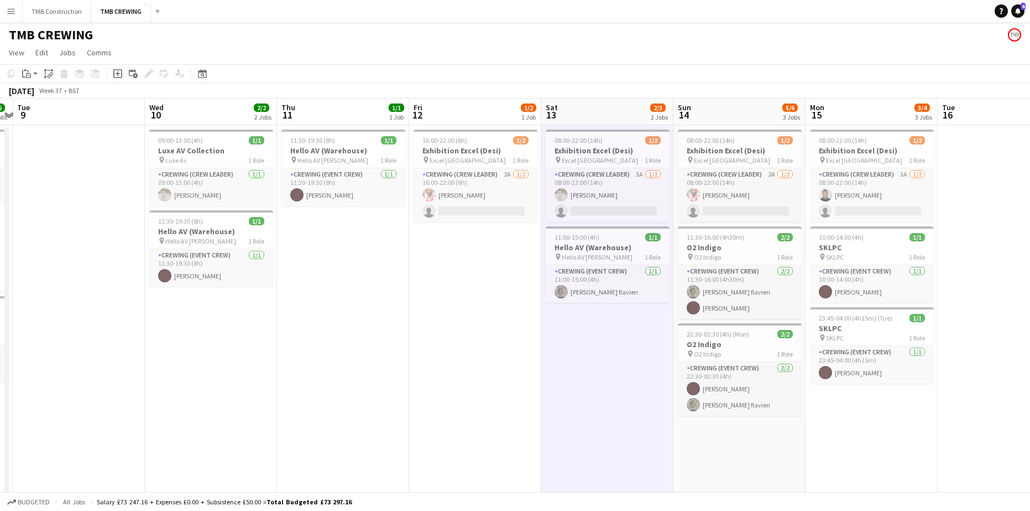
scroll to position [0, 397]
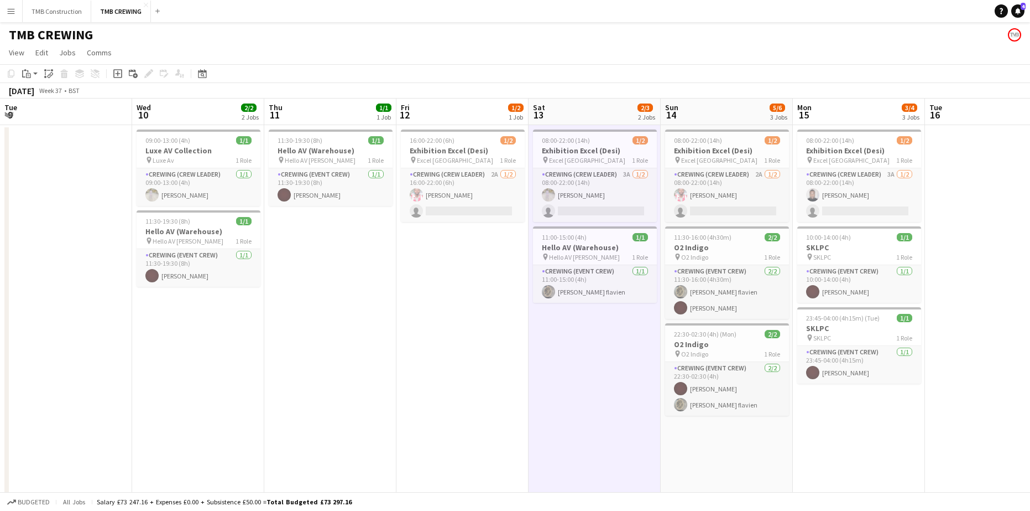
drag, startPoint x: 604, startPoint y: 343, endPoint x: 272, endPoint y: 327, distance: 332.8
click at [272, 327] on app-calendar-viewport "Sat 6 11/11 4 Jobs Sun 7 17/20 6 Jobs Mon 8 6/6 2 Jobs Tue 9 Wed 10 2/2 2 Jobs …" at bounding box center [515, 495] width 1030 height 795
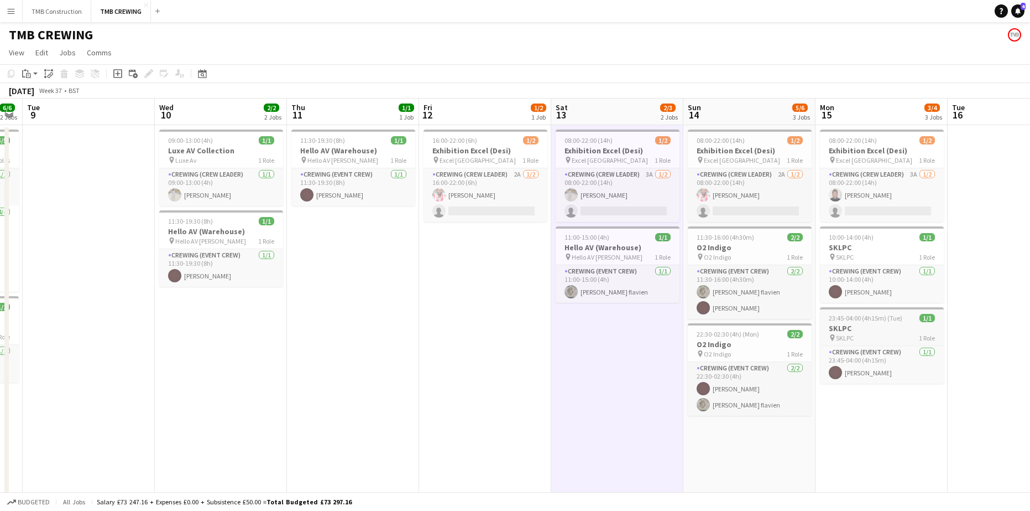
drag, startPoint x: 148, startPoint y: 387, endPoint x: 368, endPoint y: 314, distance: 231.6
click at [150, 385] on app-calendar-viewport "Sat 6 11/11 4 Jobs Sun 7 17/20 6 Jobs Mon 8 6/6 2 Jobs Tue 9 Wed 10 2/2 2 Jobs …" at bounding box center [515, 495] width 1030 height 795
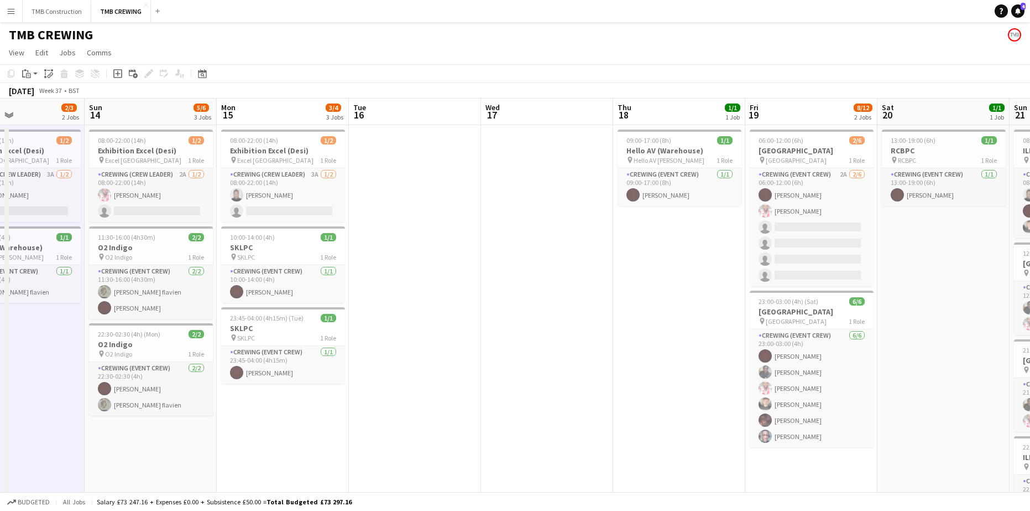
drag, startPoint x: 775, startPoint y: 253, endPoint x: 300, endPoint y: 261, distance: 475.2
click at [287, 262] on app-calendar-viewport "Wed 10 2/2 2 Jobs Thu 11 1/1 1 Job Fri 12 1/2 1 Job Sat 13 2/3 2 Jobs Sun 14 5/…" at bounding box center [515, 495] width 1030 height 795
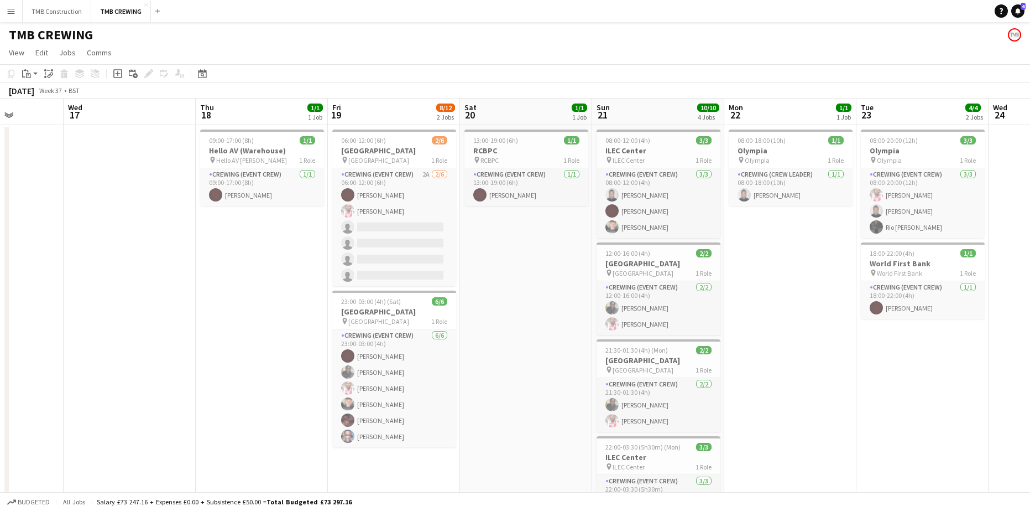
drag, startPoint x: 215, startPoint y: 255, endPoint x: 388, endPoint y: 250, distance: 173.2
click at [110, 240] on app-calendar-viewport "Sat 13 2/3 2 Jobs Sun 14 5/6 3 Jobs Mon 15 3/4 3 Jobs Tue 16 Wed 17 Thu 18 1/1 …" at bounding box center [515, 495] width 1030 height 795
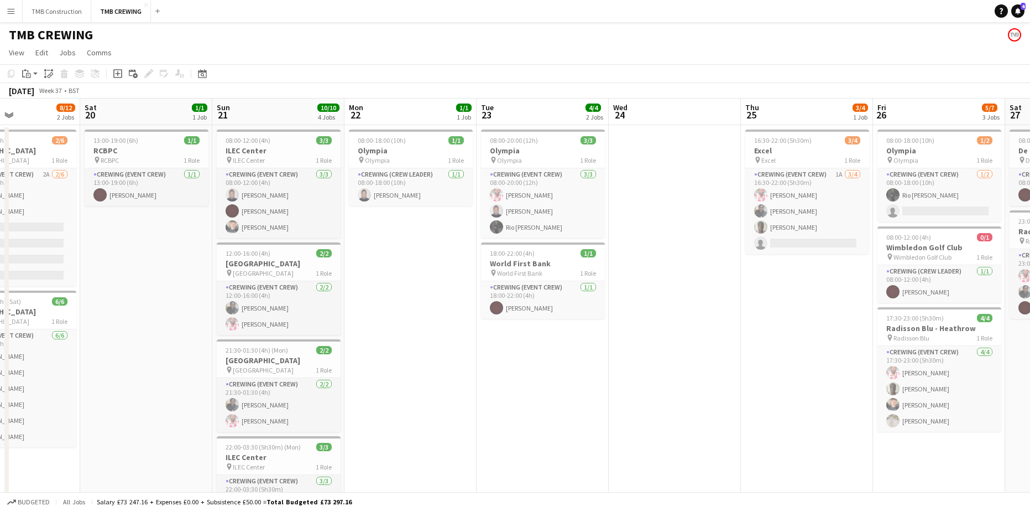
click at [209, 233] on app-calendar-viewport "Tue 16 Wed 17 Thu 18 1/1 1 Job Fri 19 8/12 2 Jobs Sat 20 1/1 1 Job Sun 21 10/10…" at bounding box center [515, 495] width 1030 height 795
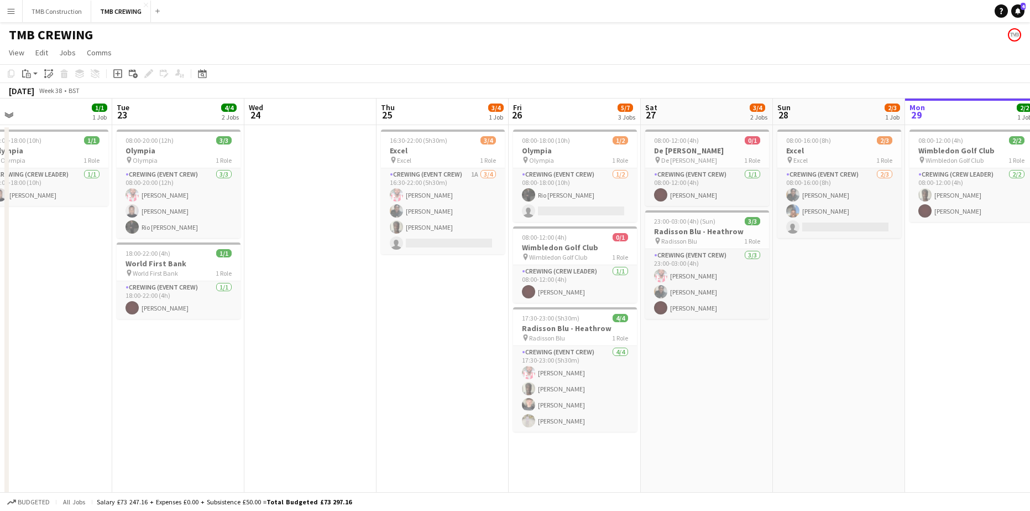
drag, startPoint x: 398, startPoint y: 242, endPoint x: 180, endPoint y: 231, distance: 218.2
click at [184, 231] on app-calendar-viewport "Fri 19 8/12 2 Jobs Sat 20 1/1 1 Job Sun 21 10/10 4 Jobs Mon 22 1/1 1 Job Tue 23…" at bounding box center [515, 495] width 1030 height 795
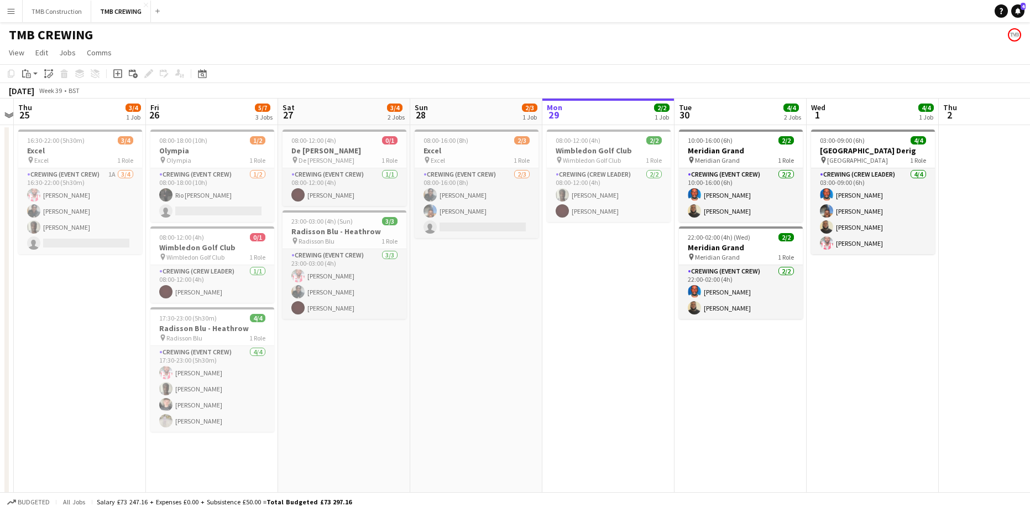
drag, startPoint x: 314, startPoint y: 249, endPoint x: 426, endPoint y: 253, distance: 112.3
click at [272, 242] on app-calendar-viewport "Mon 22 1/1 1 Job Tue 23 4/4 2 Jobs Wed 24 Thu 25 3/4 1 Job Fri 26 5/7 3 Jobs Sa…" at bounding box center [515, 495] width 1030 height 795
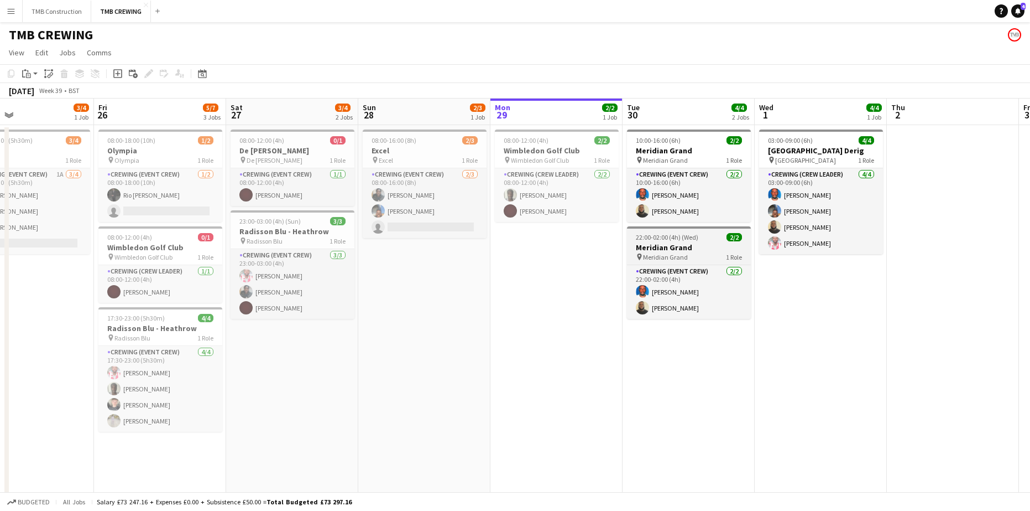
drag, startPoint x: 426, startPoint y: 253, endPoint x: 239, endPoint y: 226, distance: 188.8
click at [165, 217] on app-calendar-viewport "Mon 22 1/1 1 Job Tue 23 4/4 2 Jobs Wed 24 Thu 25 3/4 1 Job Fri 26 5/7 3 Jobs Sa…" at bounding box center [515, 495] width 1030 height 795
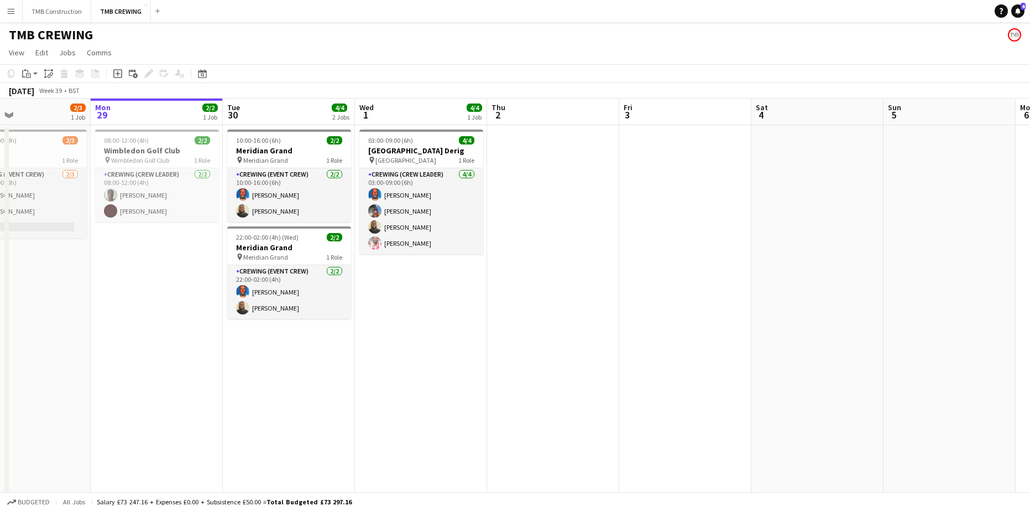
drag, startPoint x: 384, startPoint y: 233, endPoint x: 470, endPoint y: 250, distance: 88.0
click at [293, 232] on app-calendar-viewport "Thu 25 3/4 1 Job Fri 26 5/7 3 Jobs Sat 27 3/4 2 Jobs Sun 28 2/3 1 Job Mon 29 2/…" at bounding box center [515, 495] width 1030 height 795
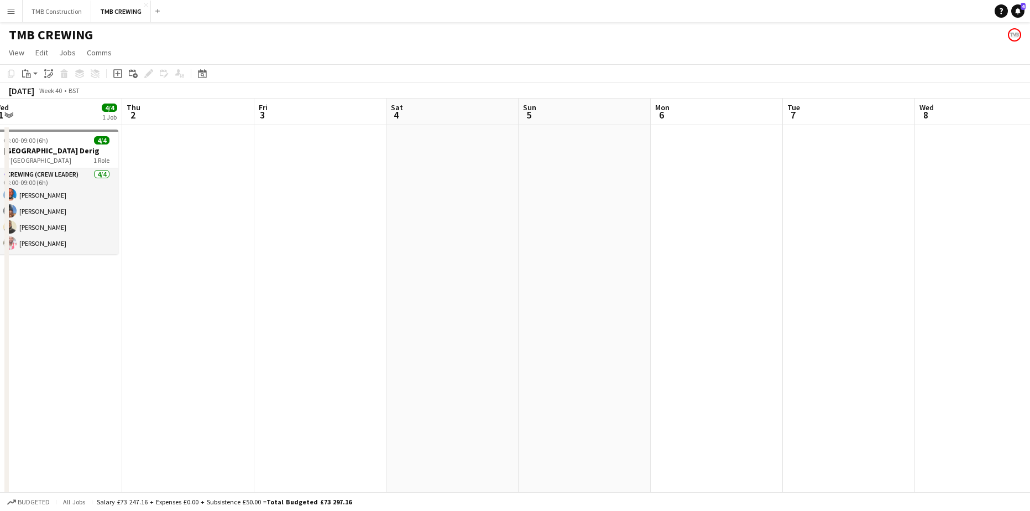
drag, startPoint x: 317, startPoint y: 246, endPoint x: 227, endPoint y: 249, distance: 90.8
click at [227, 249] on app-calendar-viewport "Sun 28 2/3 1 Job Mon 29 2/2 1 Job Tue 30 4/4 2 Jobs Wed 1 4/4 1 Job Thu 2 Fri 3…" at bounding box center [515, 495] width 1030 height 795
click at [810, 188] on app-date-cell at bounding box center [851, 509] width 132 height 769
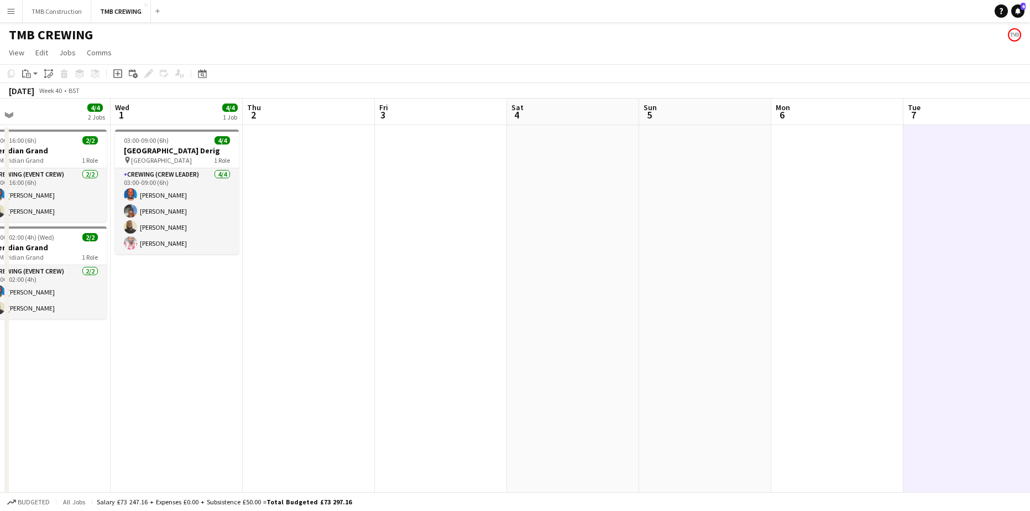
drag, startPoint x: 308, startPoint y: 233, endPoint x: 558, endPoint y: 255, distance: 251.5
click at [641, 246] on app-calendar-viewport "Sun 28 2/3 1 Job Mon 29 2/2 1 Job Tue 30 4/4 2 Jobs Wed 1 4/4 1 Job Thu 2 Fri 3…" at bounding box center [515, 495] width 1030 height 795
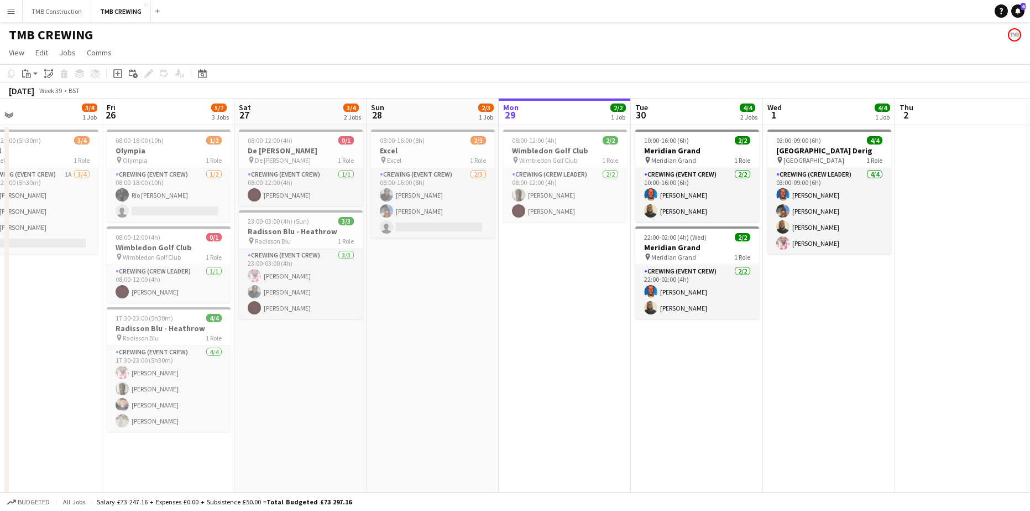
drag, startPoint x: 193, startPoint y: 313, endPoint x: 493, endPoint y: 294, distance: 300.9
click at [497, 291] on app-calendar-viewport "Tue 23 4/4 2 Jobs Wed 24 Thu 25 3/4 1 Job Fri 26 5/7 3 Jobs Sat 27 3/4 2 Jobs S…" at bounding box center [515, 495] width 1030 height 795
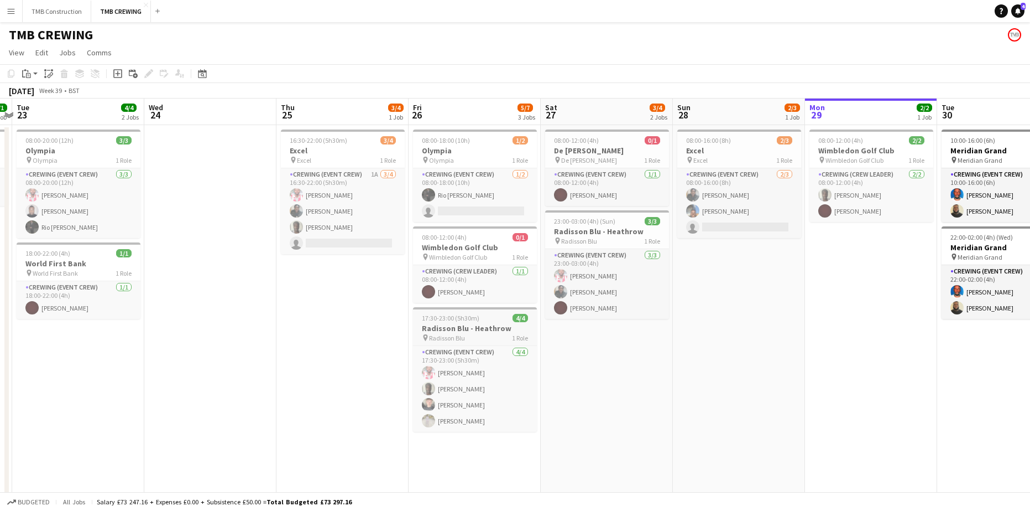
drag, startPoint x: 292, startPoint y: 347, endPoint x: 457, endPoint y: 316, distance: 167.8
click at [484, 316] on app-calendar-viewport "Sun 21 10/10 4 Jobs Mon 22 1/1 1 Job Tue 23 4/4 2 Jobs Wed 24 Thu 25 3/4 1 Job …" at bounding box center [515, 495] width 1030 height 795
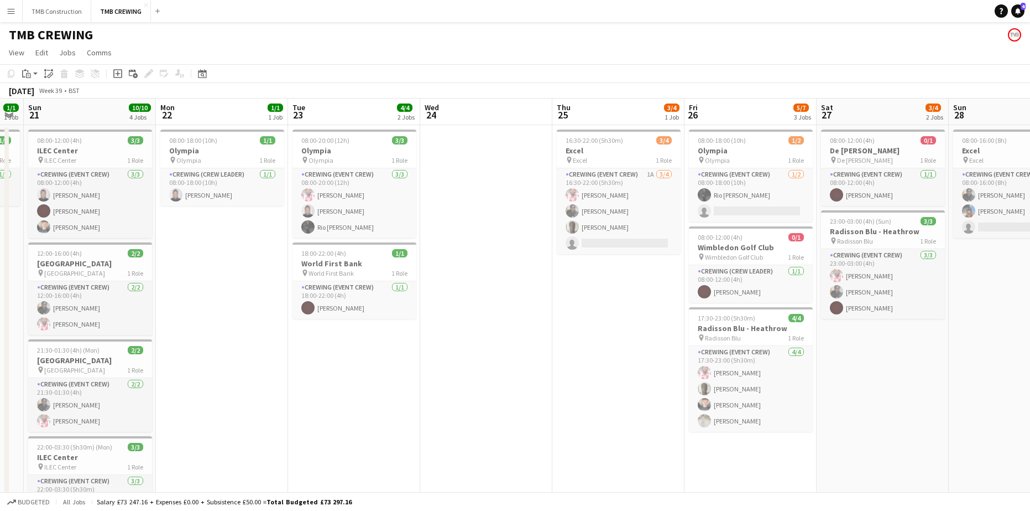
drag, startPoint x: 182, startPoint y: 321, endPoint x: 549, endPoint y: 291, distance: 368.5
click at [549, 291] on app-calendar-viewport "Fri 19 8/12 2 Jobs Sat 20 1/1 1 Job Sun 21 10/10 4 Jobs Mon 22 1/1 1 Job Tue 23…" at bounding box center [515, 495] width 1030 height 795
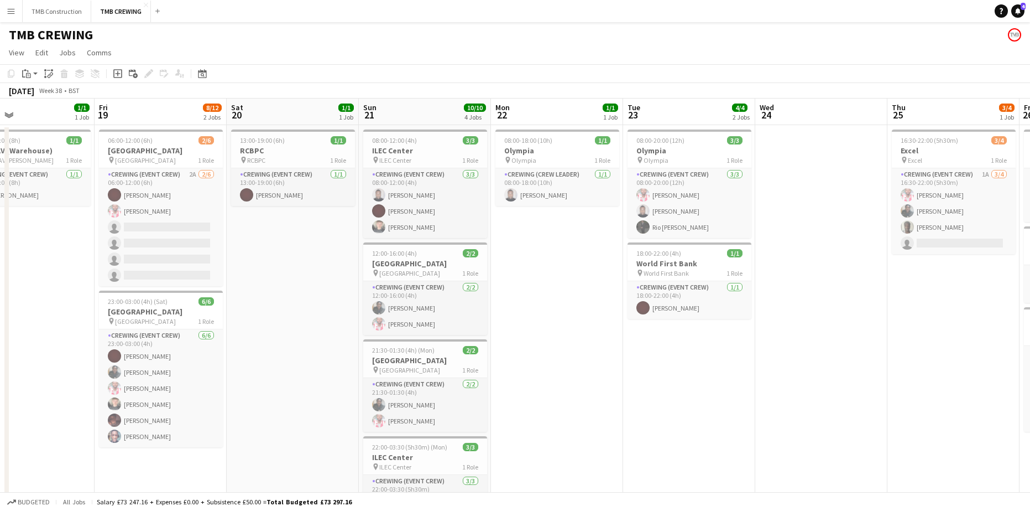
scroll to position [0, 254]
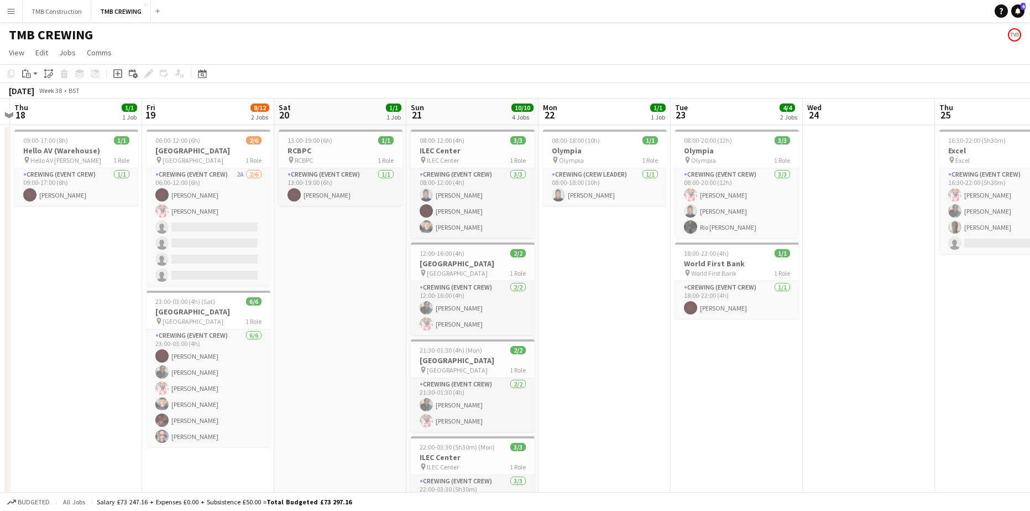
drag, startPoint x: 465, startPoint y: 312, endPoint x: 536, endPoint y: 315, distance: 71.4
click at [539, 311] on app-calendar-viewport "Tue 16 Wed 17 Thu 18 1/1 1 Job Fri 19 8/12 2 Jobs Sat 20 1/1 1 Job Sun 21 10/10…" at bounding box center [515, 495] width 1030 height 795
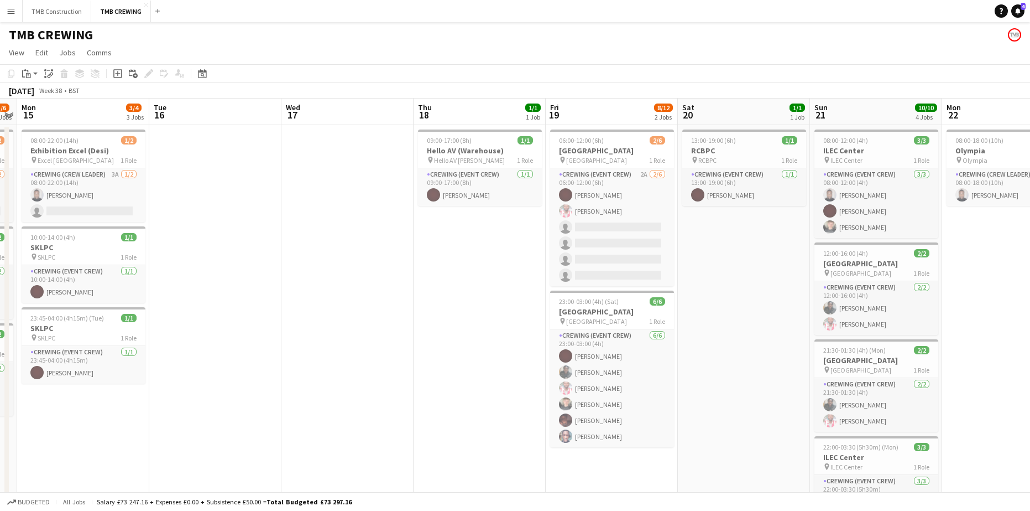
drag, startPoint x: 450, startPoint y: 331, endPoint x: 718, endPoint y: 312, distance: 268.9
click at [718, 312] on app-calendar-viewport "Sat 13 2/3 2 Jobs Sun 14 5/6 3 Jobs Mon 15 3/4 3 Jobs Tue 16 Wed 17 Thu 18 1/1 …" at bounding box center [515, 495] width 1030 height 795
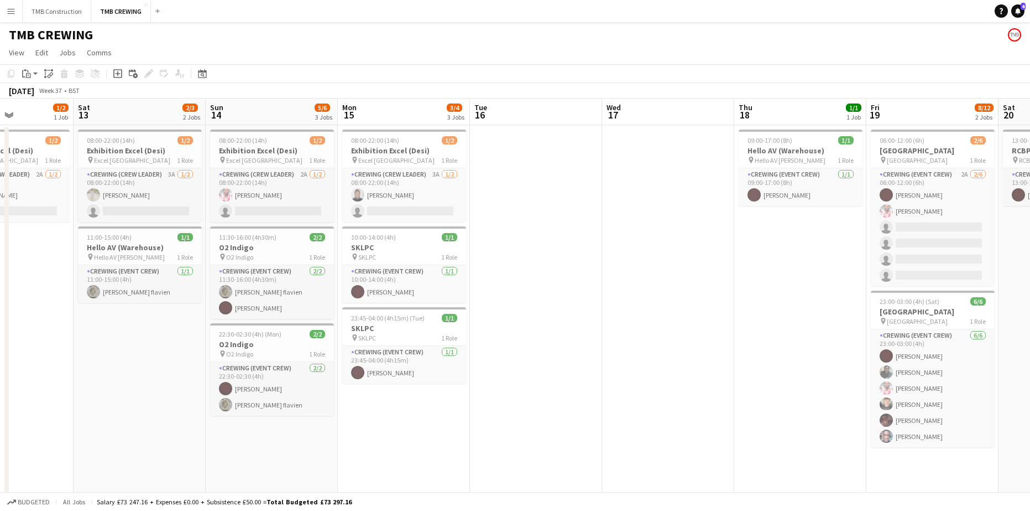
scroll to position [0, 322]
drag, startPoint x: 304, startPoint y: 352, endPoint x: 621, endPoint y: 319, distance: 318.7
click at [621, 319] on app-calendar-viewport "Wed 10 2/2 2 Jobs Thu 11 1/1 1 Job Fri 12 1/2 1 Job Sat 13 2/3 2 Jobs Sun 14 5/…" at bounding box center [515, 495] width 1030 height 795
click at [393, 248] on h3 "SKLPC" at bounding box center [405, 247] width 124 height 10
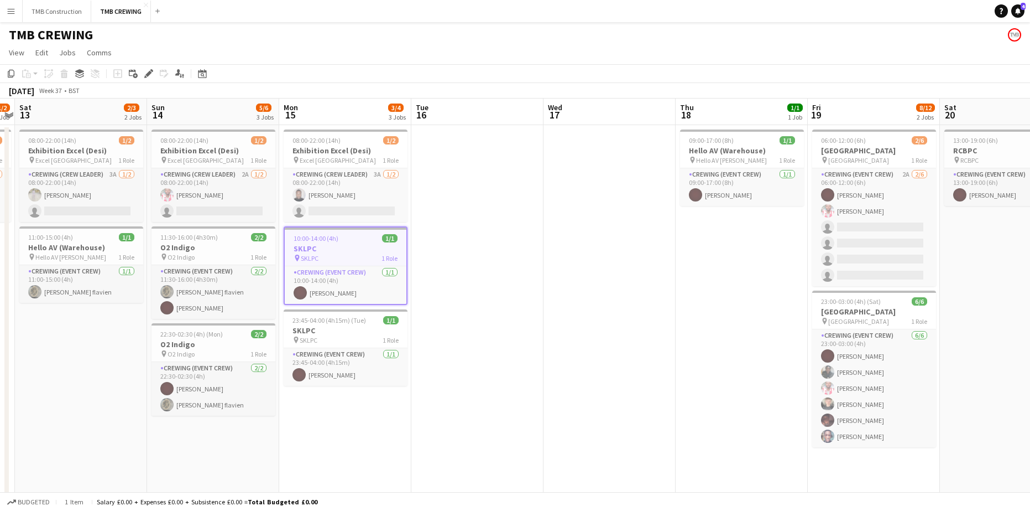
drag, startPoint x: 628, startPoint y: 267, endPoint x: 300, endPoint y: 262, distance: 328.6
click at [300, 262] on app-calendar-viewport "Wed 10 2/2 2 Jobs Thu 11 1/1 1 Job Fri 12 1/2 1 Job Sat 13 2/3 2 Jobs Sun 14 5/…" at bounding box center [515, 495] width 1030 height 795
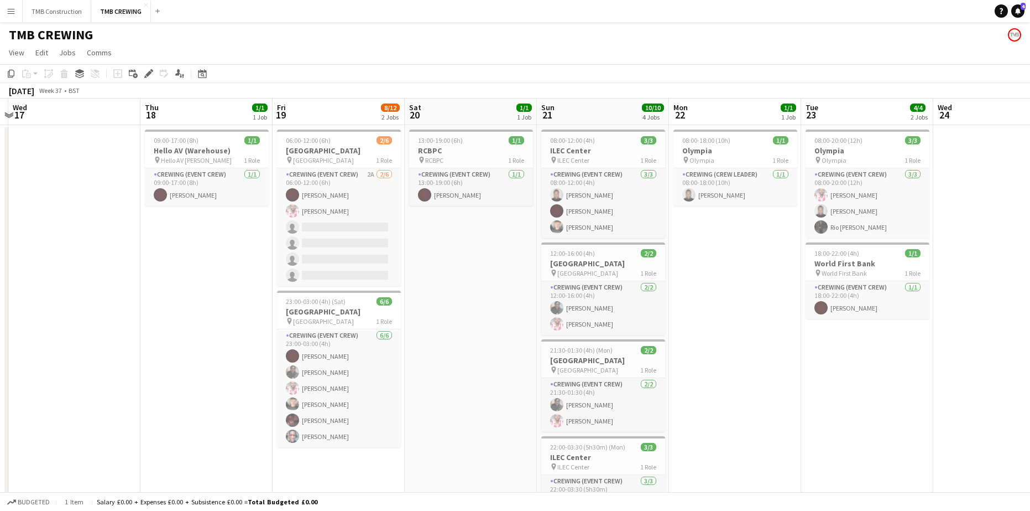
drag, startPoint x: 491, startPoint y: 335, endPoint x: 395, endPoint y: 344, distance: 96.1
click at [395, 344] on app-calendar-viewport "Sun 14 5/6 3 Jobs Mon 15 3/4 3 Jobs Tue 16 Wed 17 Thu 18 1/1 1 Job Fri 19 8/12 …" at bounding box center [515, 495] width 1030 height 795
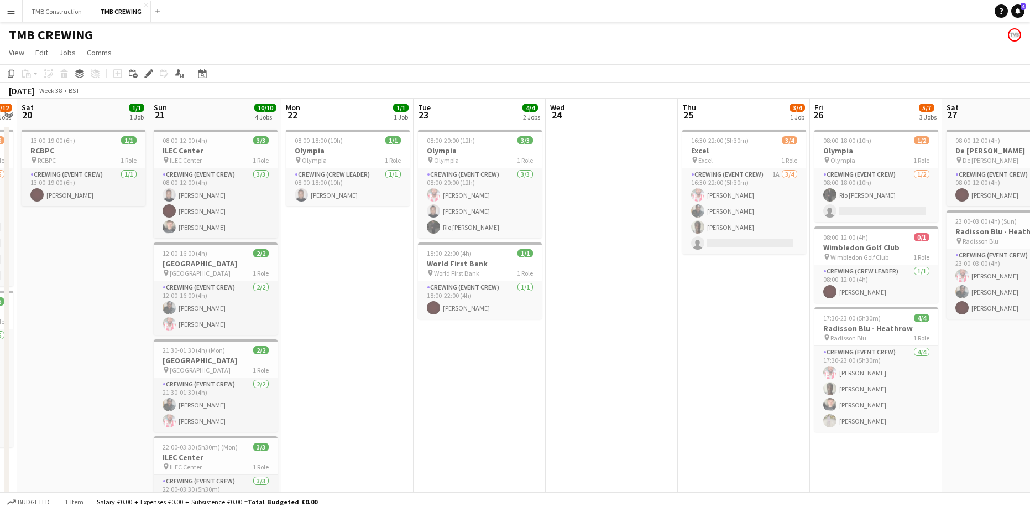
drag, startPoint x: 888, startPoint y: 283, endPoint x: 501, endPoint y: 302, distance: 388.2
click at [501, 302] on app-calendar-viewport "Wed 17 Thu 18 1/1 1 Job Fri 19 8/12 2 Jobs Sat 20 1/1 1 Job Sun 21 10/10 4 Jobs…" at bounding box center [515, 495] width 1030 height 795
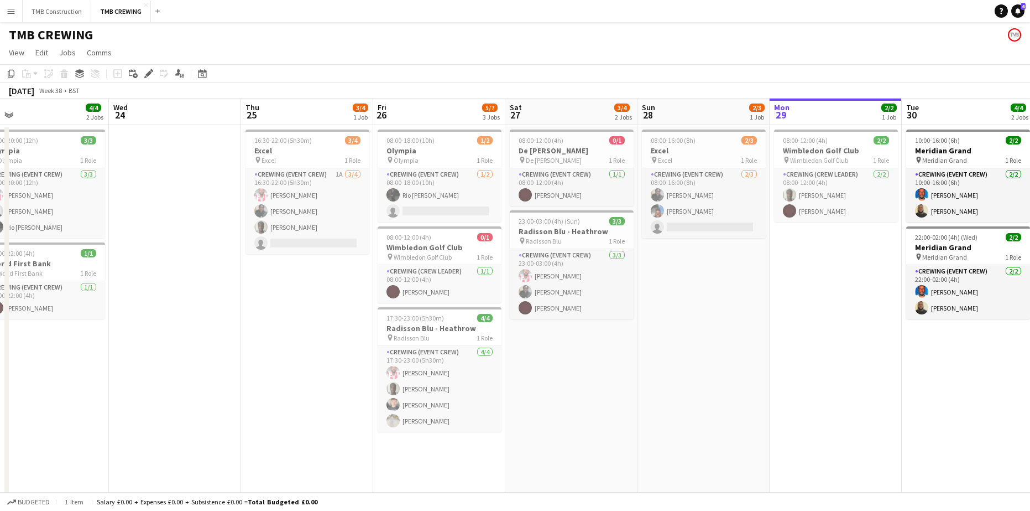
drag, startPoint x: 598, startPoint y: 367, endPoint x: 160, endPoint y: 390, distance: 439.2
click at [160, 390] on app-calendar-viewport "Sat 20 1/1 1 Job Sun 21 10/10 4 Jobs Mon 22 1/1 1 Job Tue 23 4/4 2 Jobs Wed 24 …" at bounding box center [515, 495] width 1030 height 795
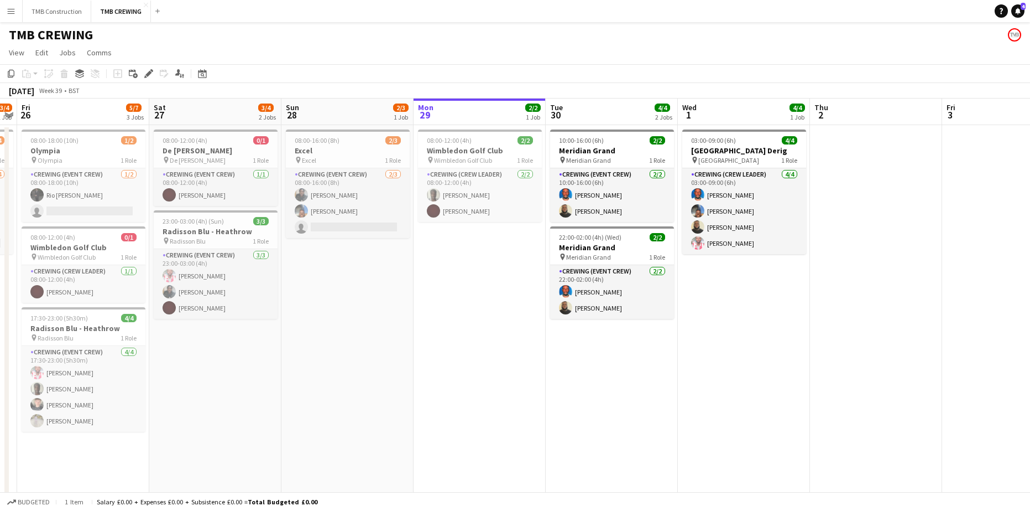
drag, startPoint x: 709, startPoint y: 345, endPoint x: 150, endPoint y: 369, distance: 559.7
click at [174, 369] on app-calendar-viewport "Tue 23 4/4 2 Jobs Wed 24 Thu 25 3/4 1 Job Fri 26 5/7 3 Jobs Sat 27 3/4 2 Jobs S…" at bounding box center [515, 495] width 1030 height 795
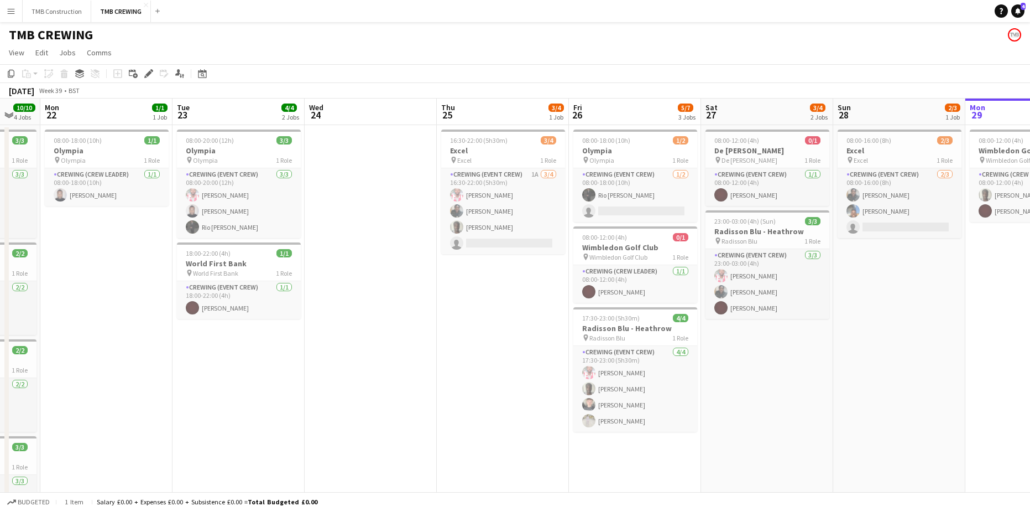
scroll to position [0, 252]
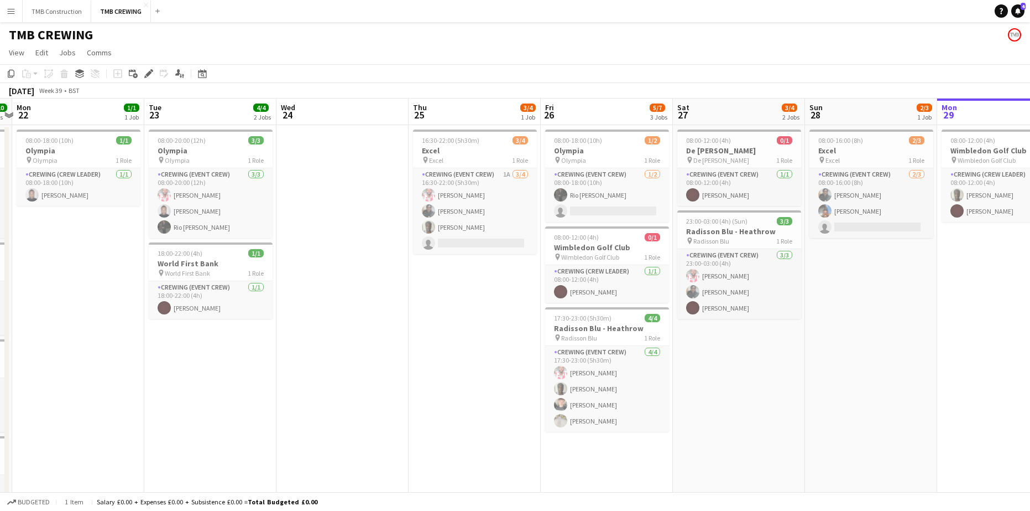
drag, startPoint x: 332, startPoint y: 368, endPoint x: 831, endPoint y: 271, distance: 508.2
click at [831, 271] on app-calendar-viewport "Sat 20 1/1 1 Job Sun 21 10/10 4 Jobs Mon 22 1/1 1 Job Tue 23 4/4 2 Jobs Wed 24 …" at bounding box center [515, 495] width 1030 height 795
